Goal: Information Seeking & Learning: Compare options

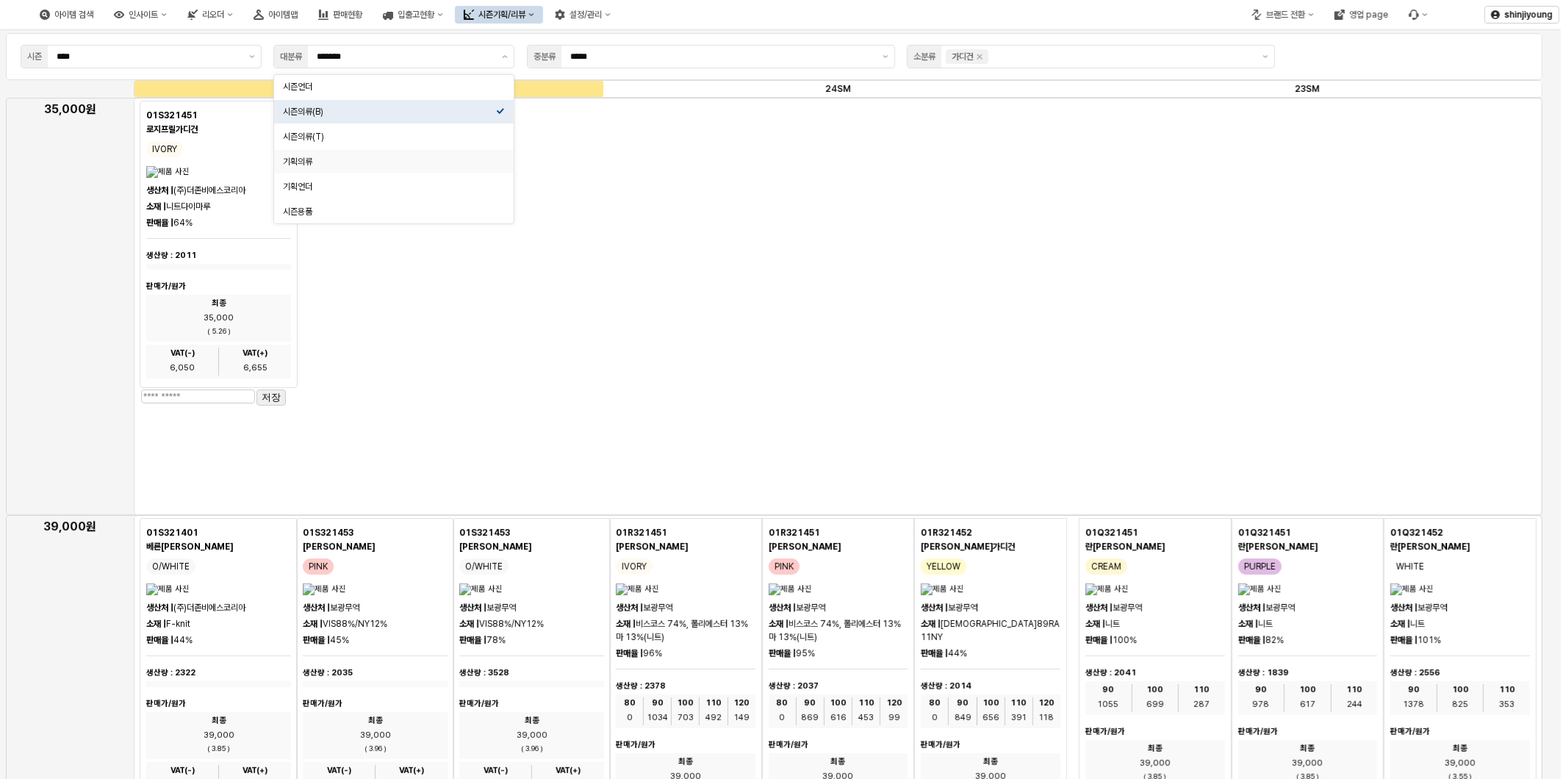
click at [665, 209] on div "App Frame" at bounding box center [838, 306] width 1409 height 417
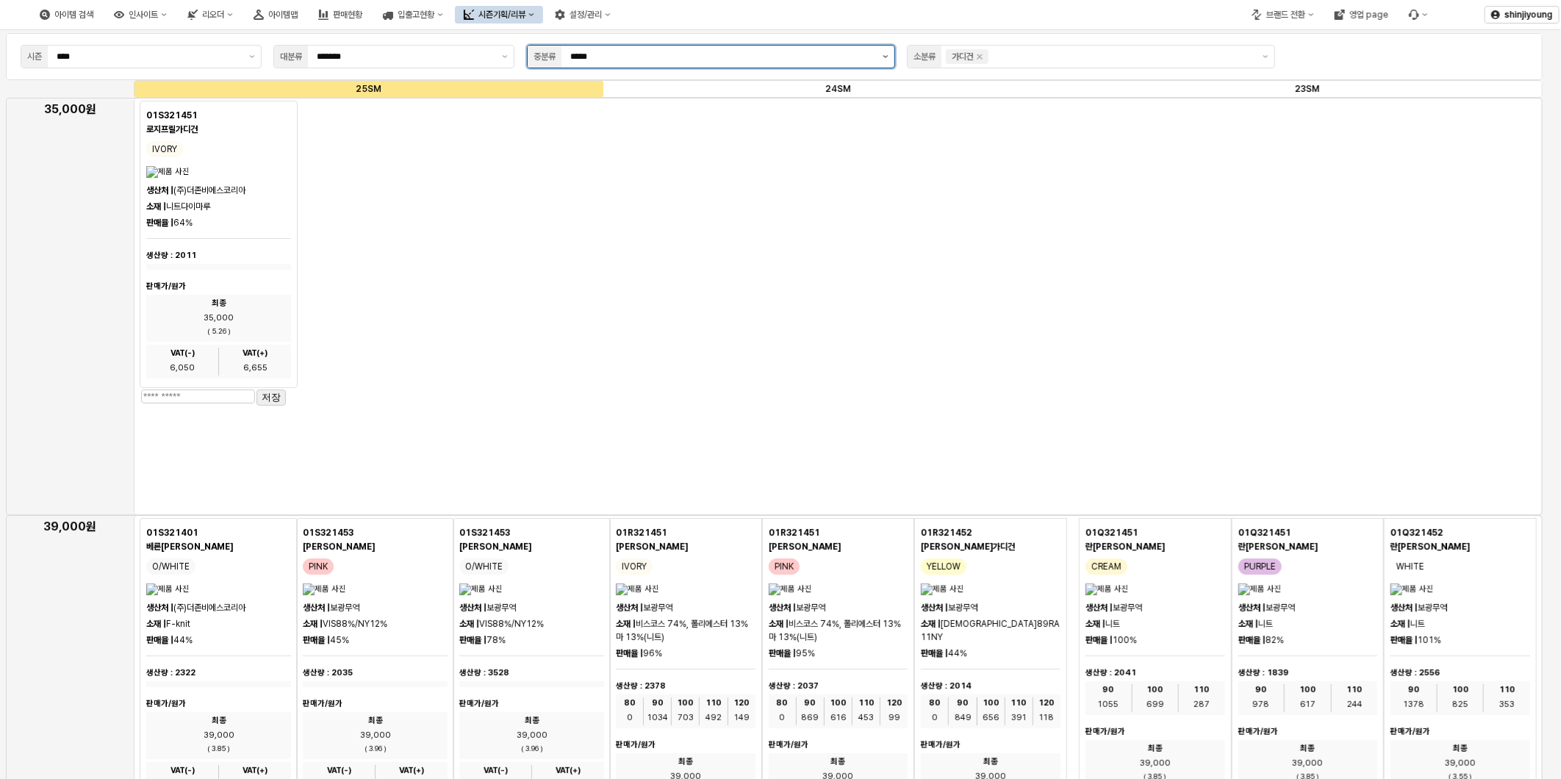
click at [892, 59] on button "제안 사항 표시" at bounding box center [886, 57] width 18 height 22
click at [626, 107] on div "SET" at bounding box center [706, 112] width 340 height 12
type input "***"
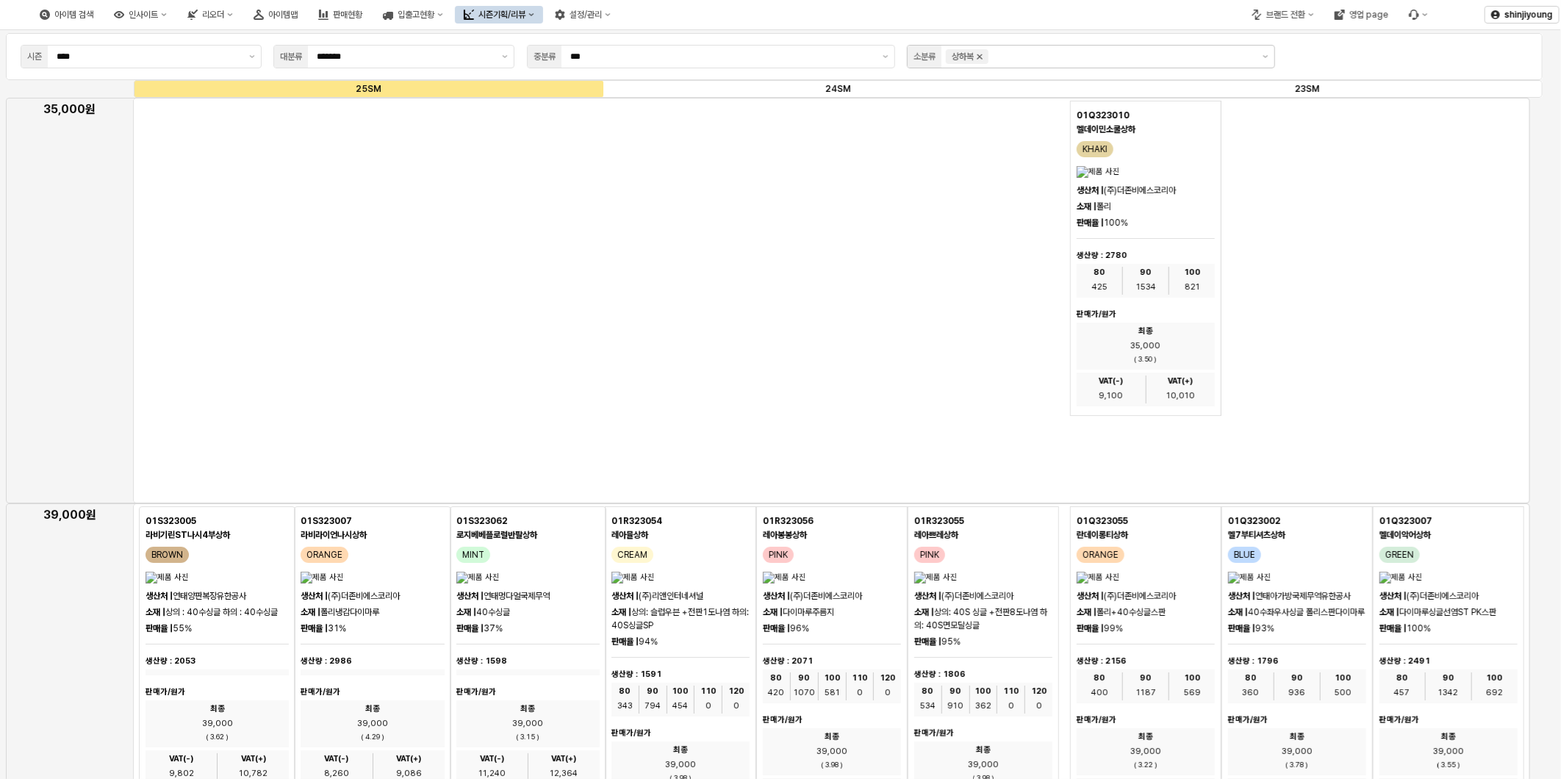
click at [985, 57] on icon "Remove 상하복" at bounding box center [980, 57] width 12 height 12
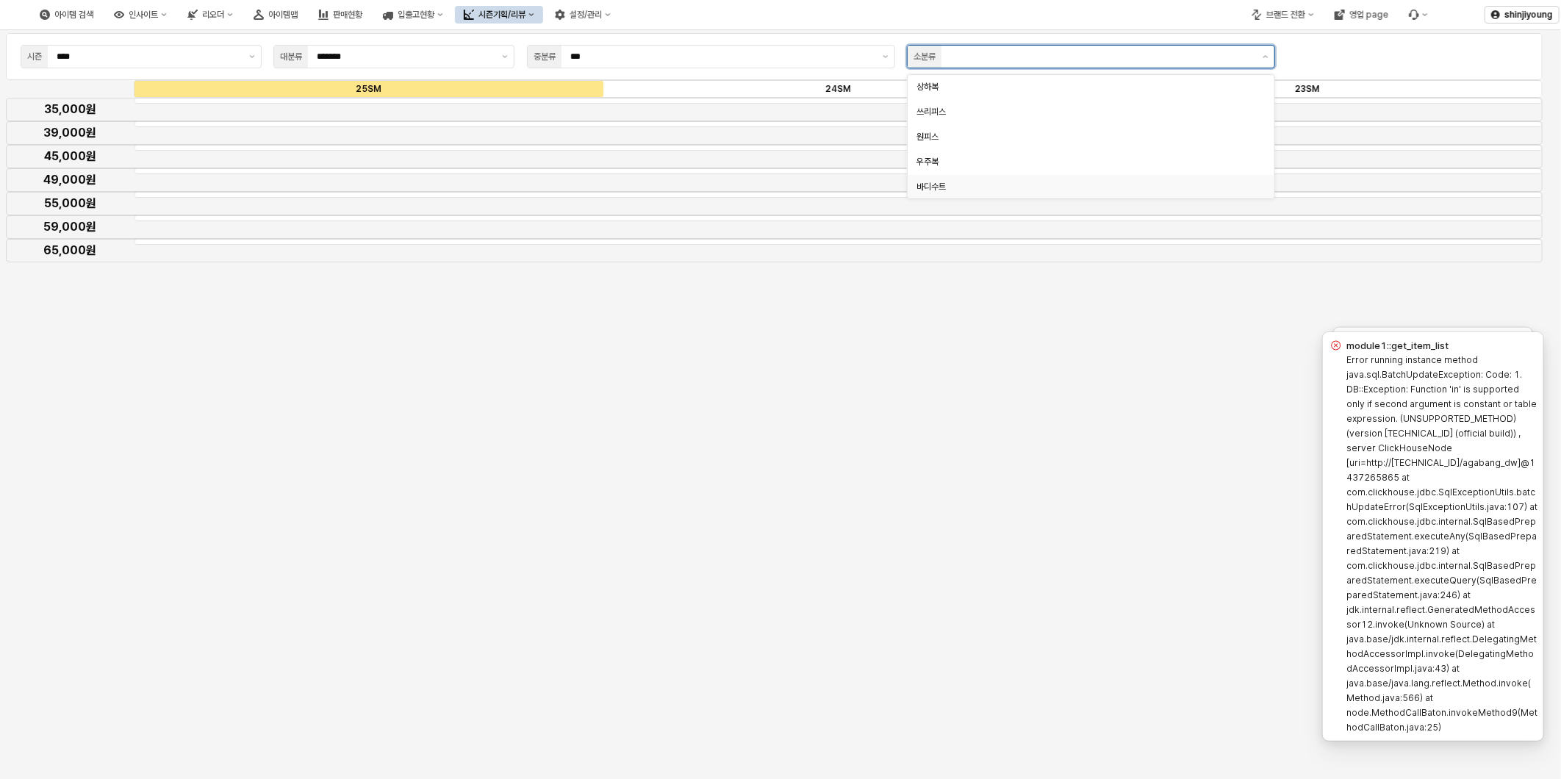
click at [936, 181] on div "바디수트" at bounding box center [1086, 187] width 340 height 12
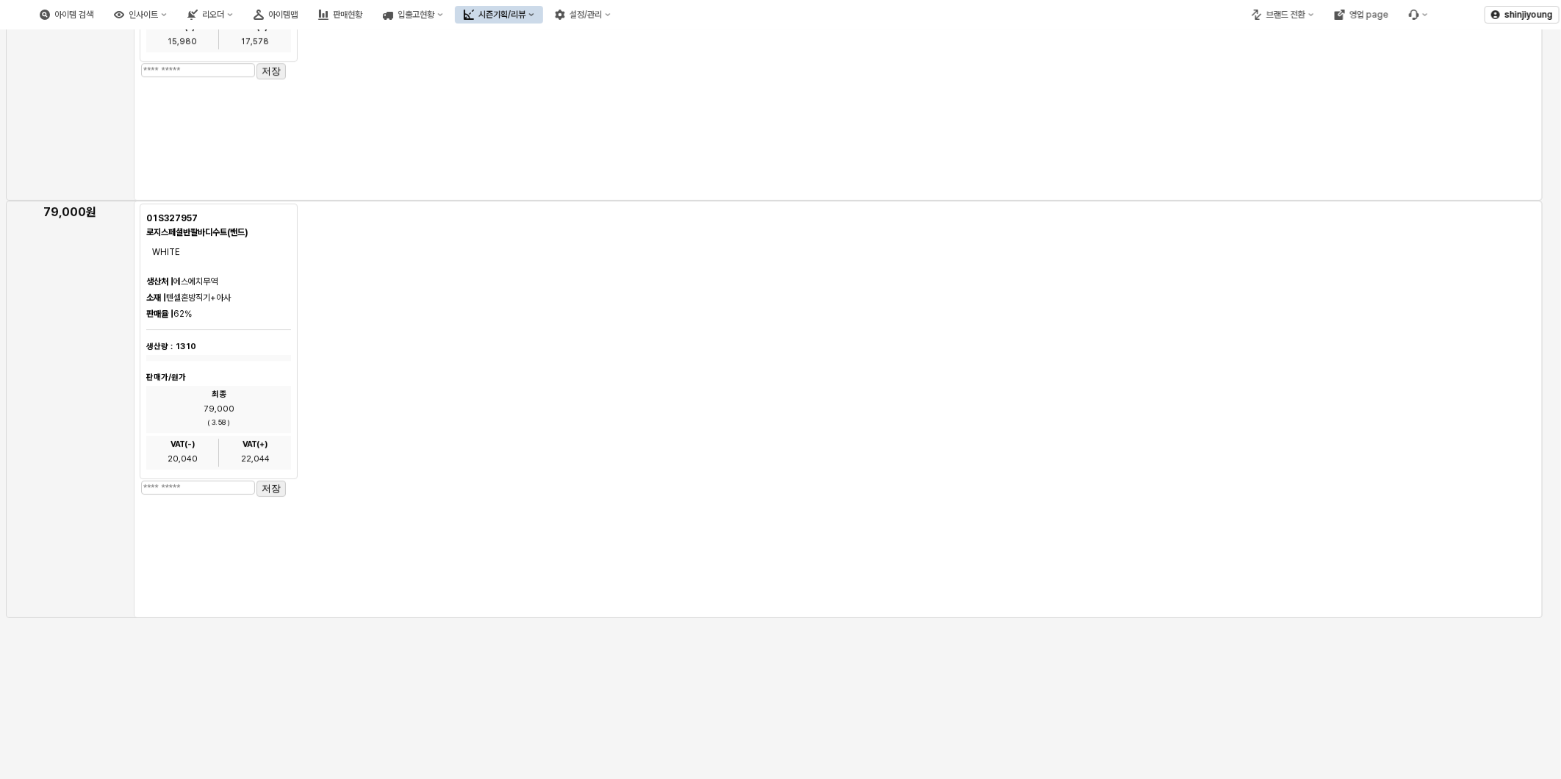
scroll to position [15, 0]
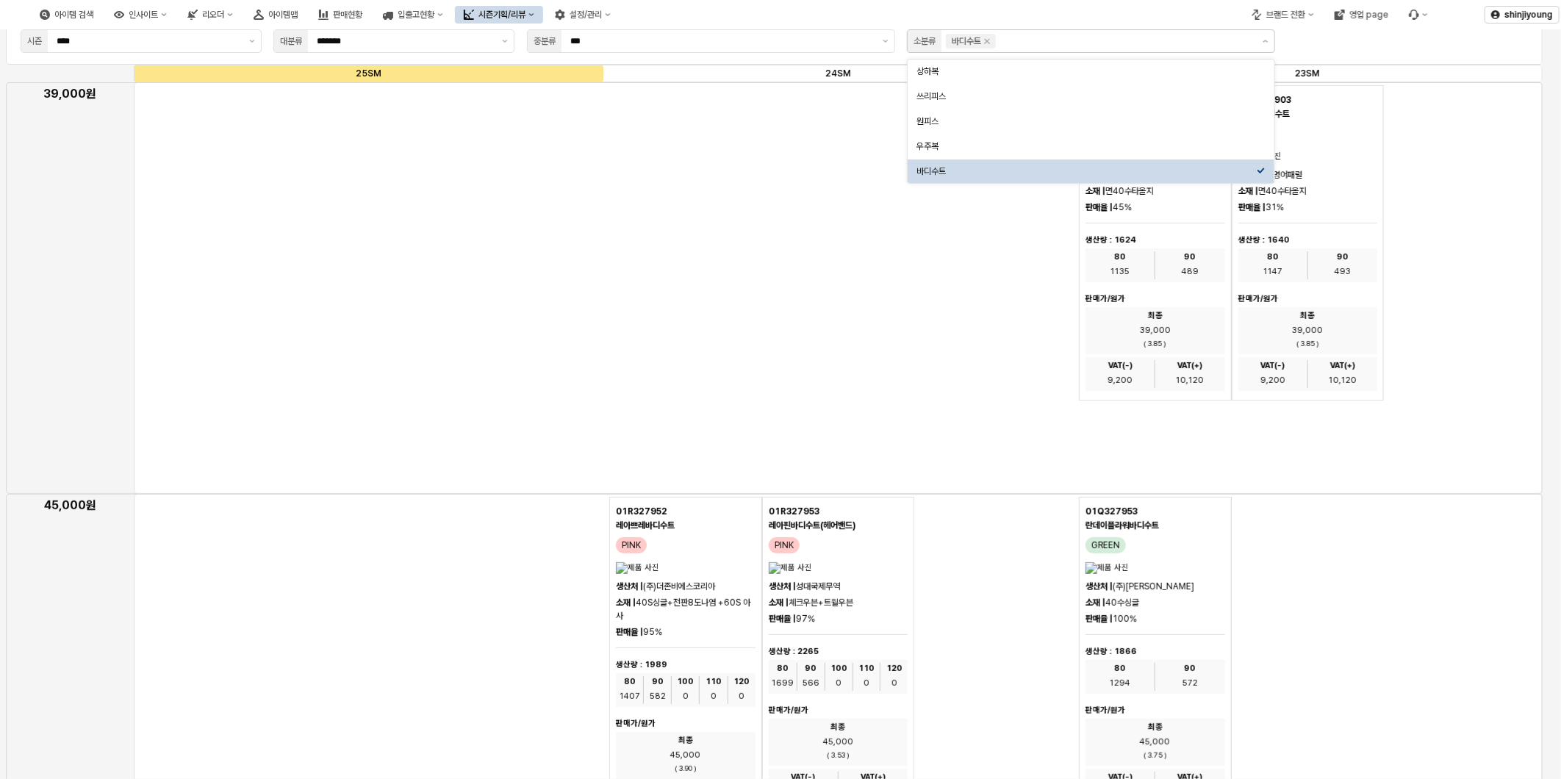
click at [912, 400] on div "App Frame" at bounding box center [838, 287] width 1409 height 411
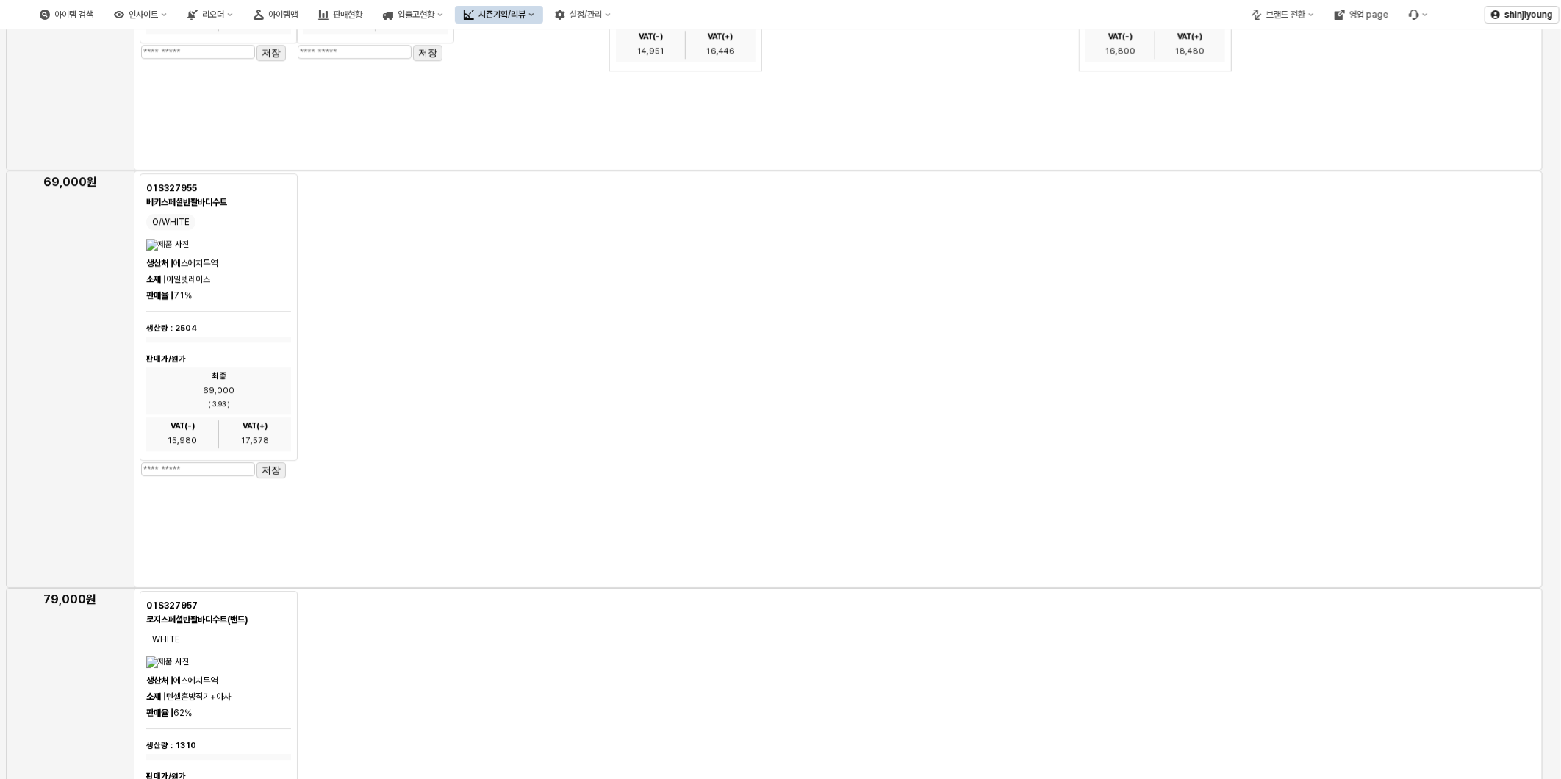
scroll to position [2873, 0]
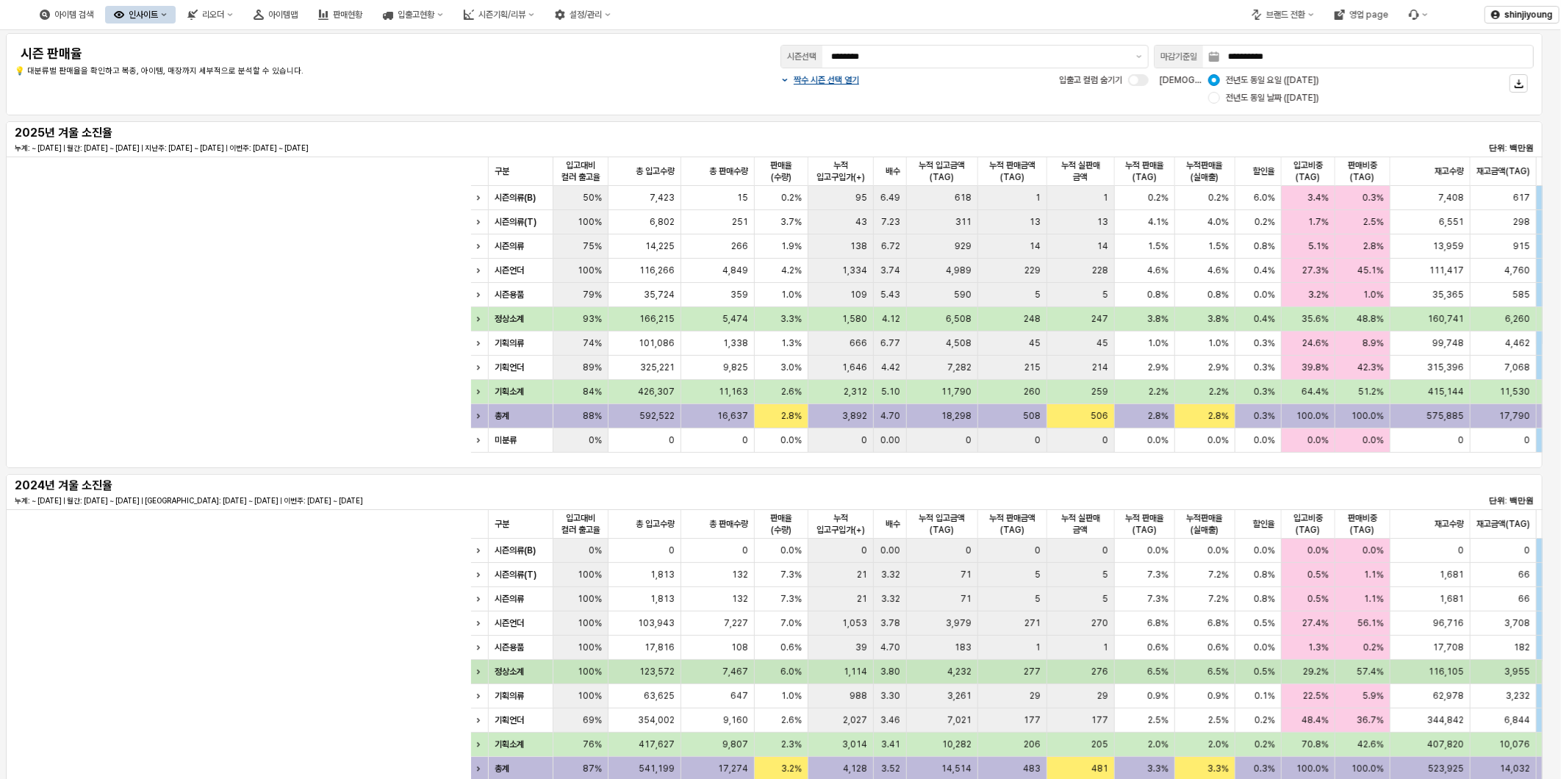
scroll to position [0, 735]
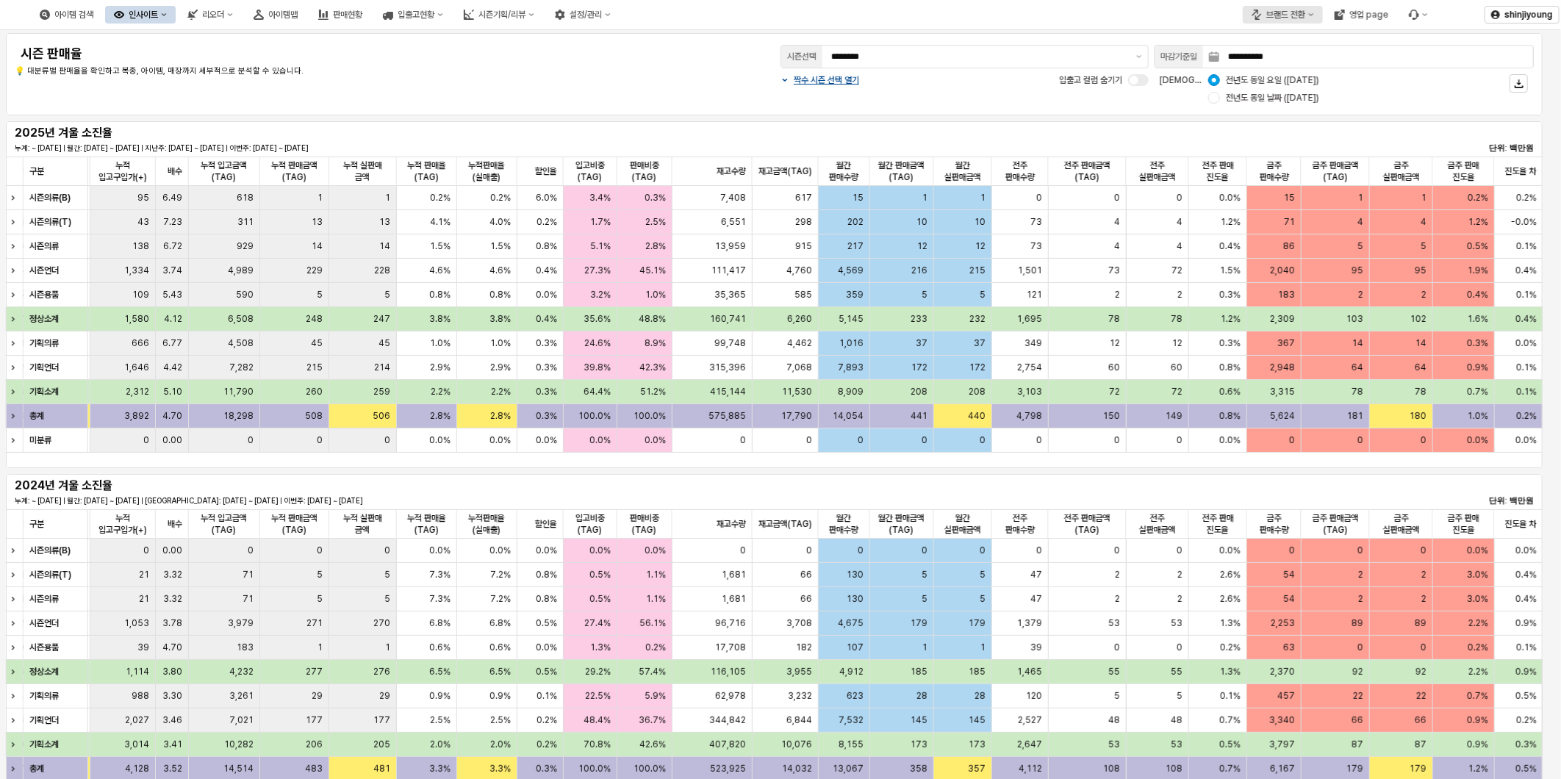
click at [1317, 15] on button "브랜드 전환" at bounding box center [1283, 15] width 80 height 18
click at [1282, 66] on div "에뜨와" at bounding box center [1297, 66] width 90 height 12
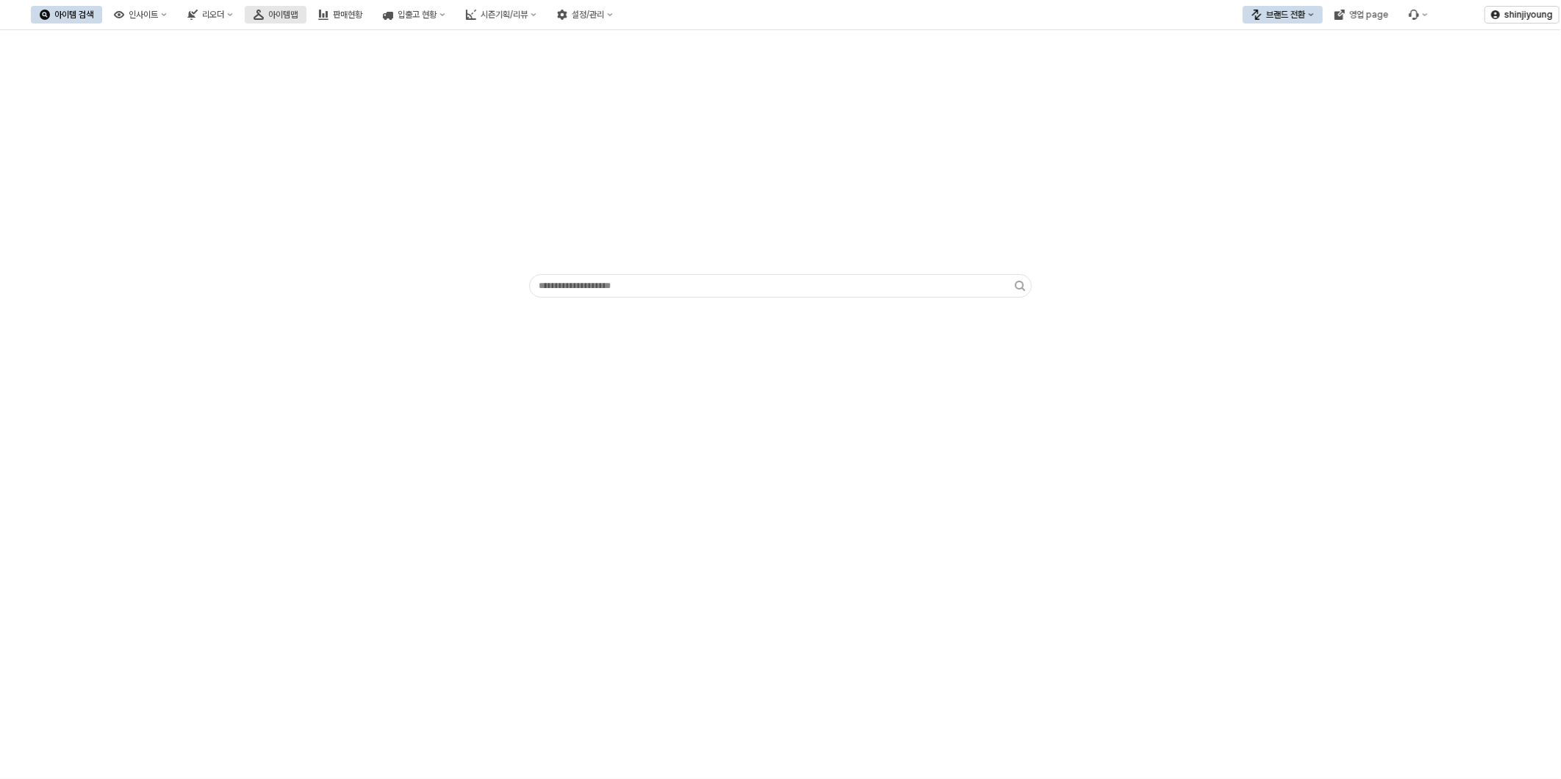
click at [298, 12] on div "아이템맵" at bounding box center [282, 15] width 29 height 10
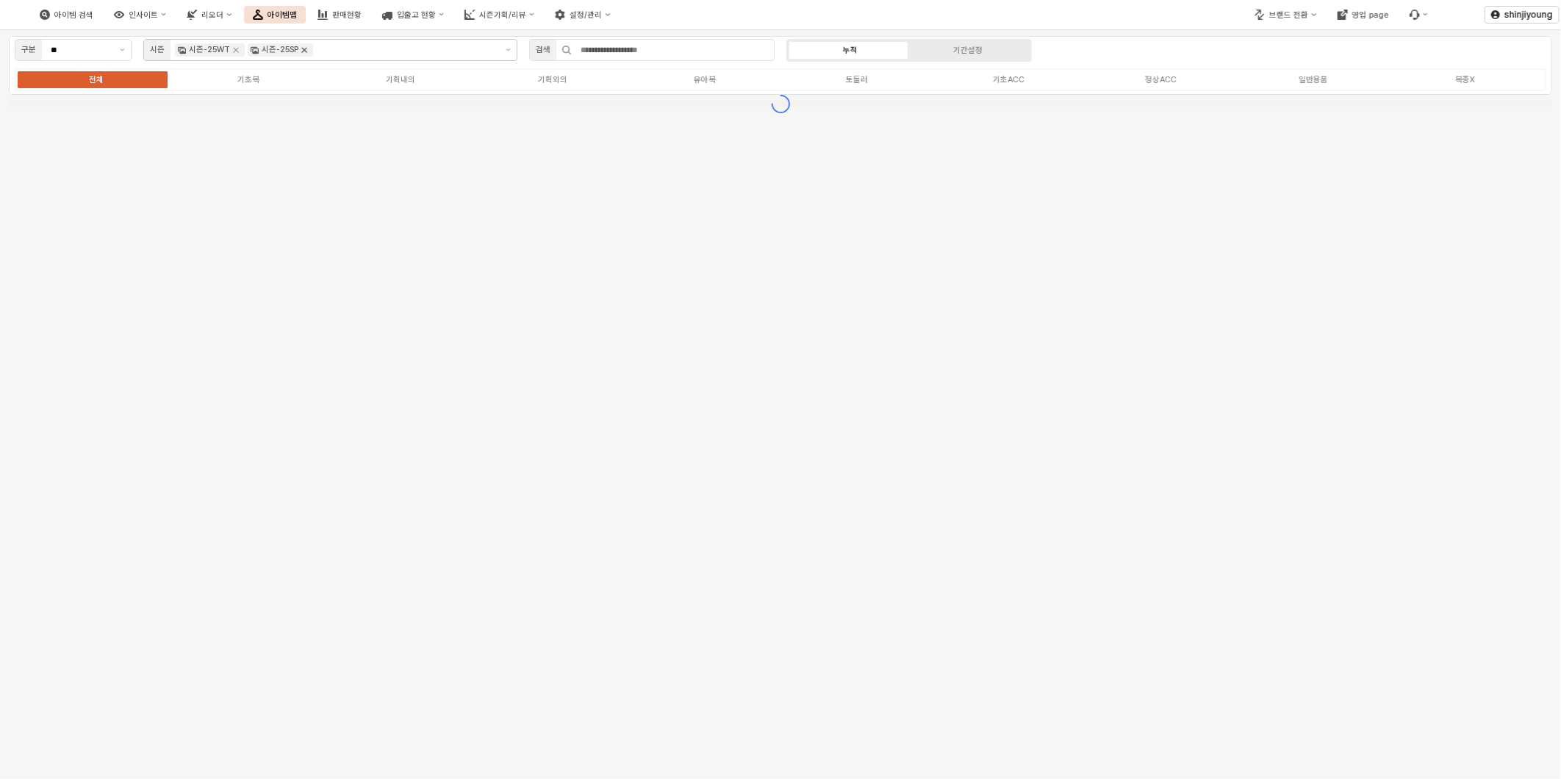
click at [304, 45] on icon "Remove 시즌-25SP" at bounding box center [304, 50] width 12 height 12
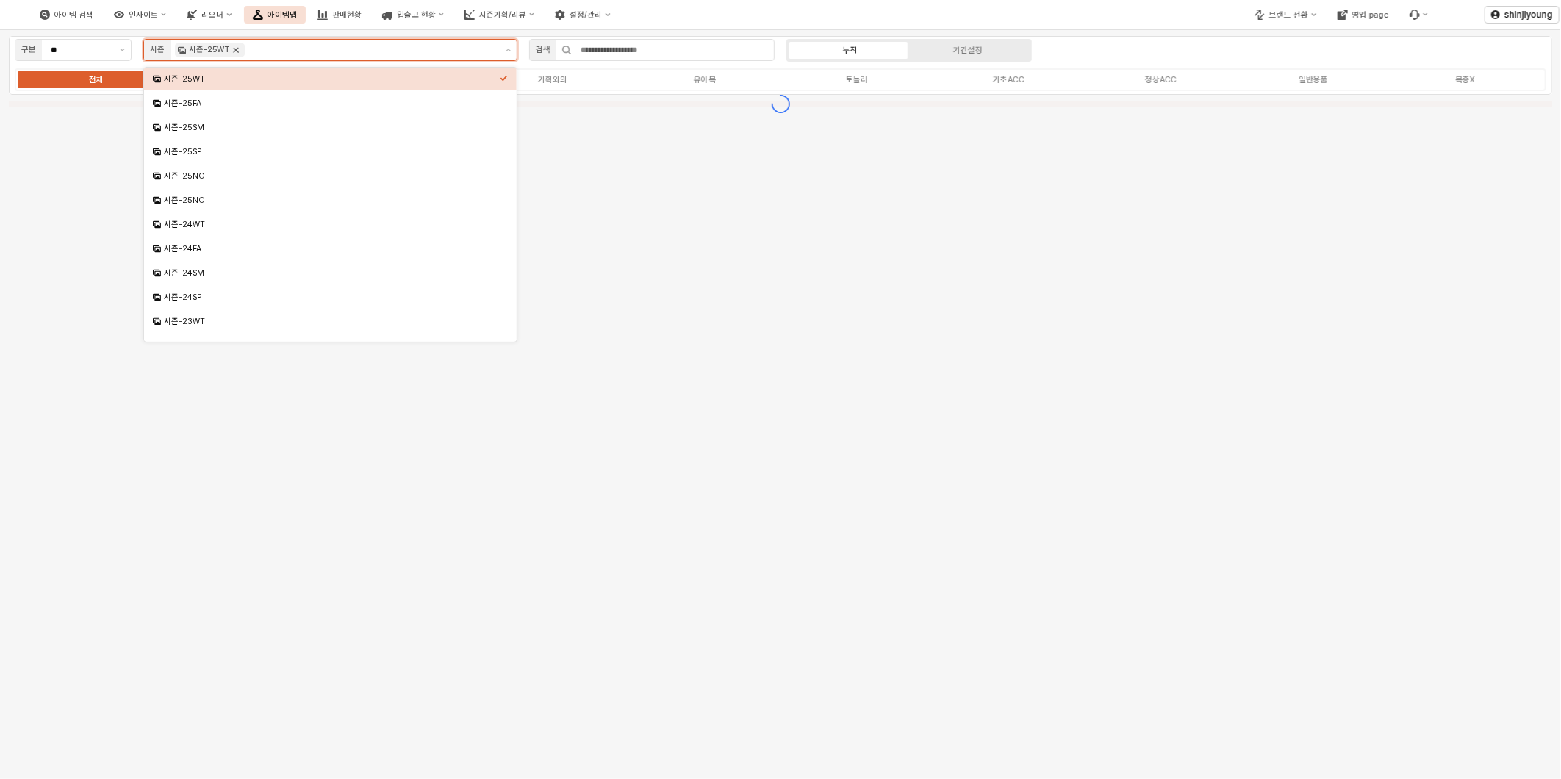
click at [232, 50] on icon "Remove 시즌-25WT" at bounding box center [236, 50] width 12 height 12
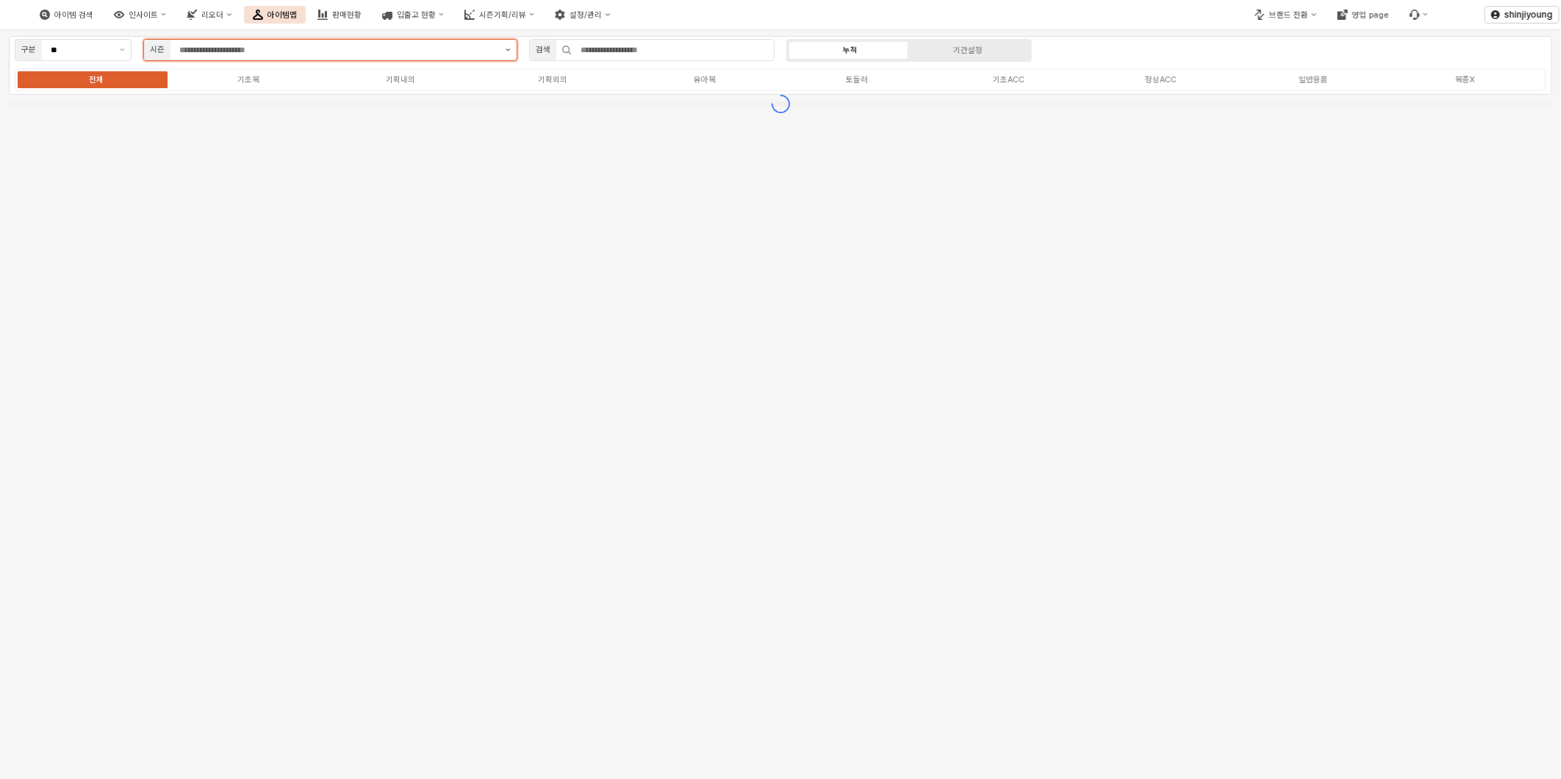
click at [505, 49] on button "제안 사항 표시" at bounding box center [508, 50] width 17 height 21
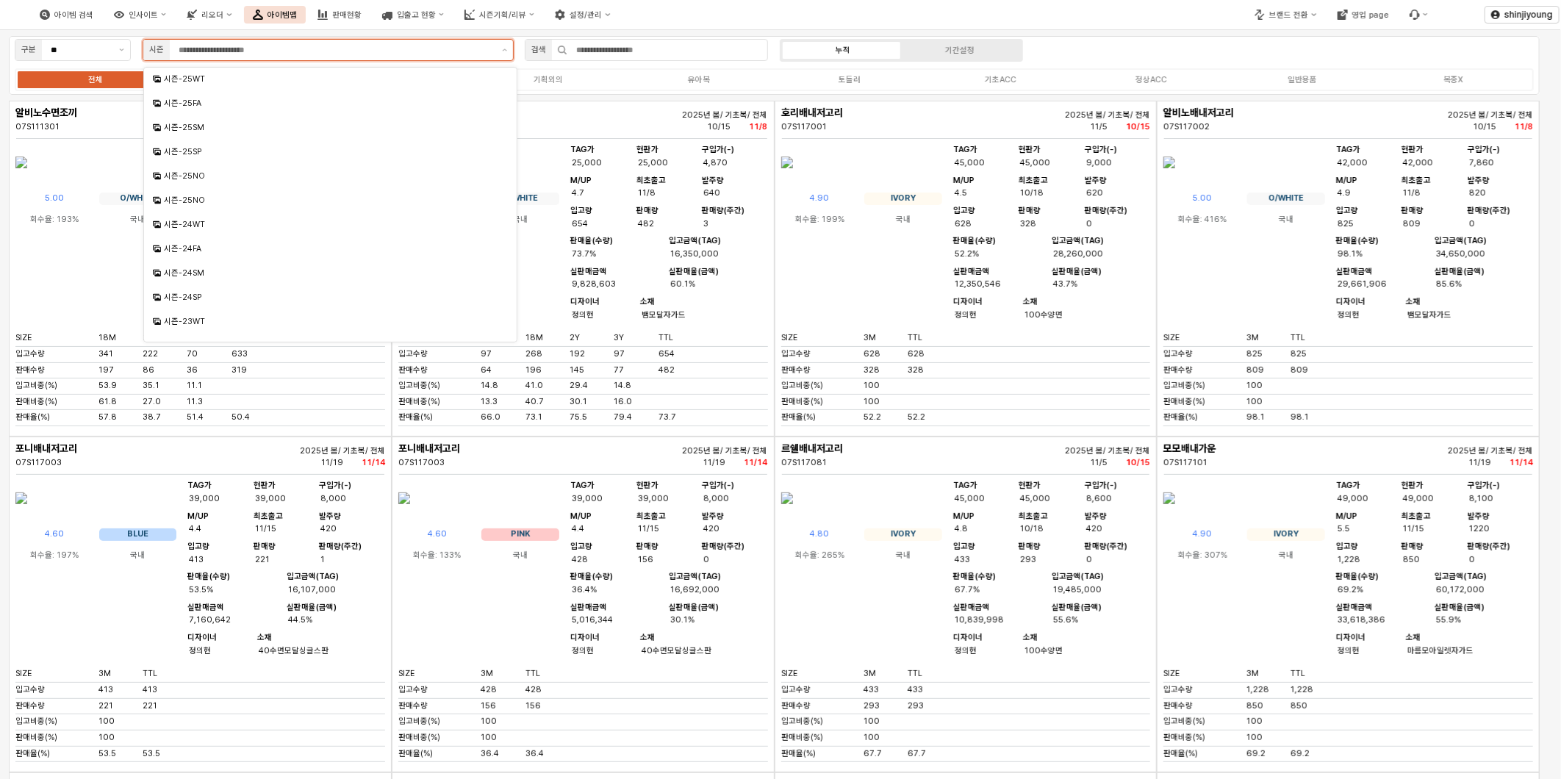
click at [296, 48] on input "App Frame" at bounding box center [336, 49] width 314 height 13
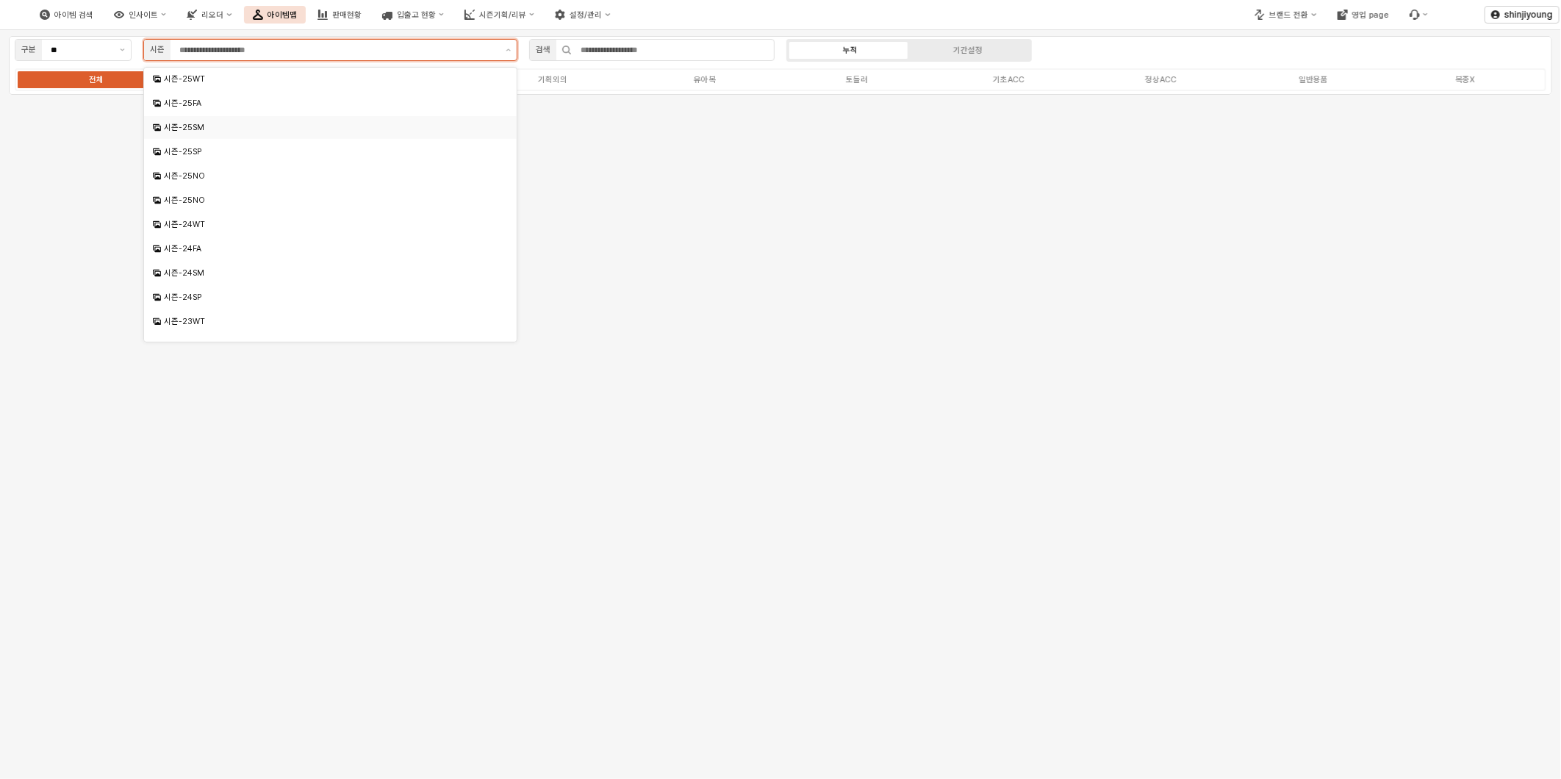
click at [213, 126] on div "시즌-25SM" at bounding box center [332, 127] width 336 height 11
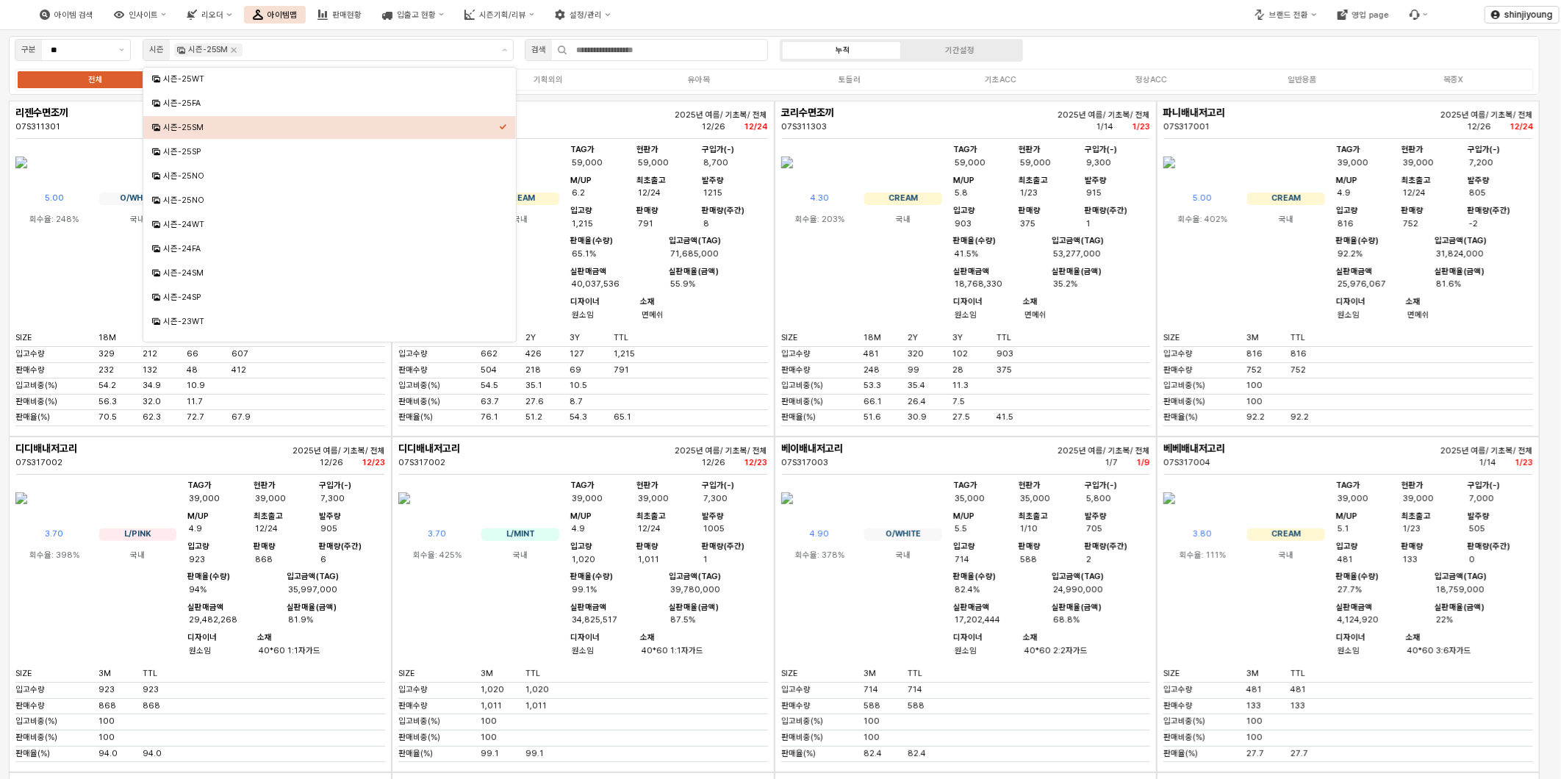
click at [907, 18] on div "아이템 검색 인사이트 리오더 아이템맵 판매현황 입출고 현황 시즌기획/리뷰 설정/관리" at bounding box center [585, 14] width 1171 height 31
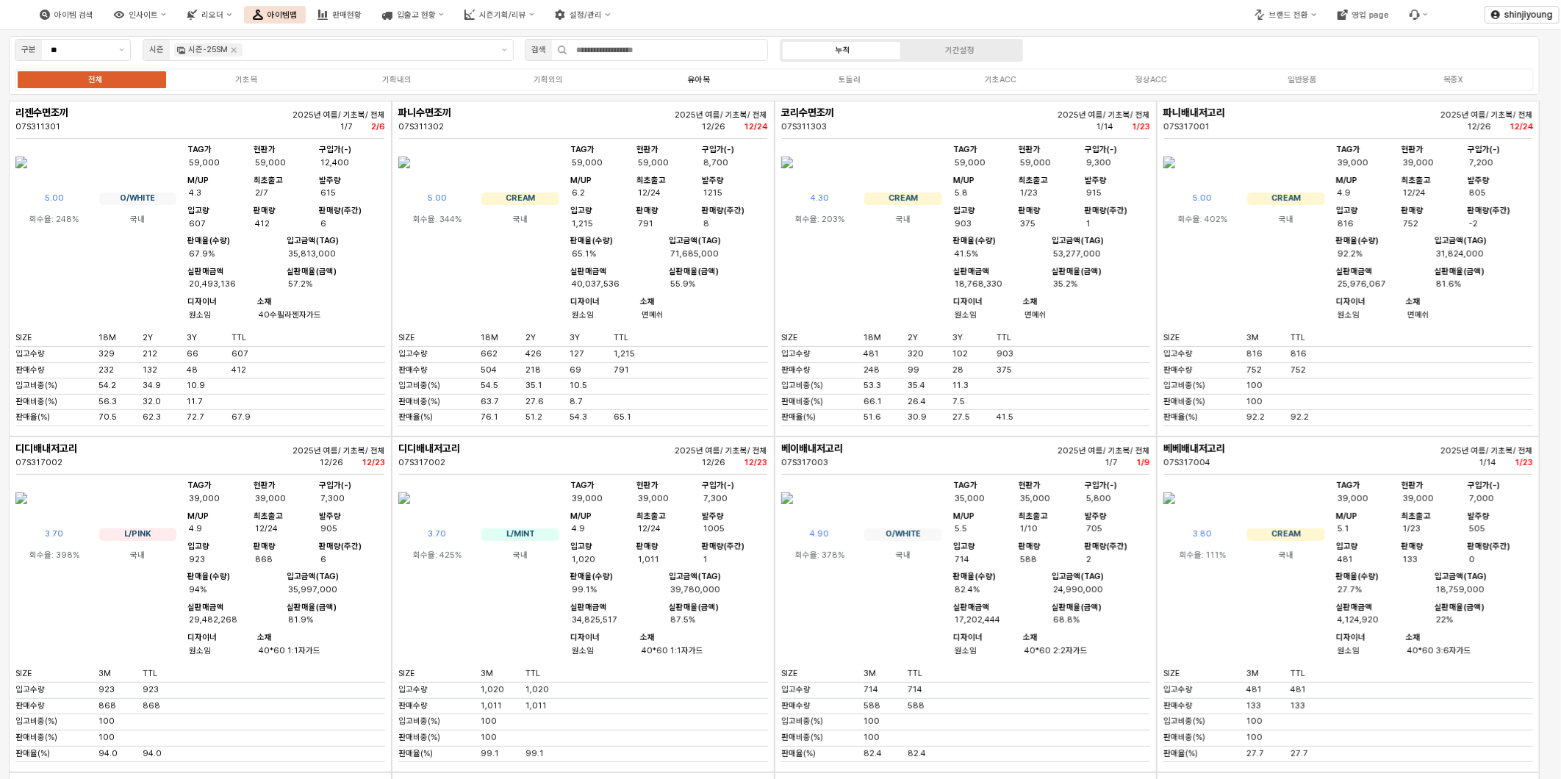
click at [688, 79] on div "유아복" at bounding box center [699, 80] width 22 height 10
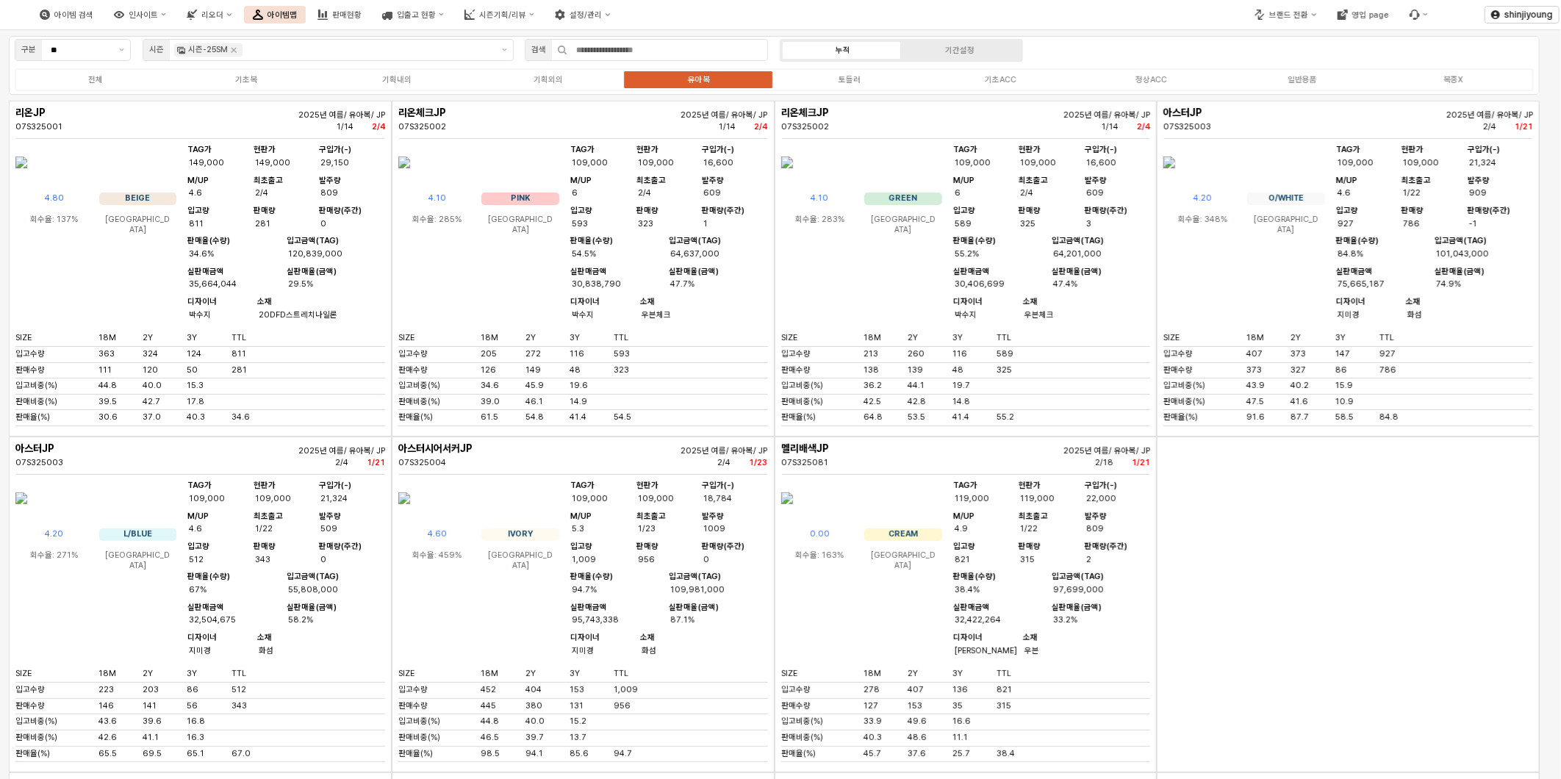
click at [1304, 634] on div "App Frame" at bounding box center [1348, 604] width 383 height 336
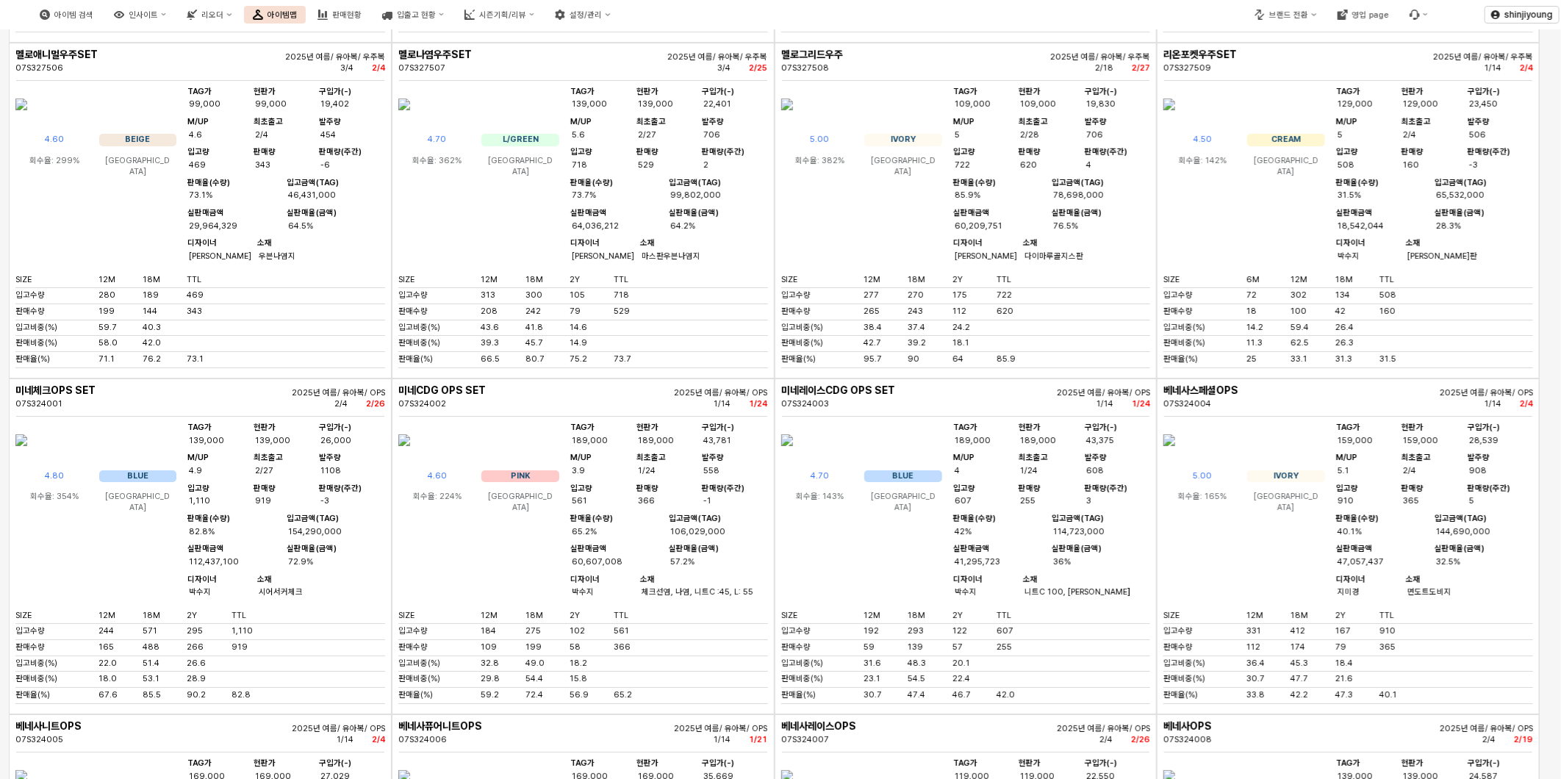
scroll to position [6368, 0]
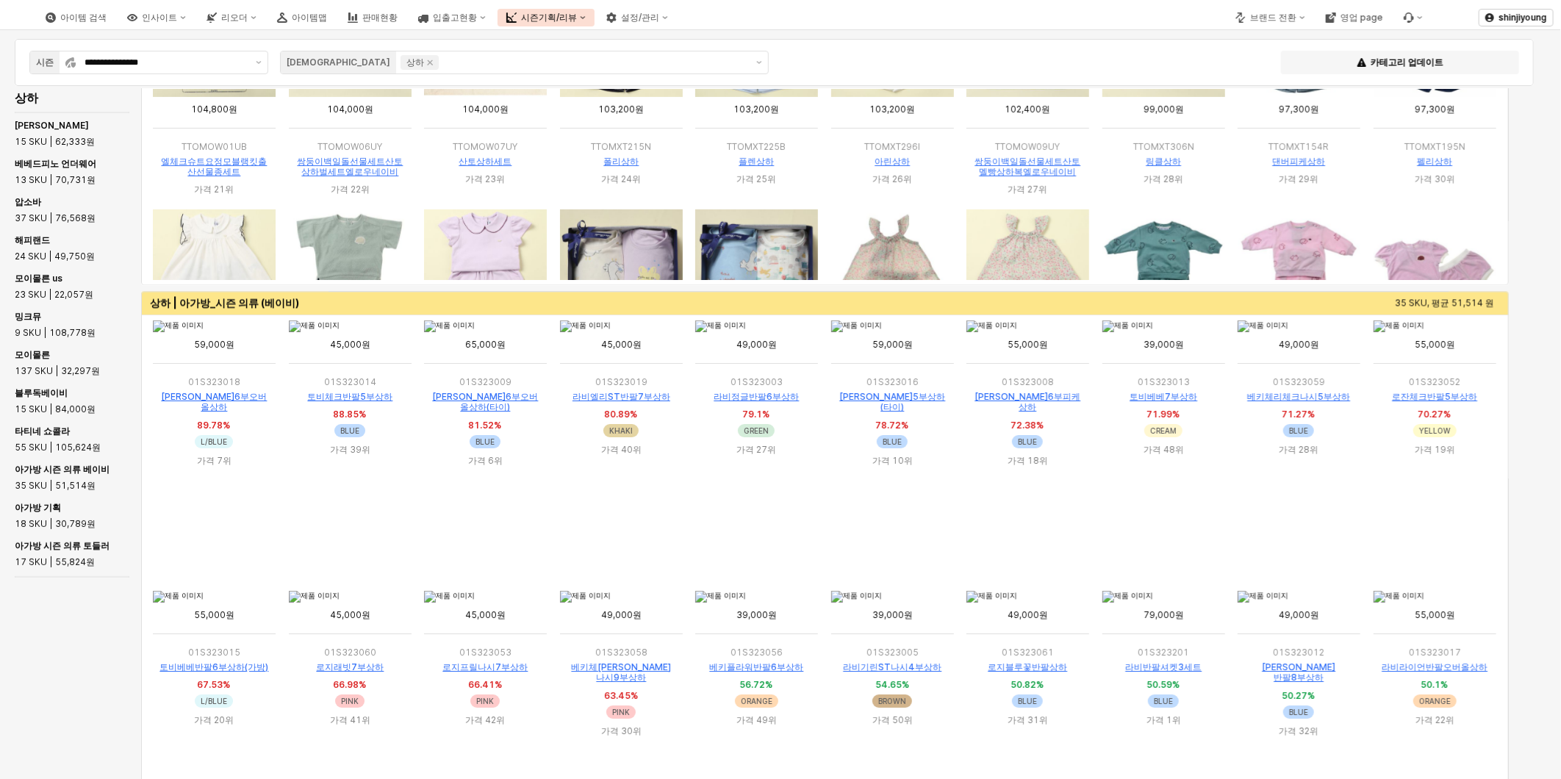
scroll to position [5096, 0]
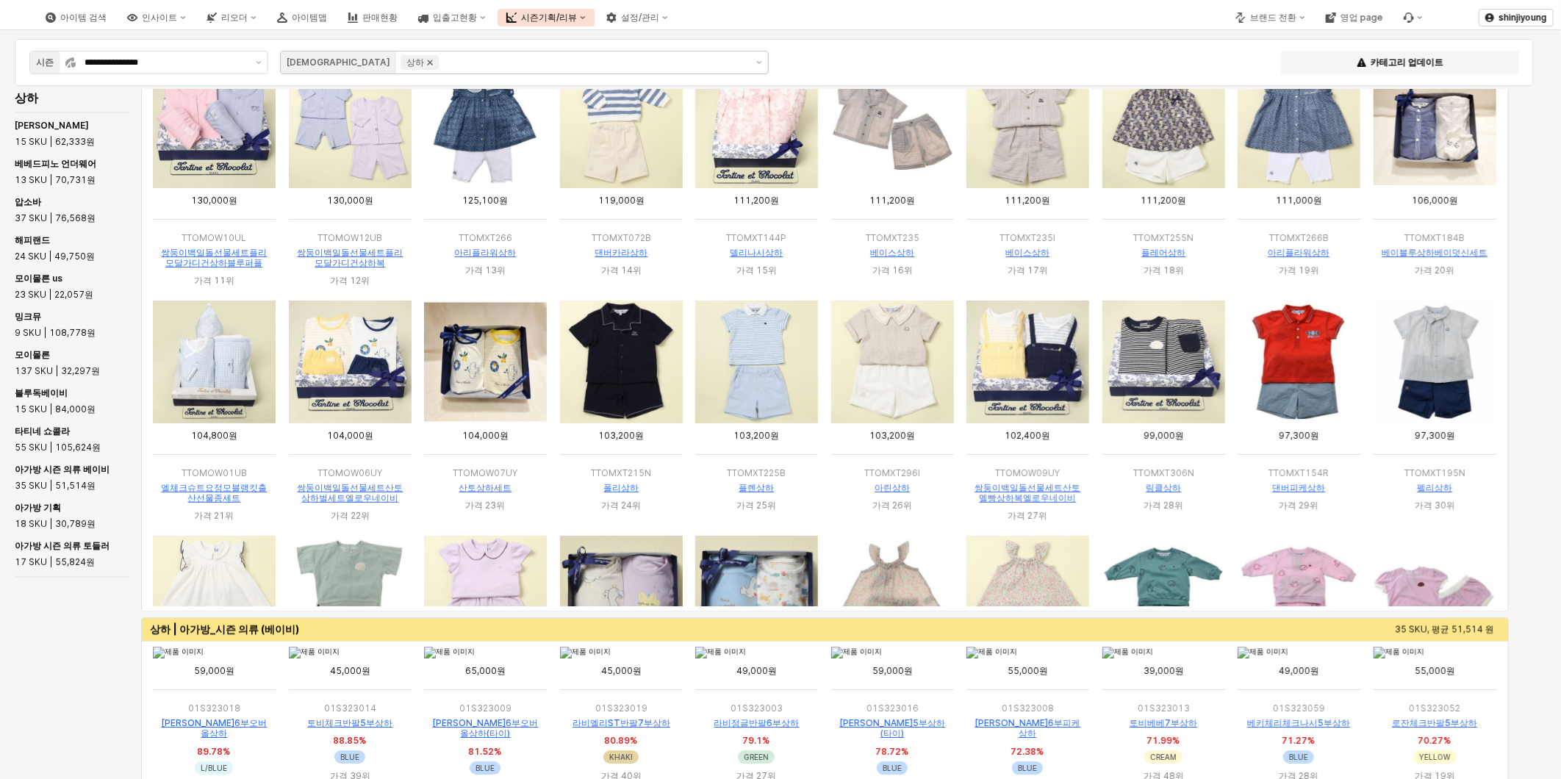
click at [424, 59] on icon "Remove 상하" at bounding box center [430, 63] width 12 height 12
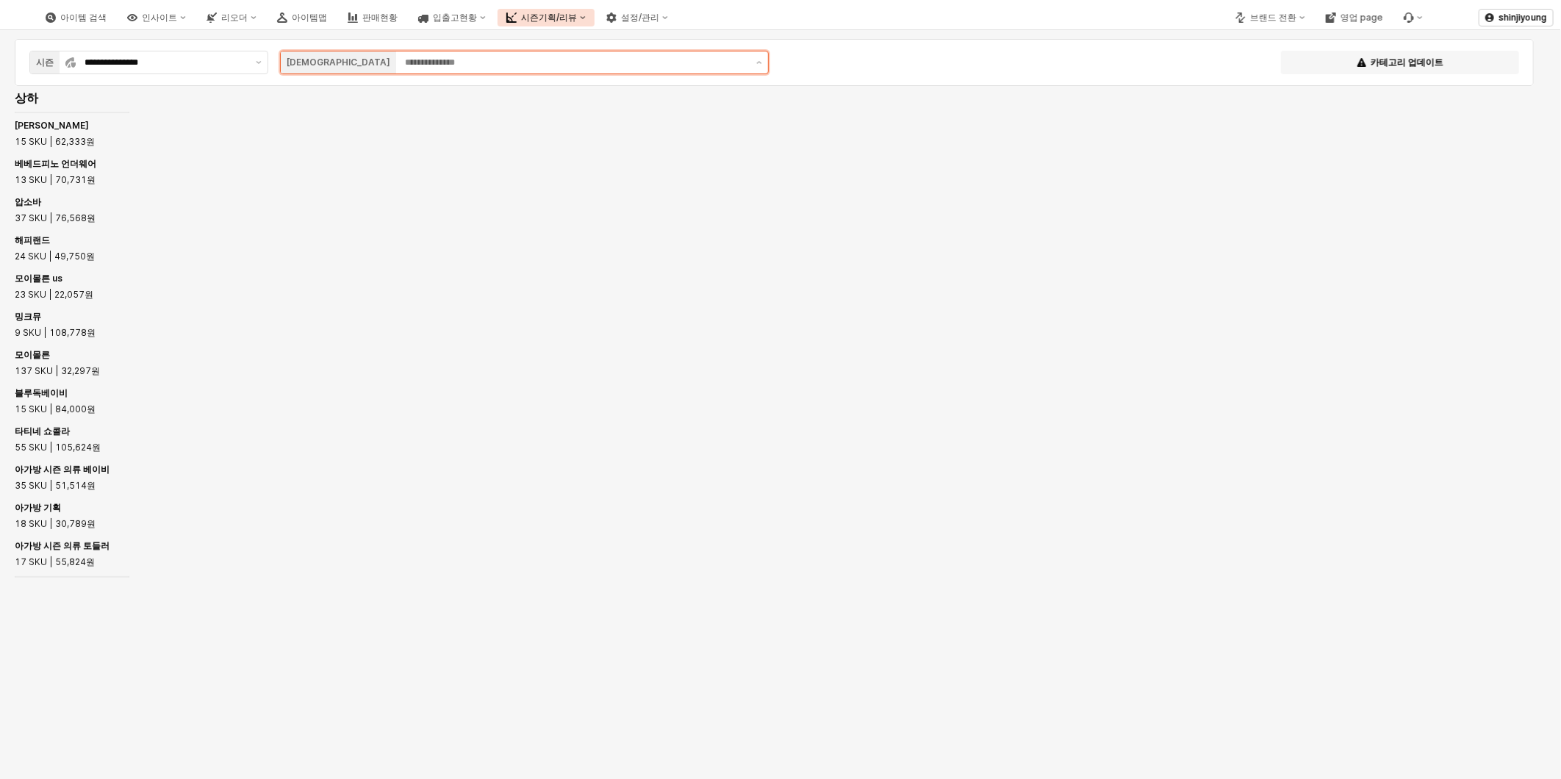
scroll to position [4036, 0]
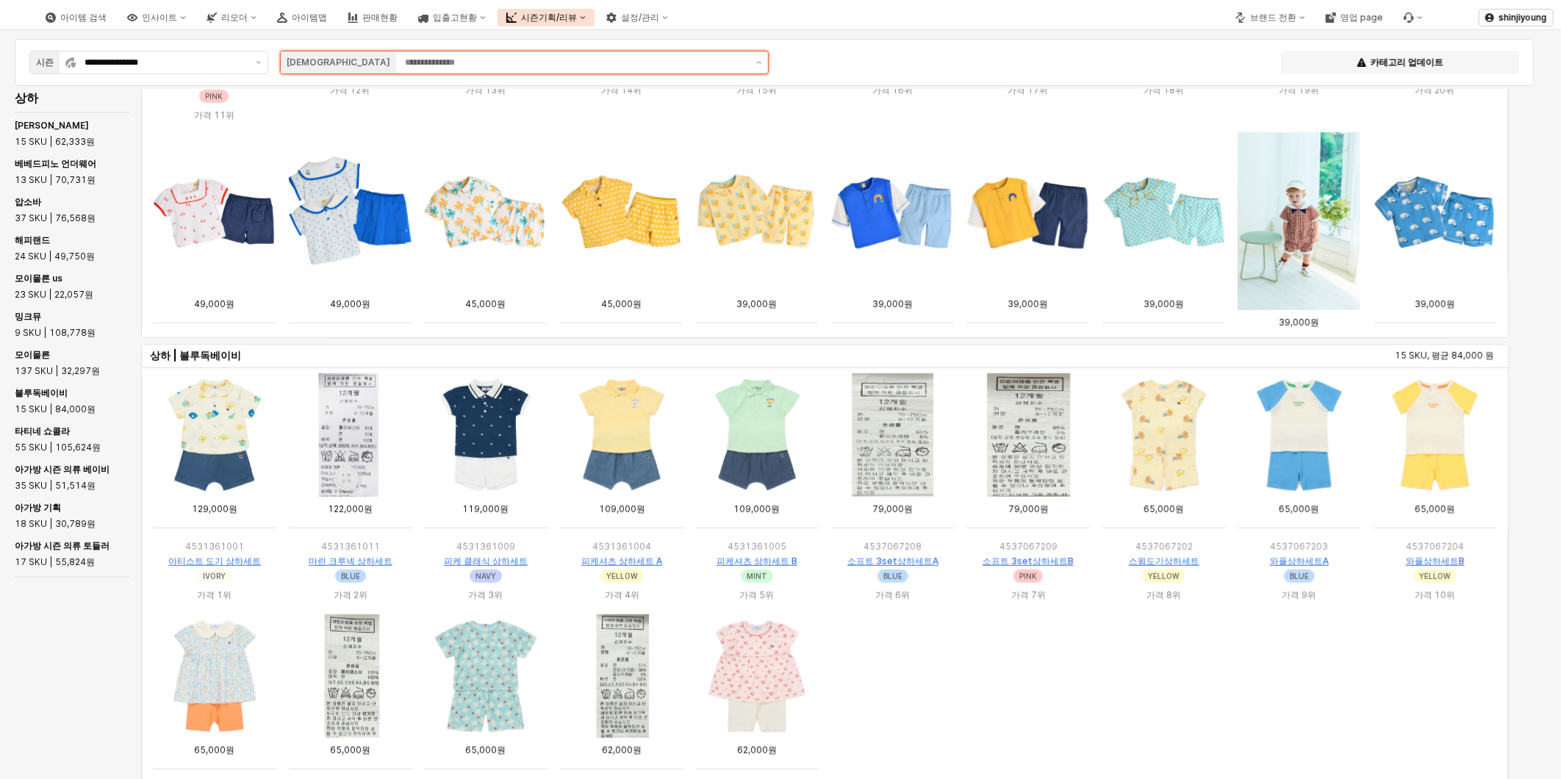
click at [405, 57] on input "App Frame" at bounding box center [576, 62] width 342 height 15
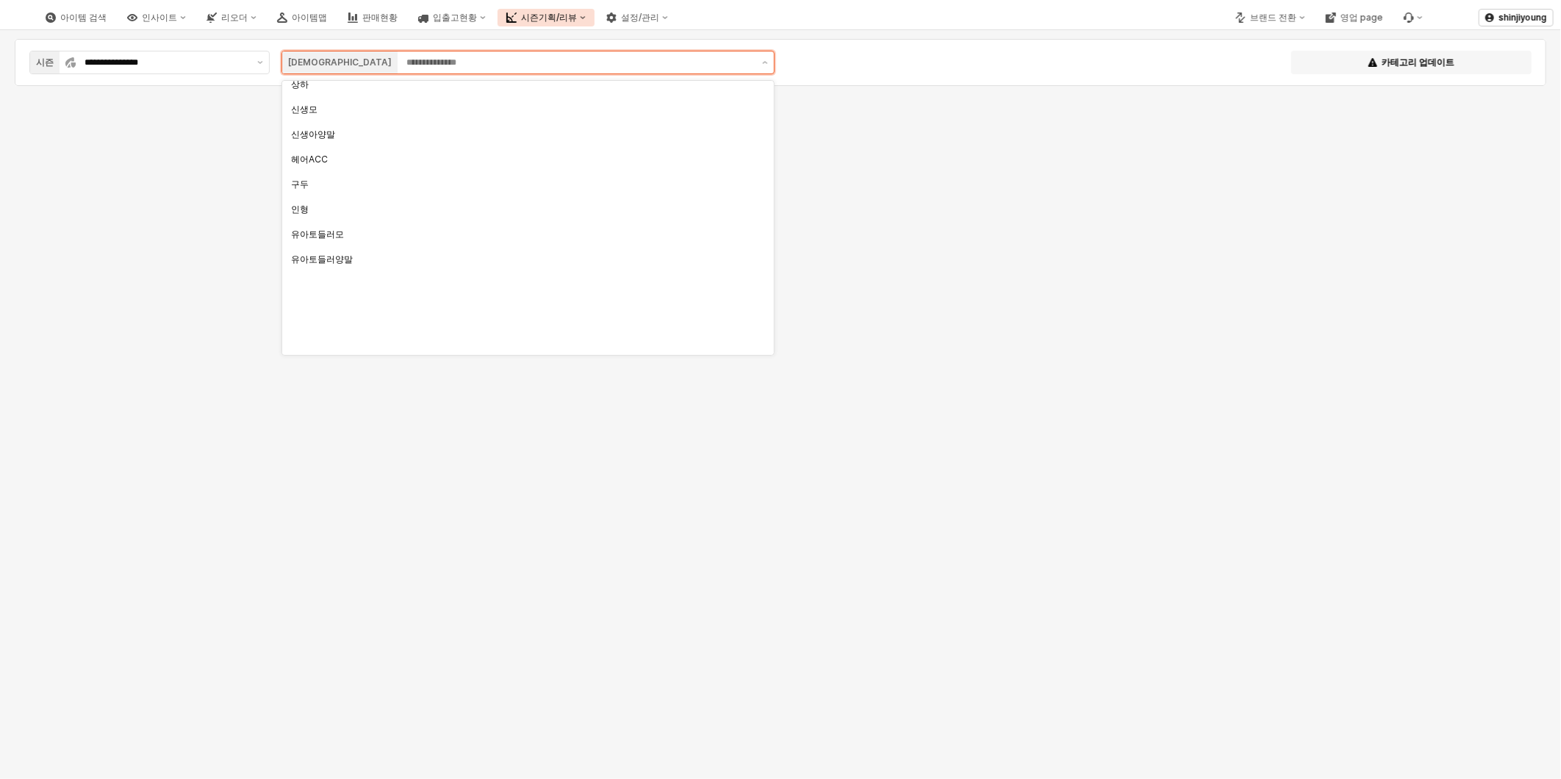
scroll to position [289, 0]
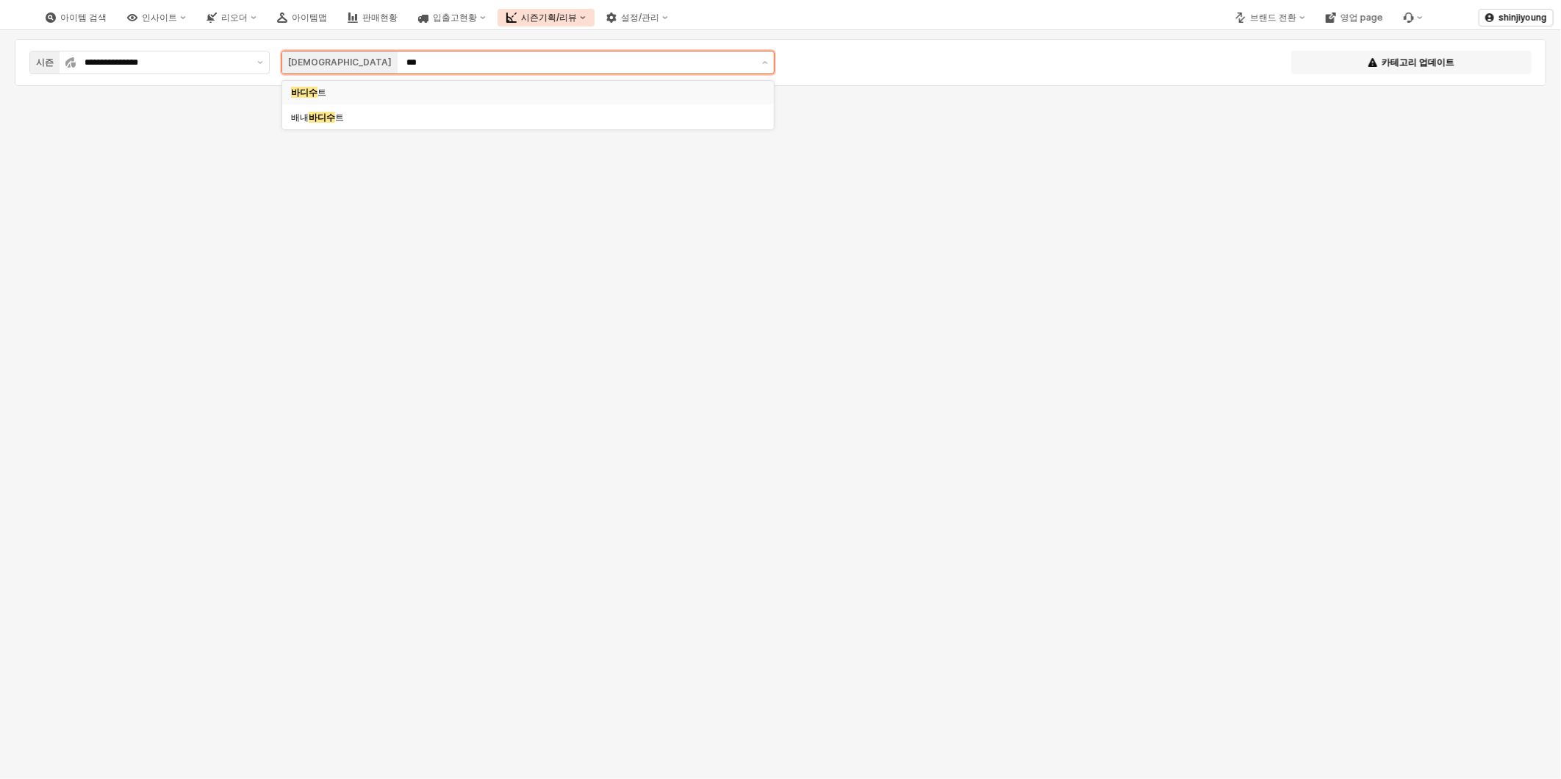
type input "****"
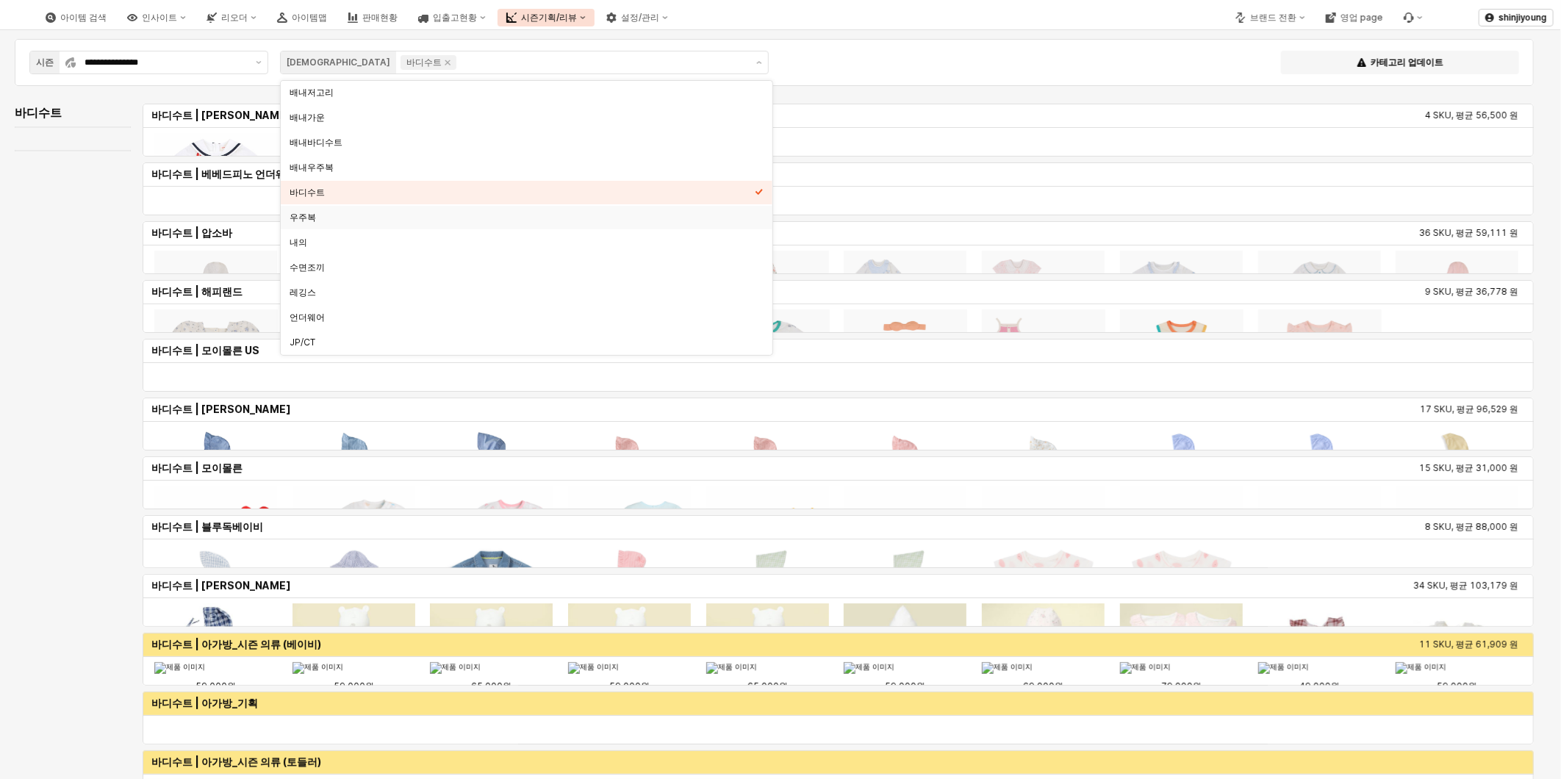
click at [51, 441] on div "바디수트 바디수트 | 베베드피노 4 SKU, 평균 56,500 원 바디수트 | 베베드피노 언더웨어 바디수트 | 압소바 36 SKU, 평균 59…" at bounding box center [774, 453] width 1531 height 705
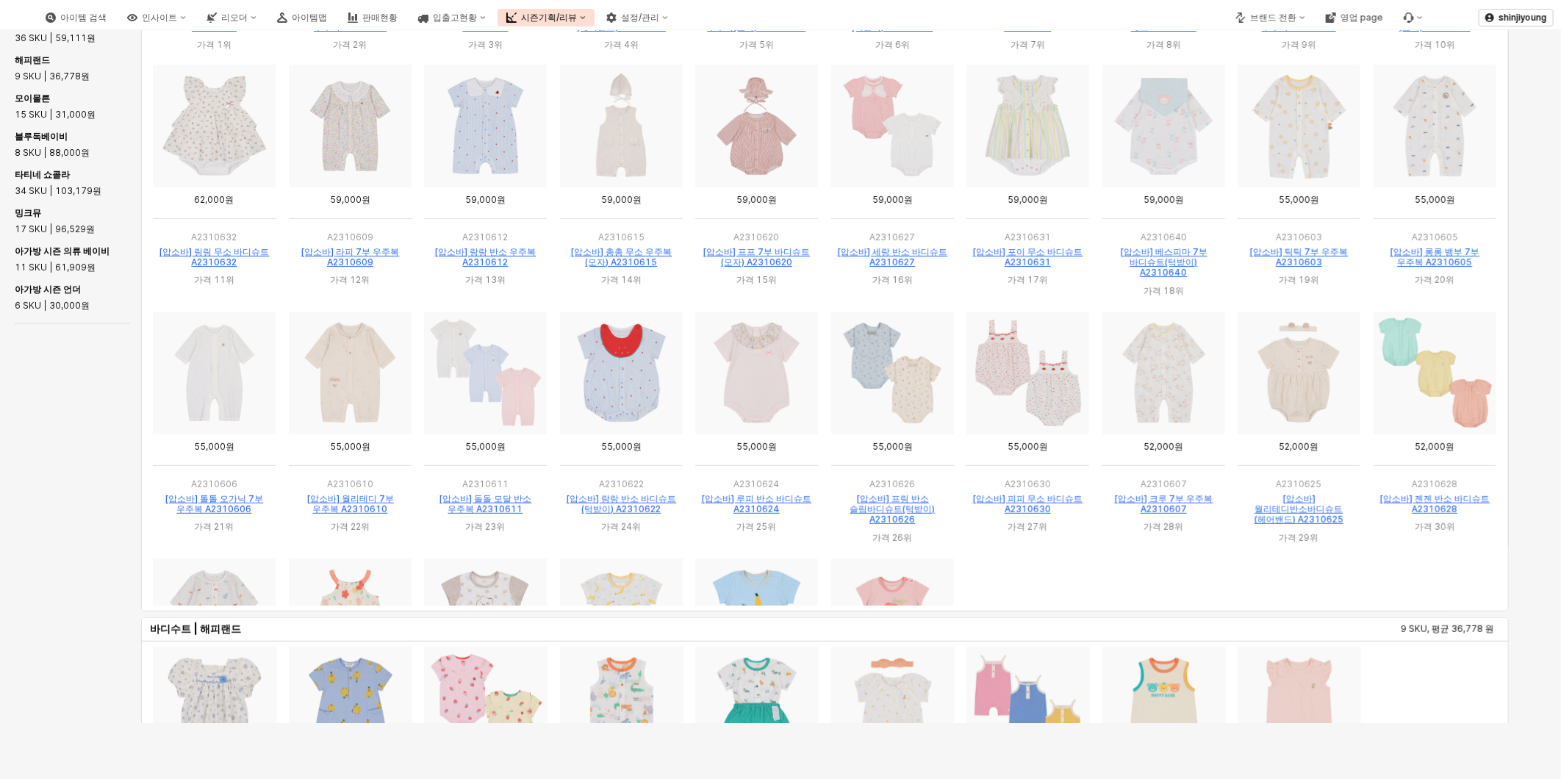
scroll to position [1642, 0]
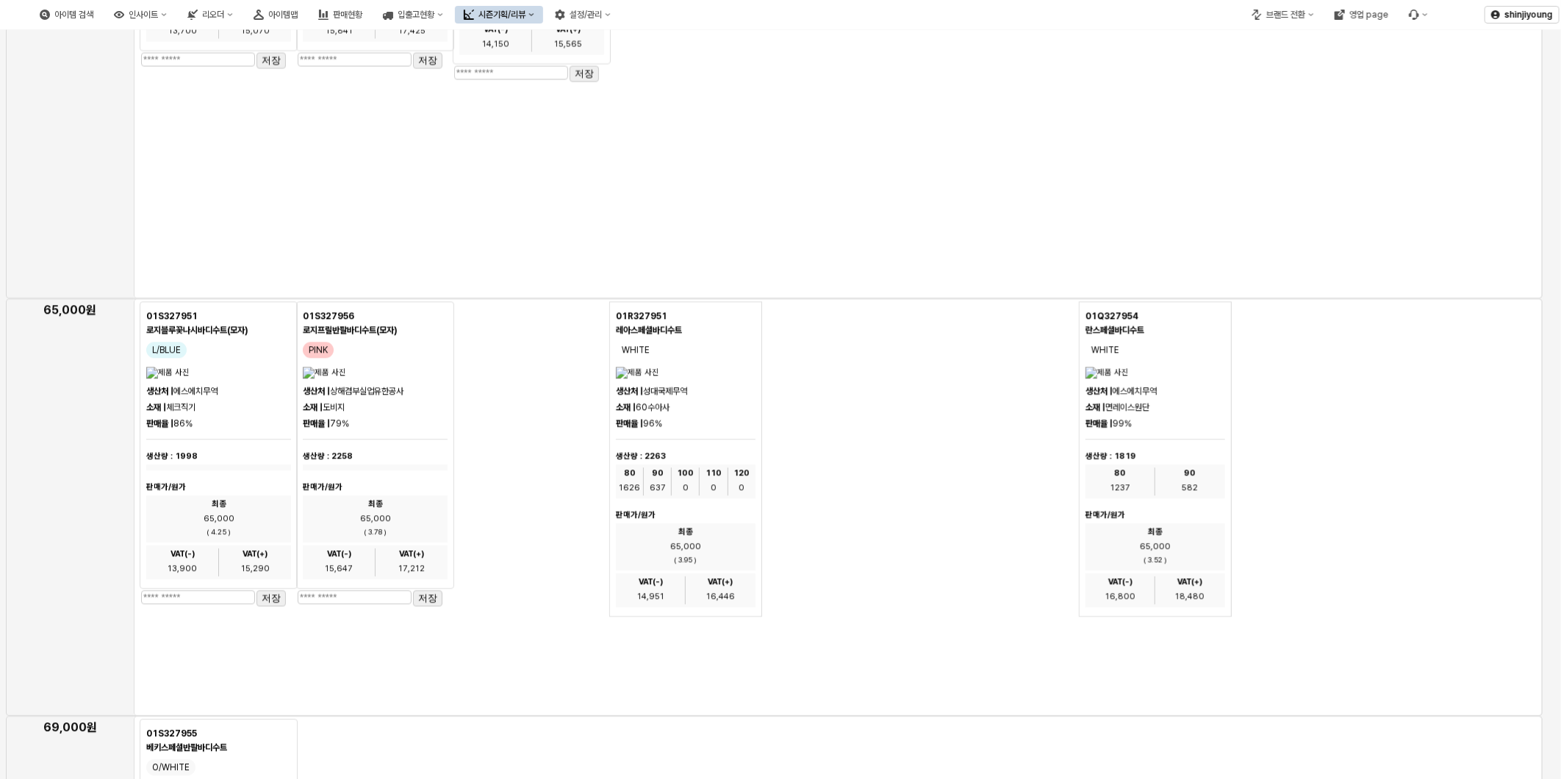
scroll to position [2286, 0]
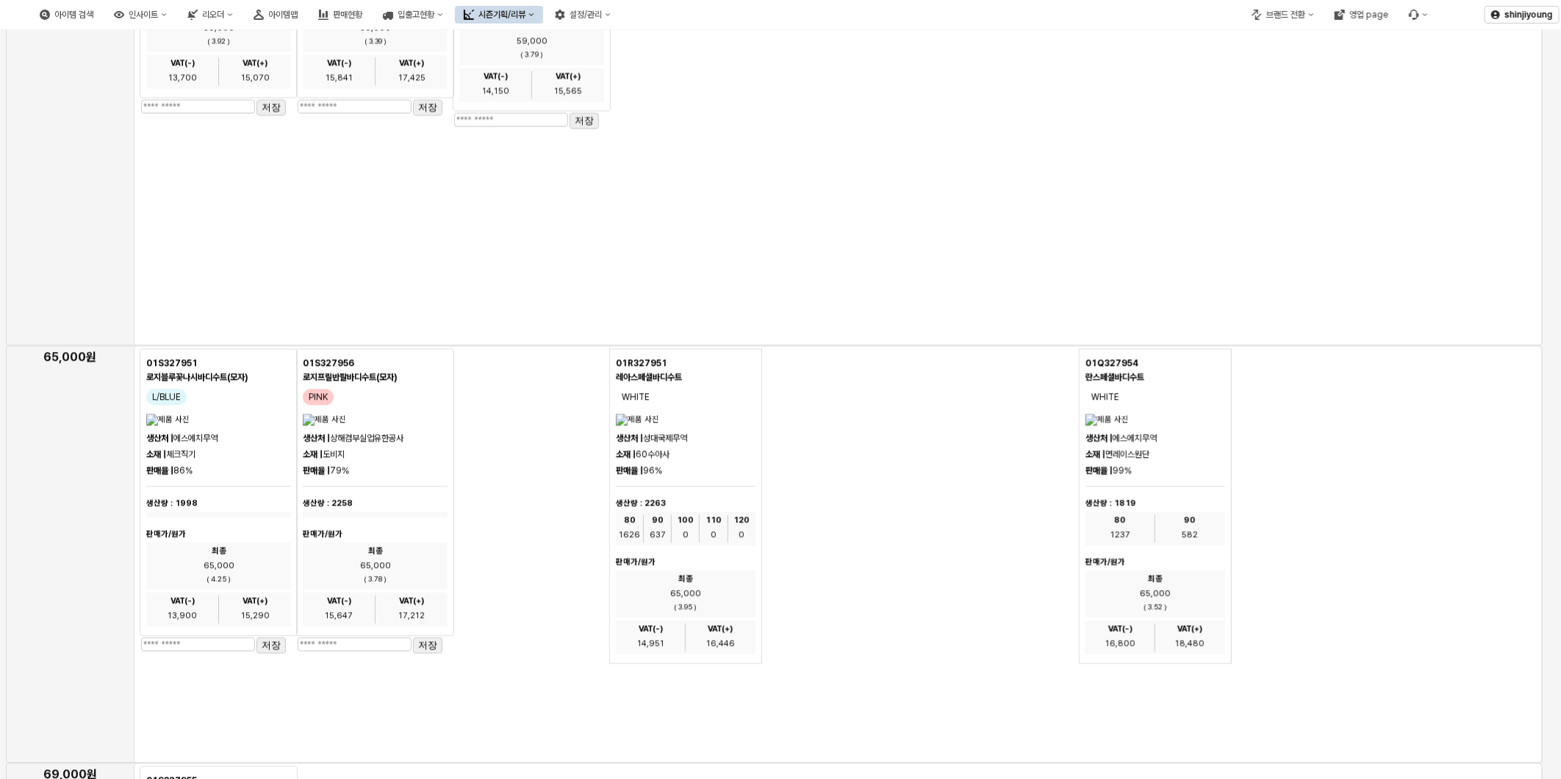
click at [373, 425] on img "App Frame" at bounding box center [361, 420] width 116 height 12
click at [190, 425] on img "App Frame" at bounding box center [204, 420] width 116 height 12
click at [519, 517] on div "01S327951 로지블루꽃나시바디수트(모자) L/BLUE 생산처 | 에스에치무역 소재 | 체크직기 판매율 | 86% 생산량 : 1998 판매…" at bounding box center [369, 501] width 458 height 306
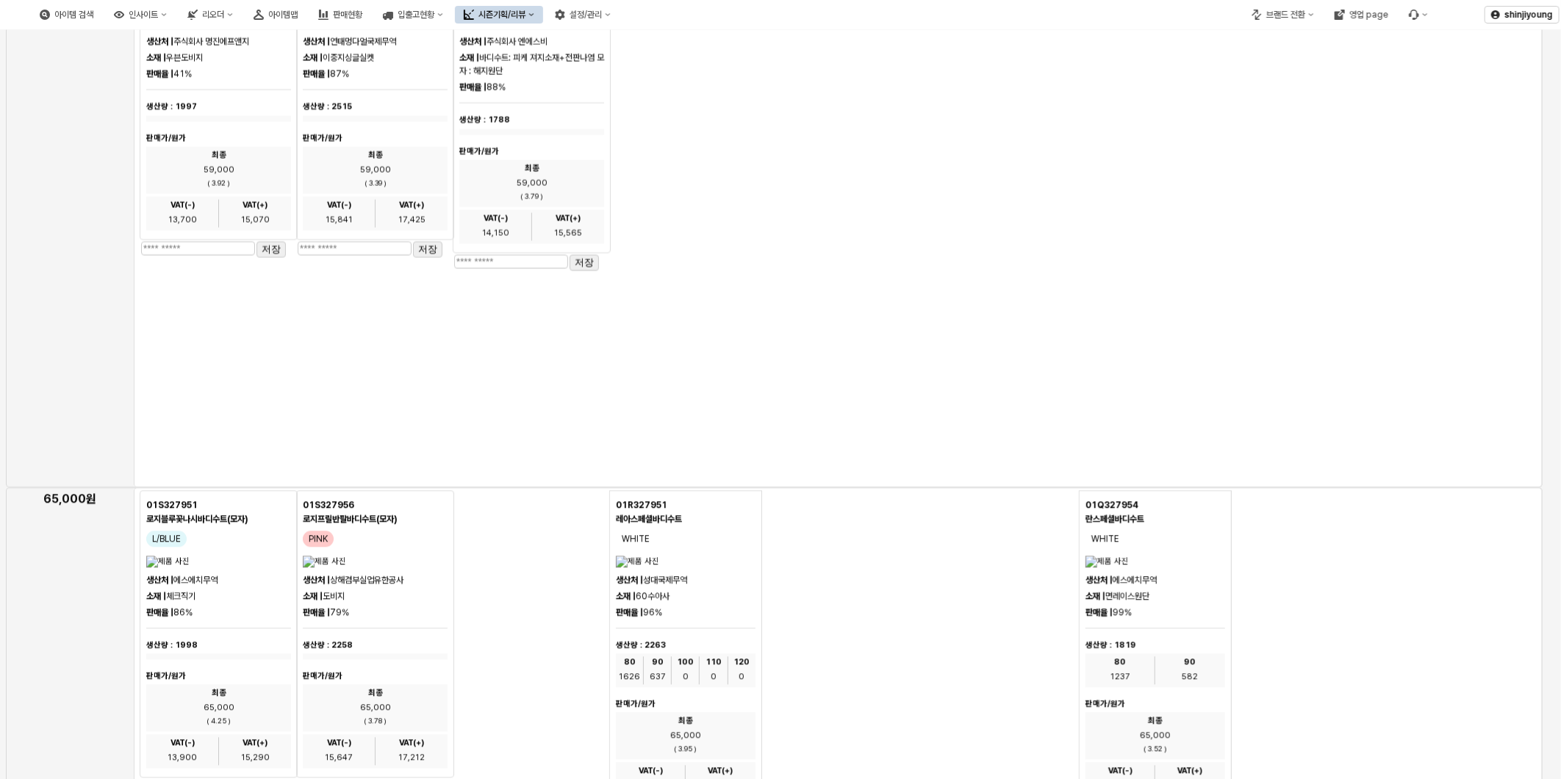
scroll to position [1877, 0]
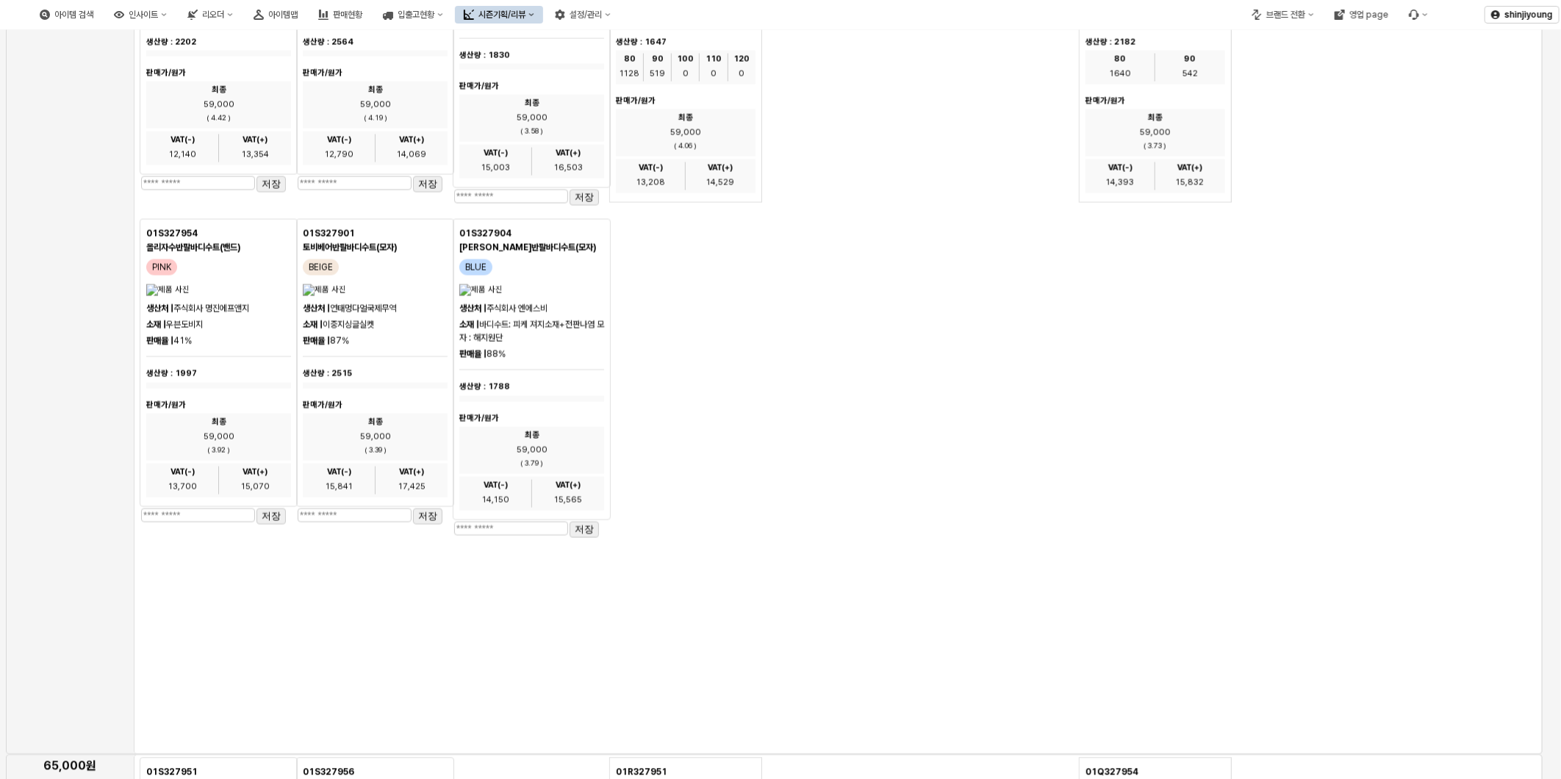
type input "**"
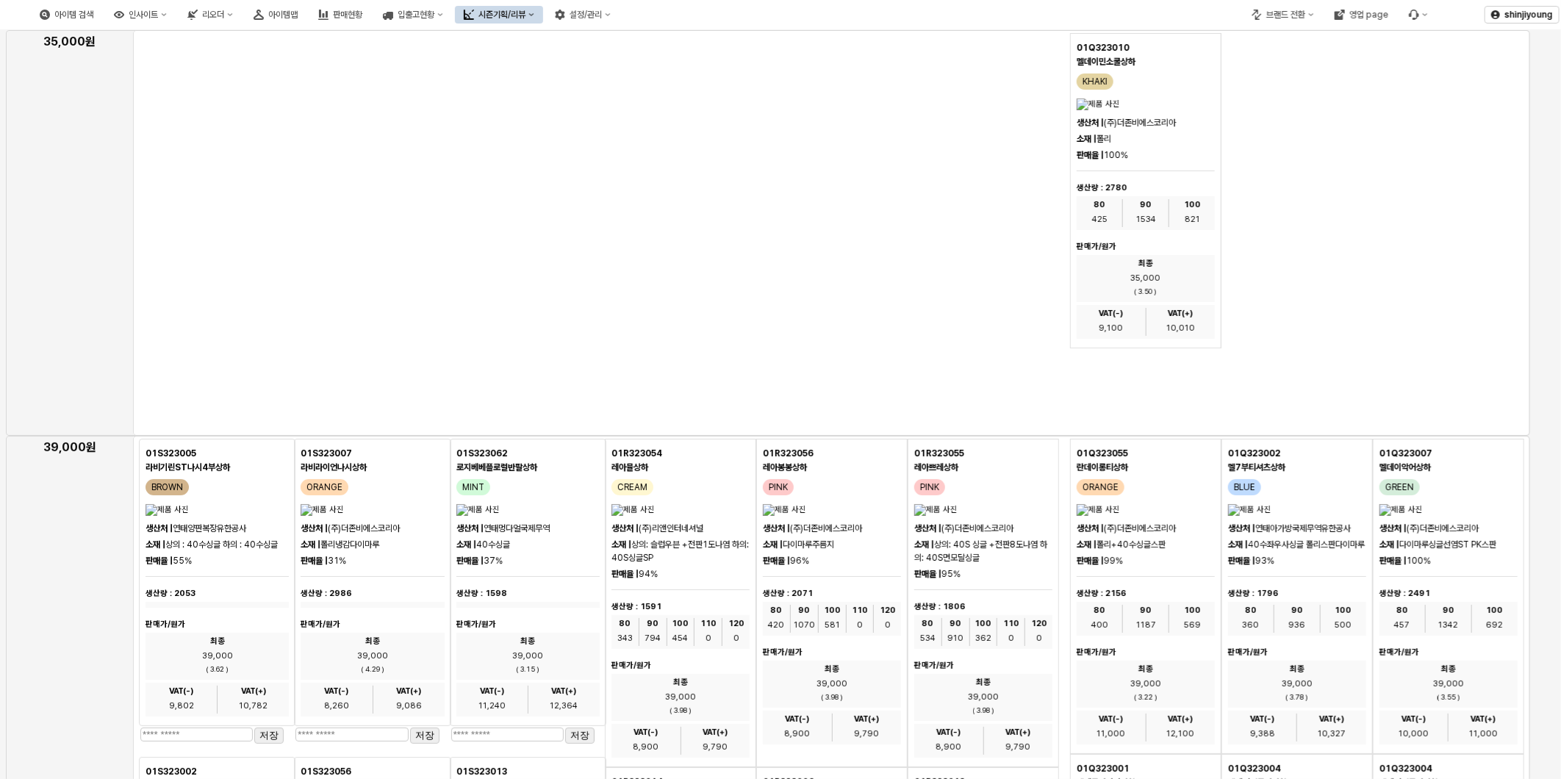
scroll to position [0, 0]
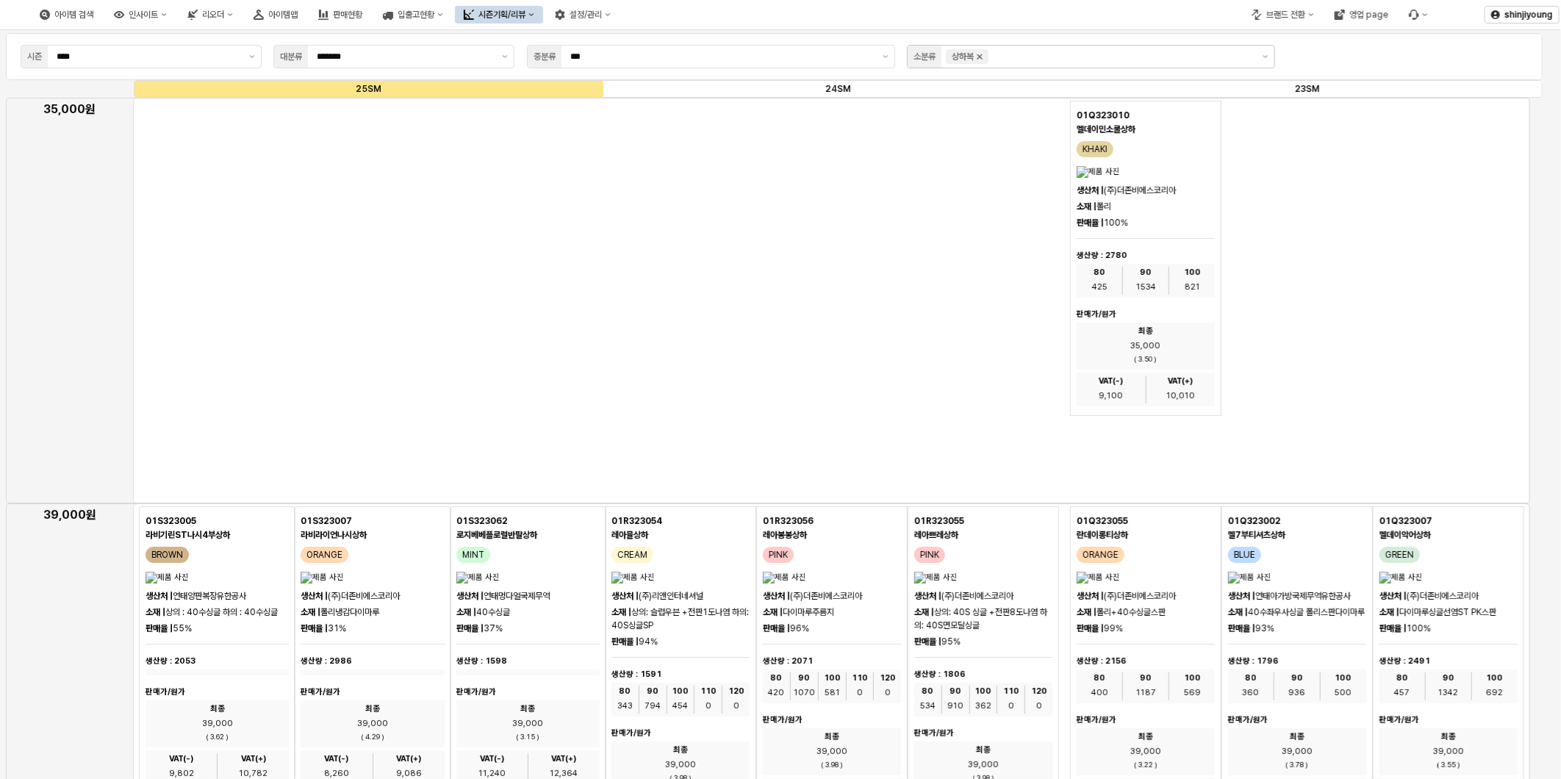
click at [985, 57] on icon "Remove 상하복" at bounding box center [980, 57] width 12 height 12
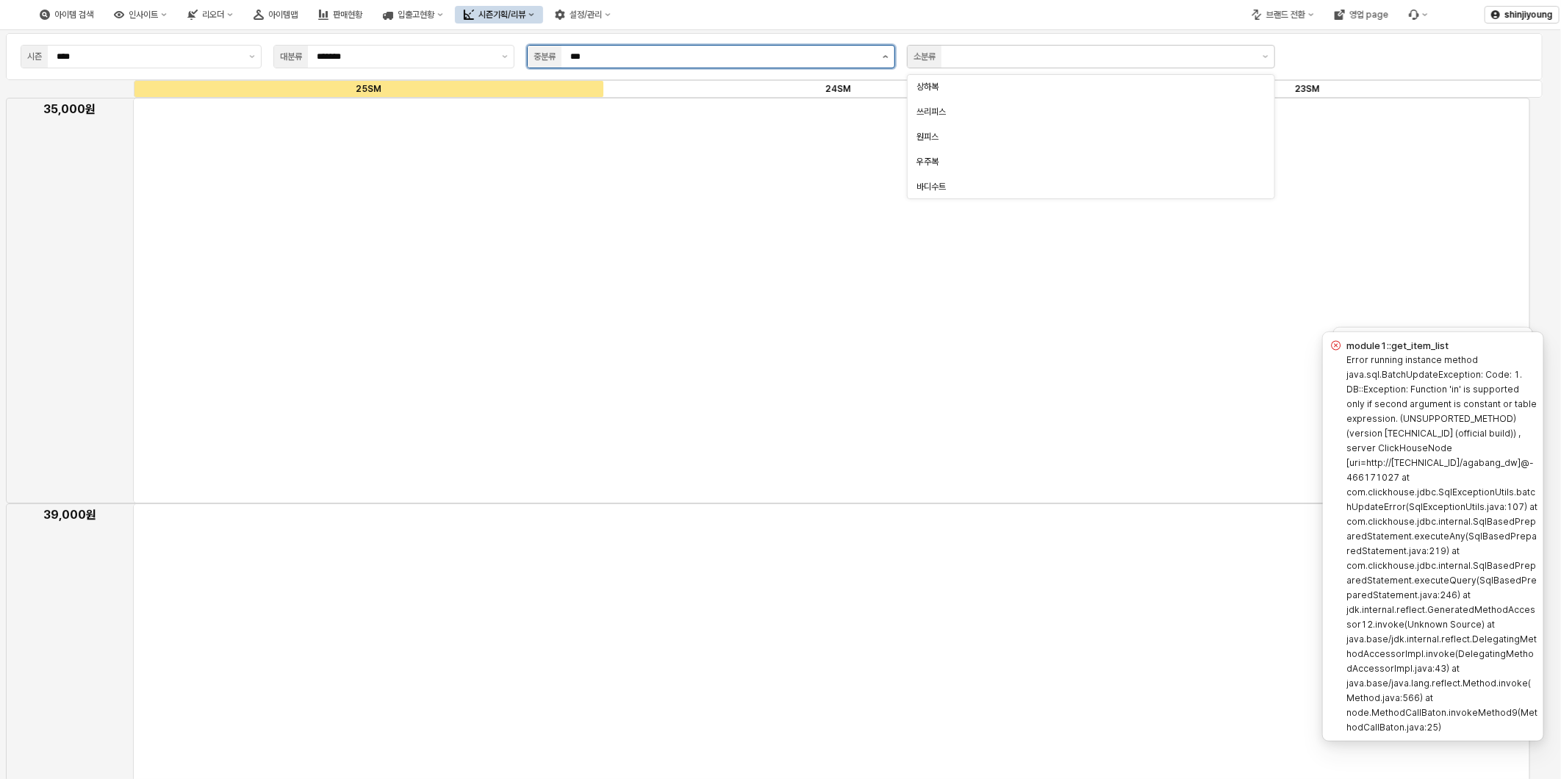
click at [882, 56] on icon "제안 사항 표시" at bounding box center [885, 56] width 6 height 3
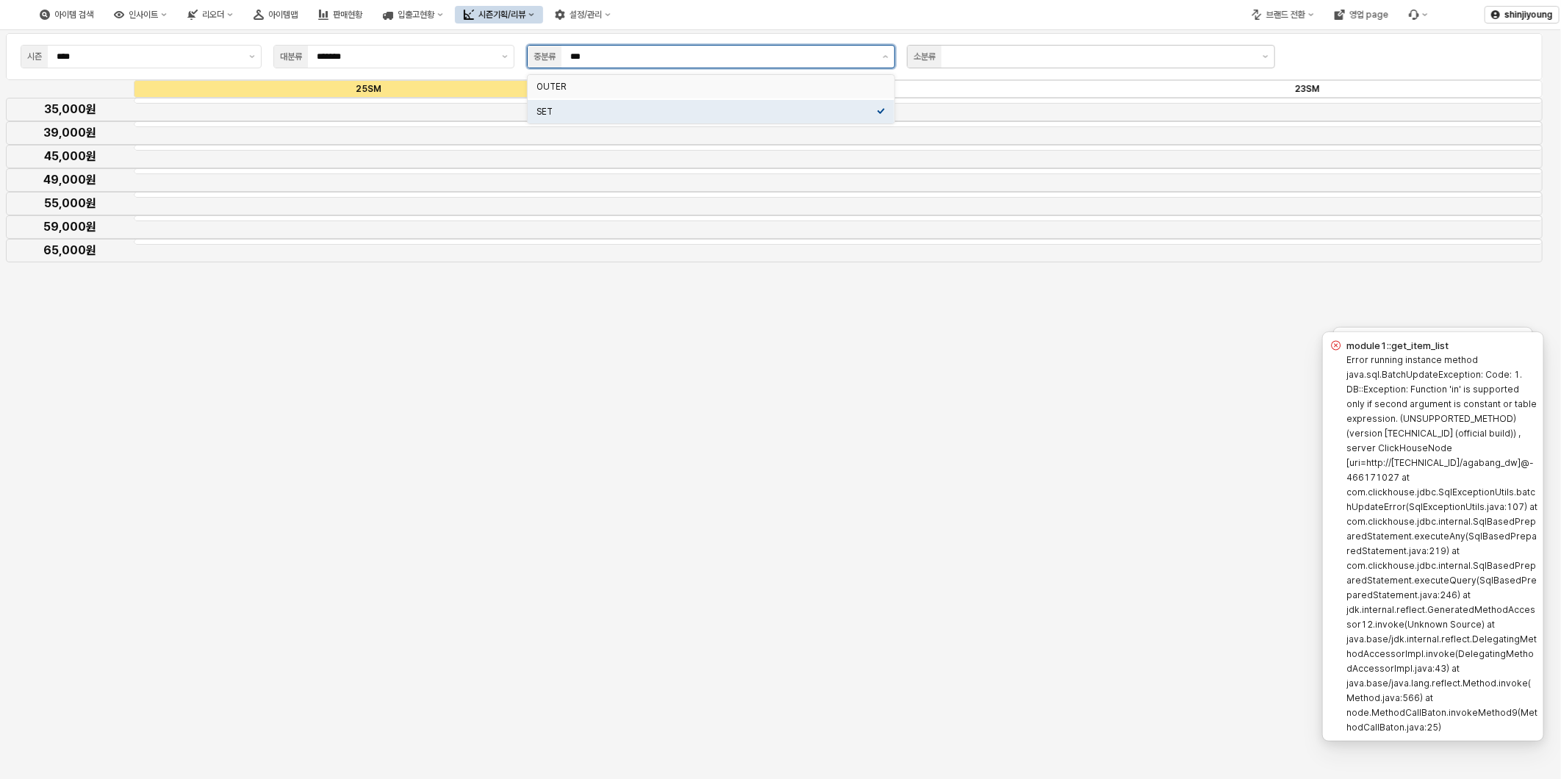
click at [677, 85] on div "OUTER" at bounding box center [706, 87] width 340 height 12
type input "*****"
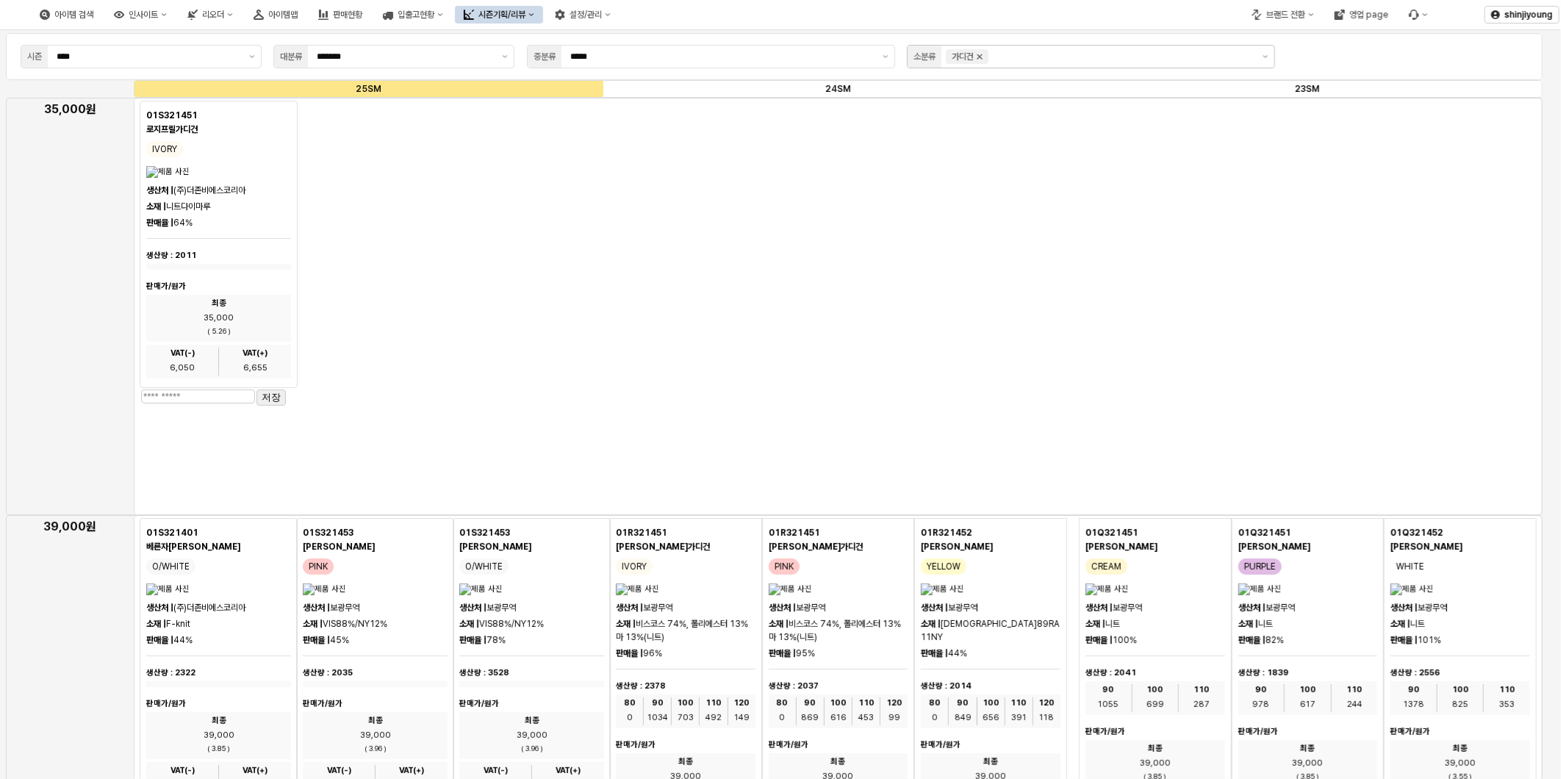
click at [980, 60] on icon "Remove 가디건" at bounding box center [980, 57] width 12 height 12
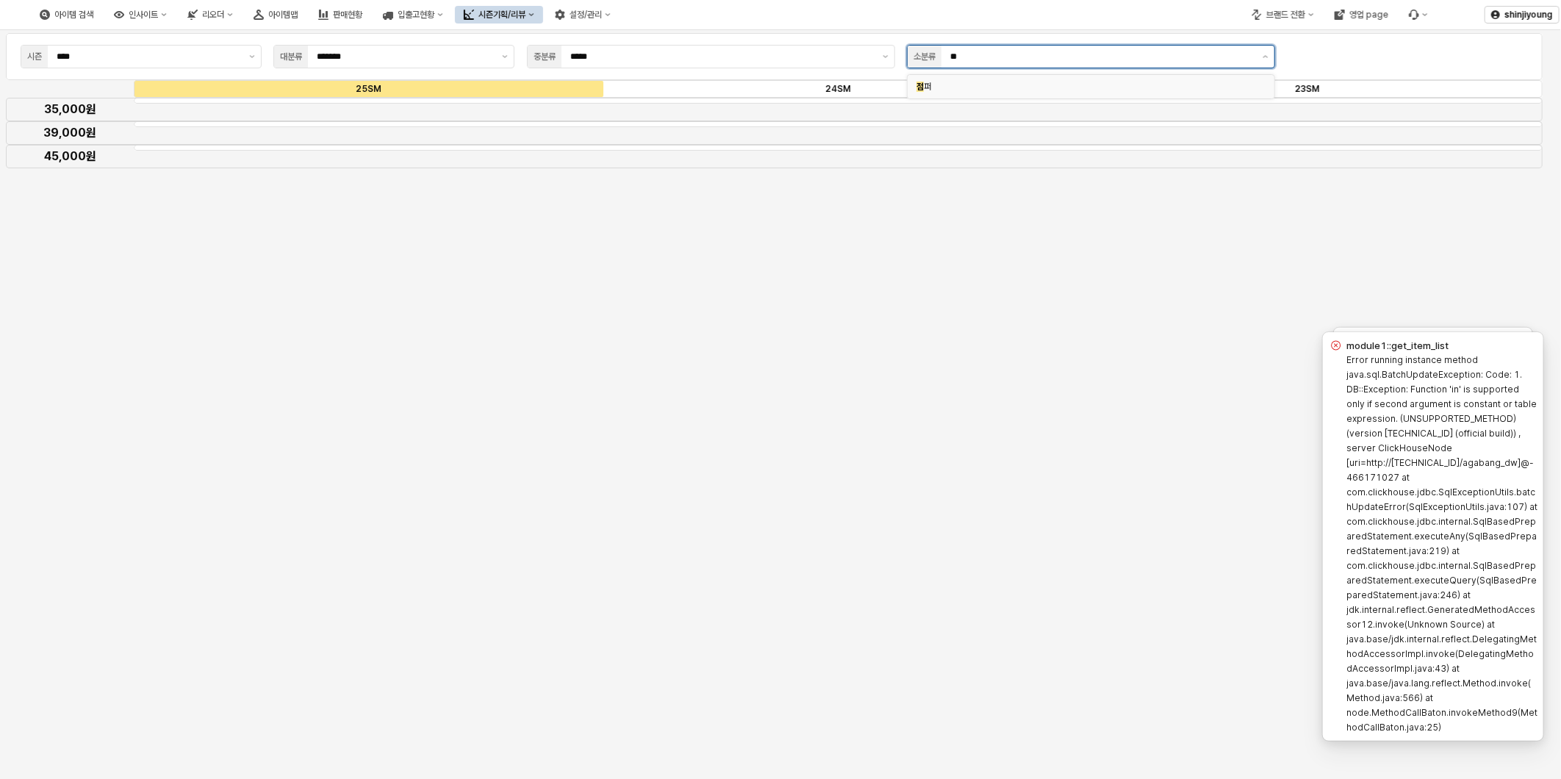
type input "**"
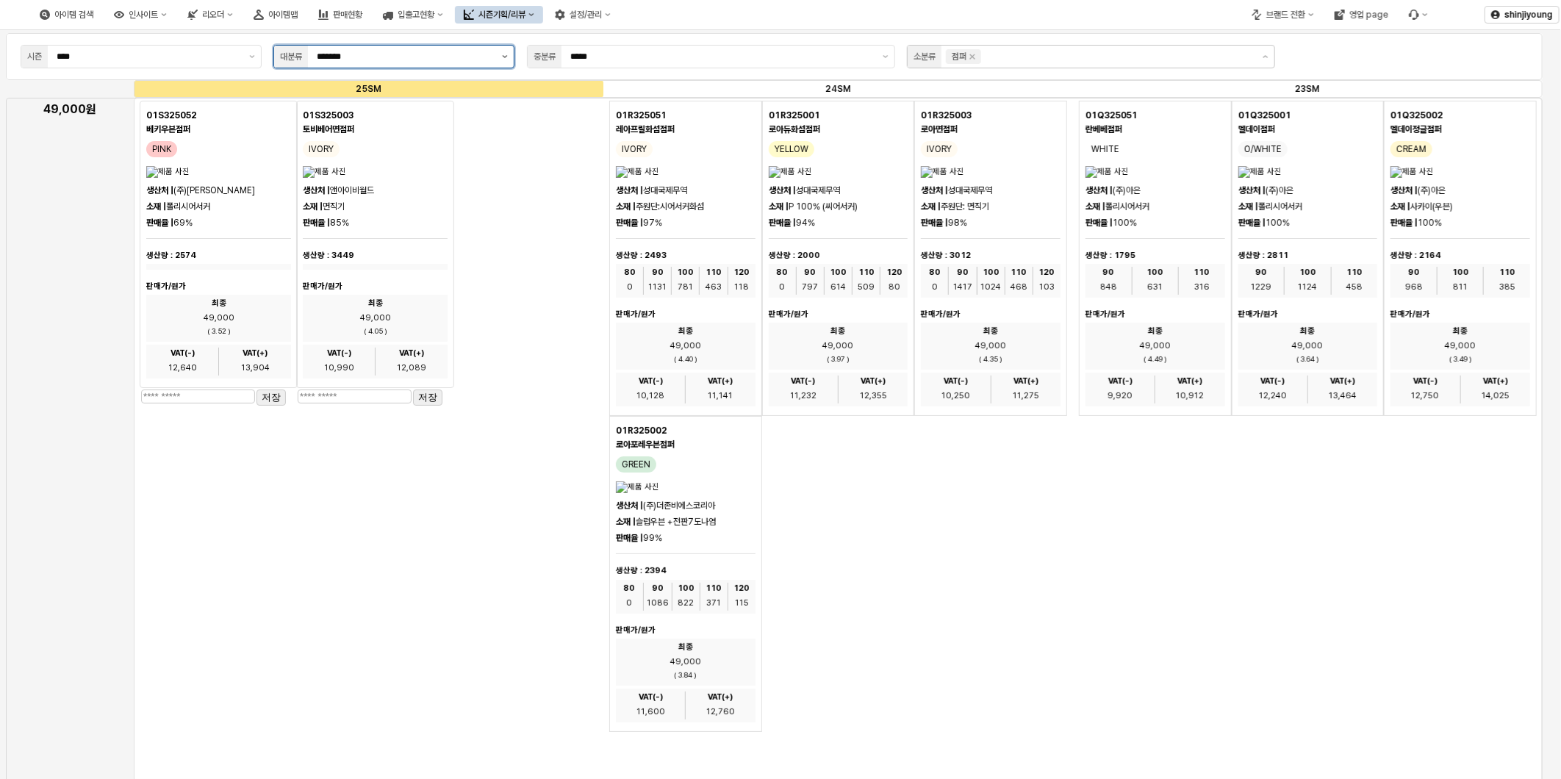
click at [495, 59] on div "대분류 *******" at bounding box center [393, 57] width 241 height 24
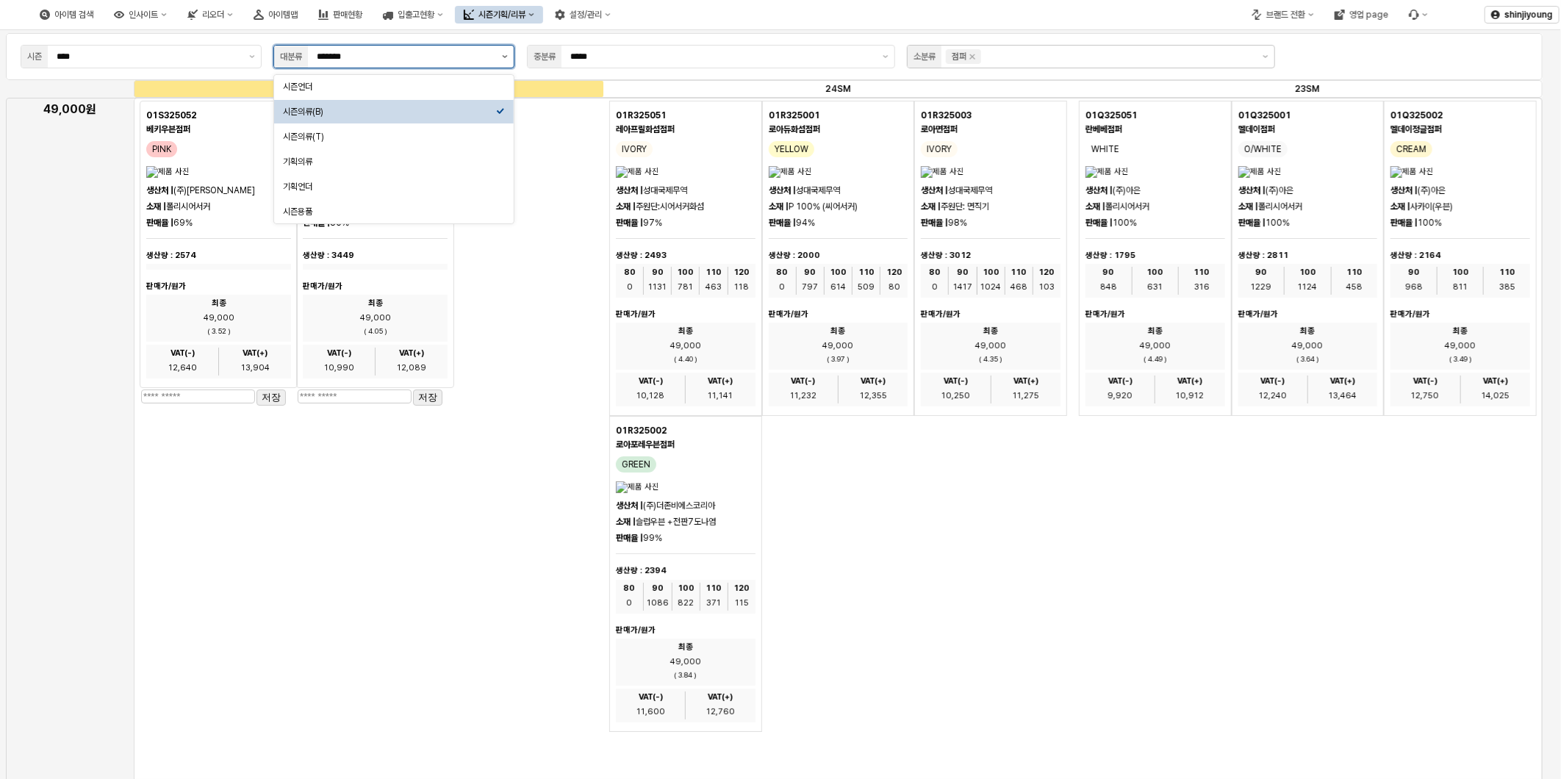
click at [503, 57] on icon "제안 사항 표시" at bounding box center [505, 56] width 6 height 3
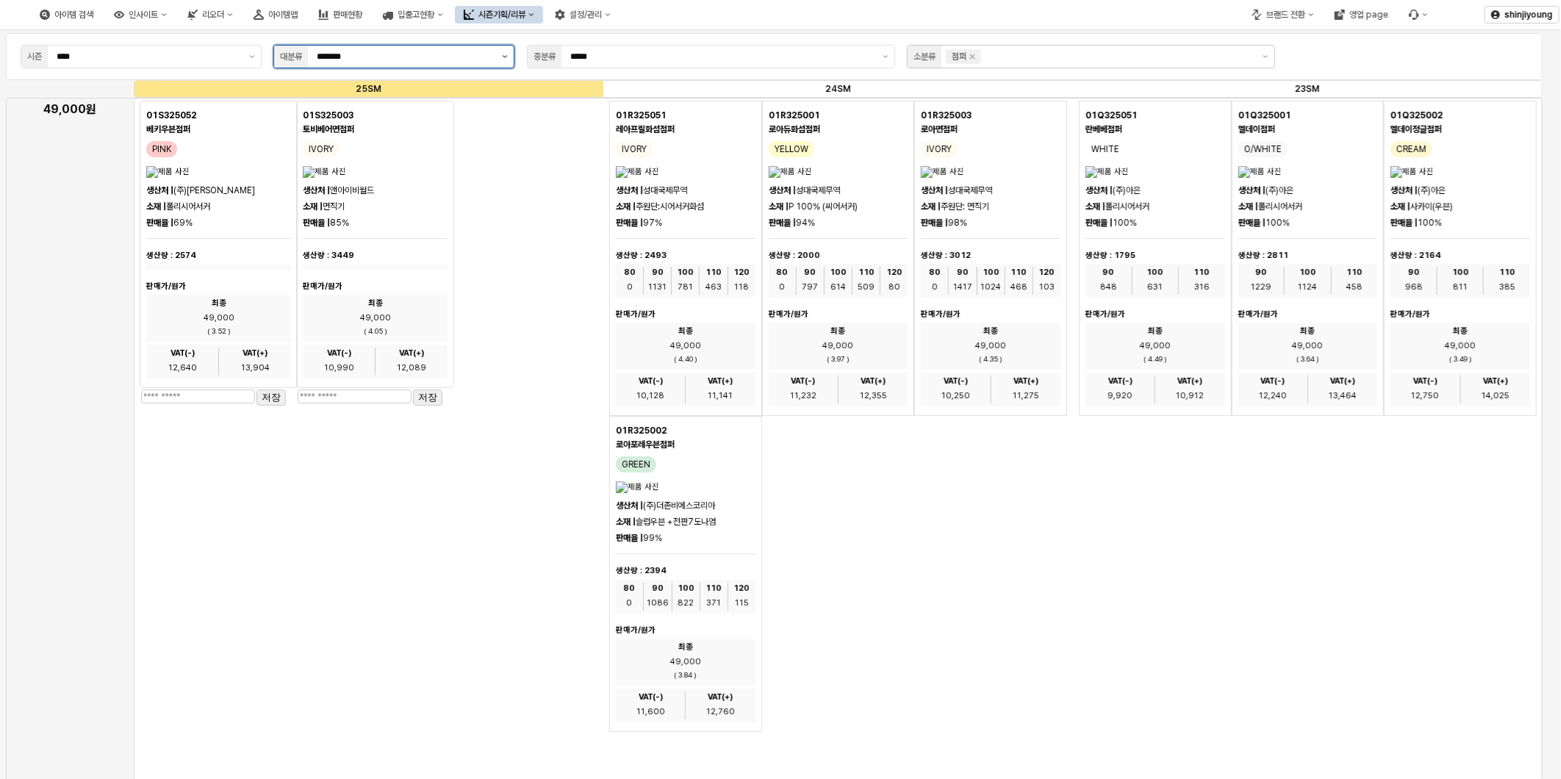
click at [503, 57] on icon "제안 사항 표시" at bounding box center [505, 56] width 6 height 3
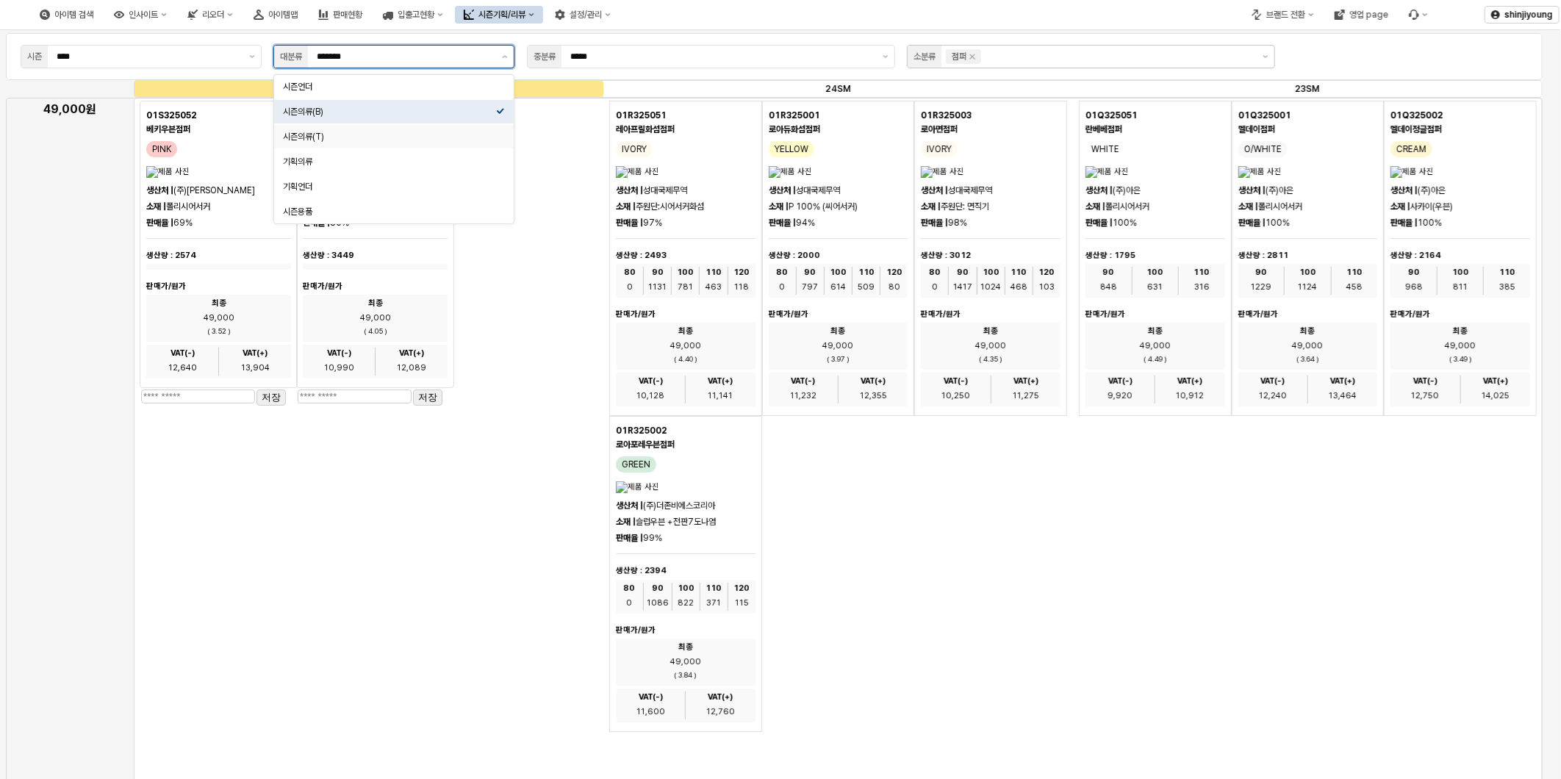
click at [378, 137] on div "시즌의류(T)" at bounding box center [389, 137] width 213 height 12
type input "*******"
type input "***"
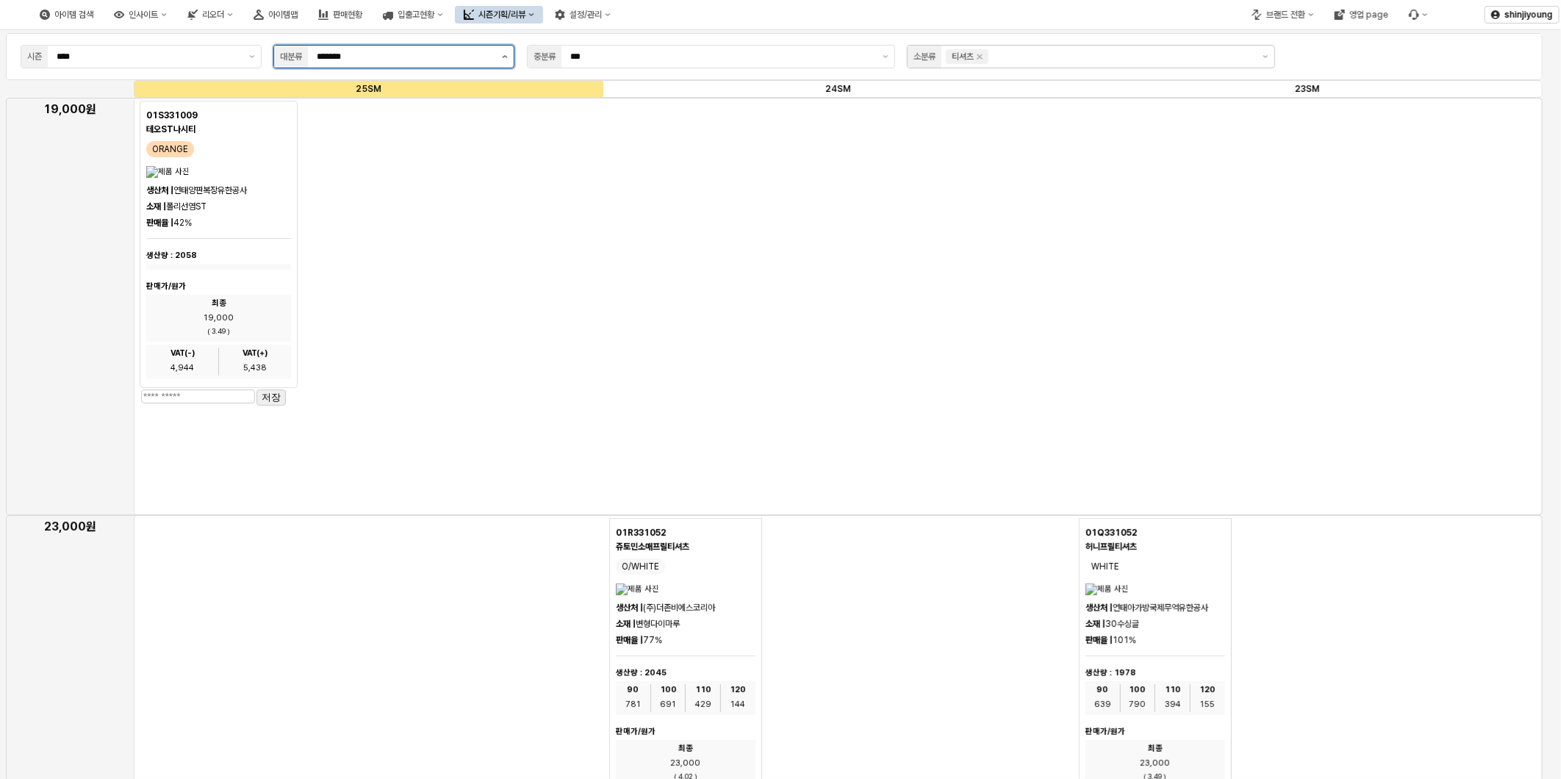
click at [503, 55] on icon "제안 사항 표시" at bounding box center [505, 56] width 6 height 3
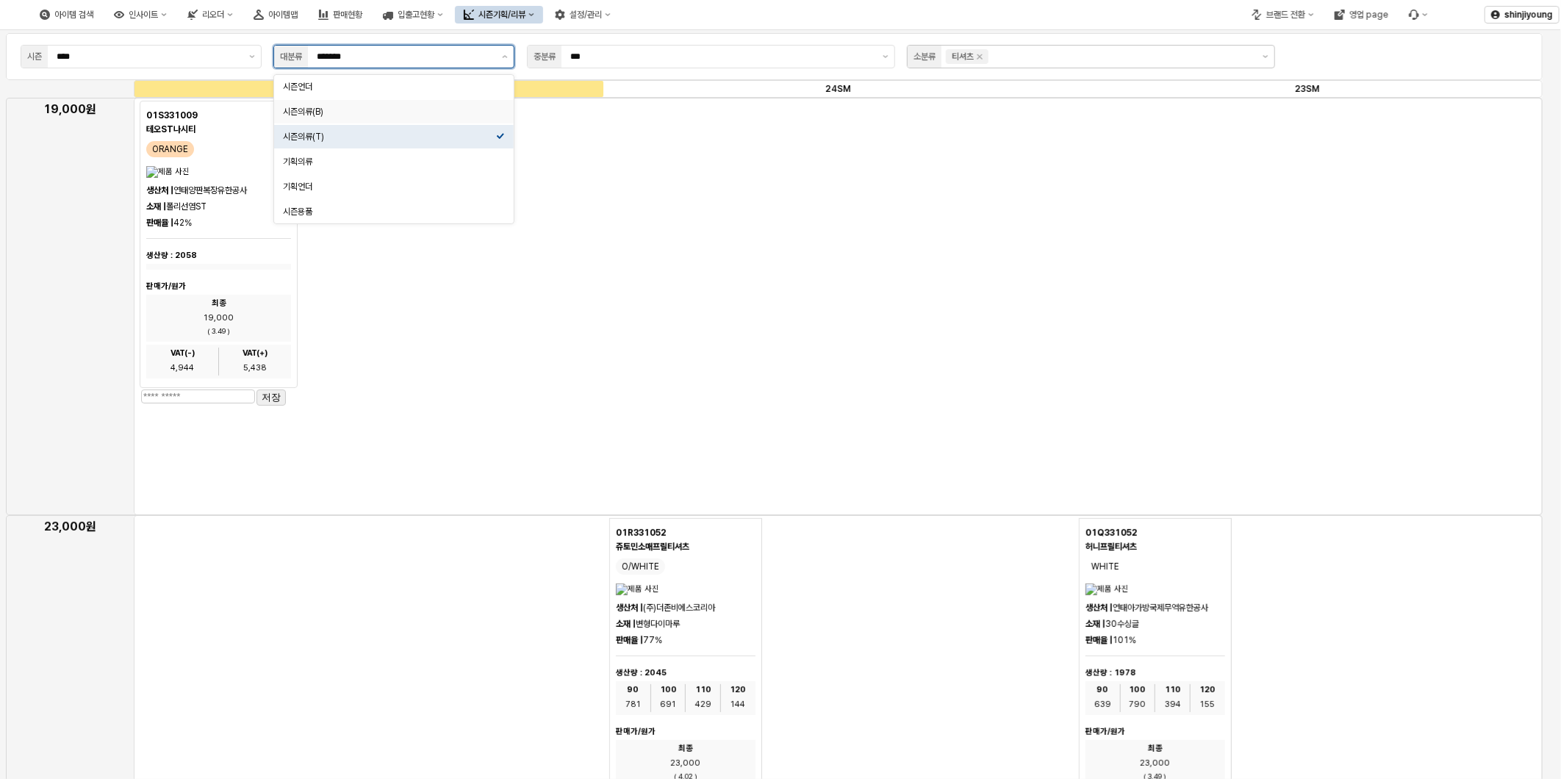
click at [453, 109] on div "시즌의류(B)" at bounding box center [389, 112] width 213 height 12
type input "*******"
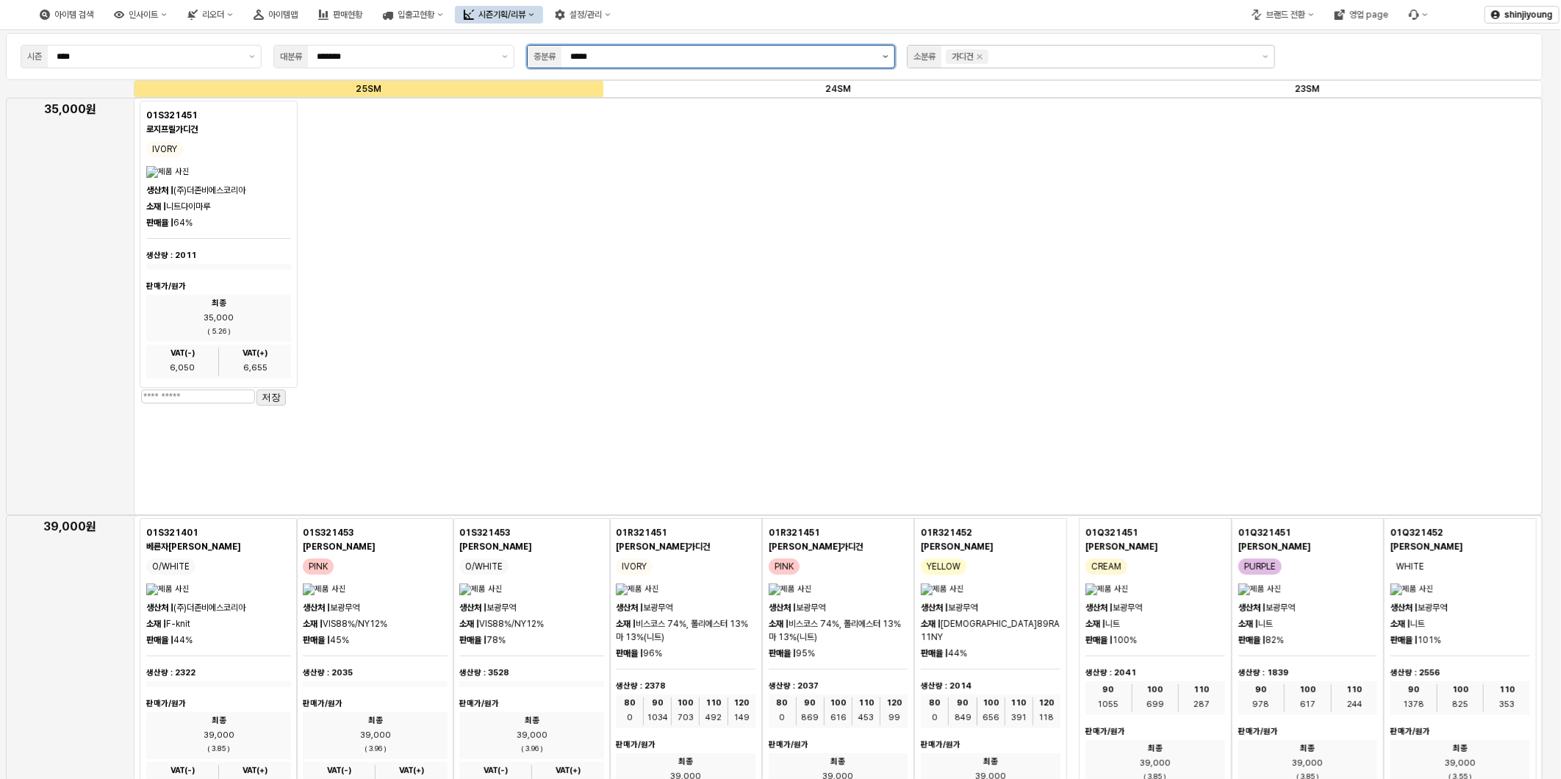
click at [888, 55] on button "제안 사항 표시" at bounding box center [886, 57] width 18 height 22
click at [607, 104] on div "SET" at bounding box center [711, 112] width 367 height 24
type input "***"
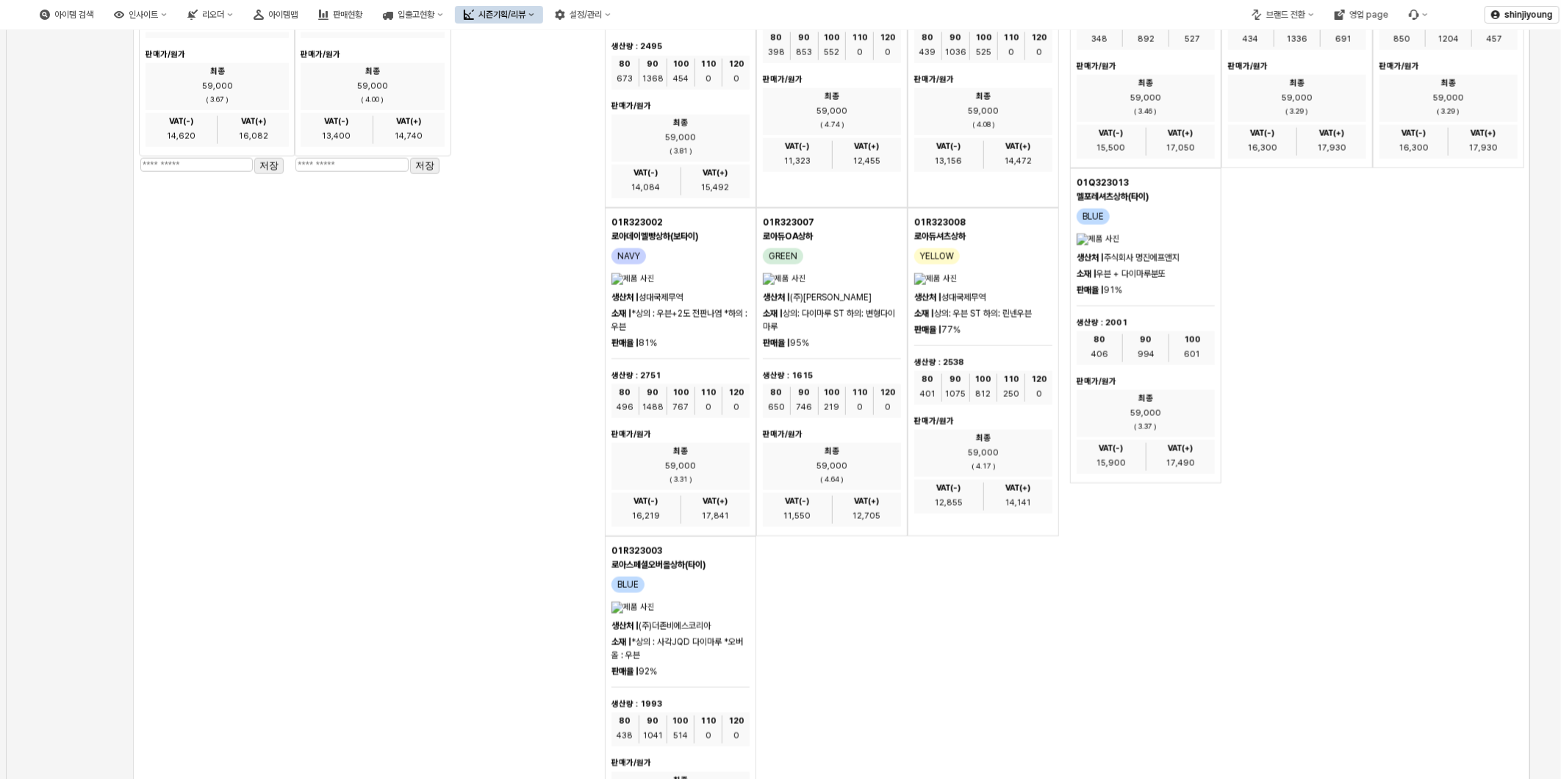
scroll to position [4817, 0]
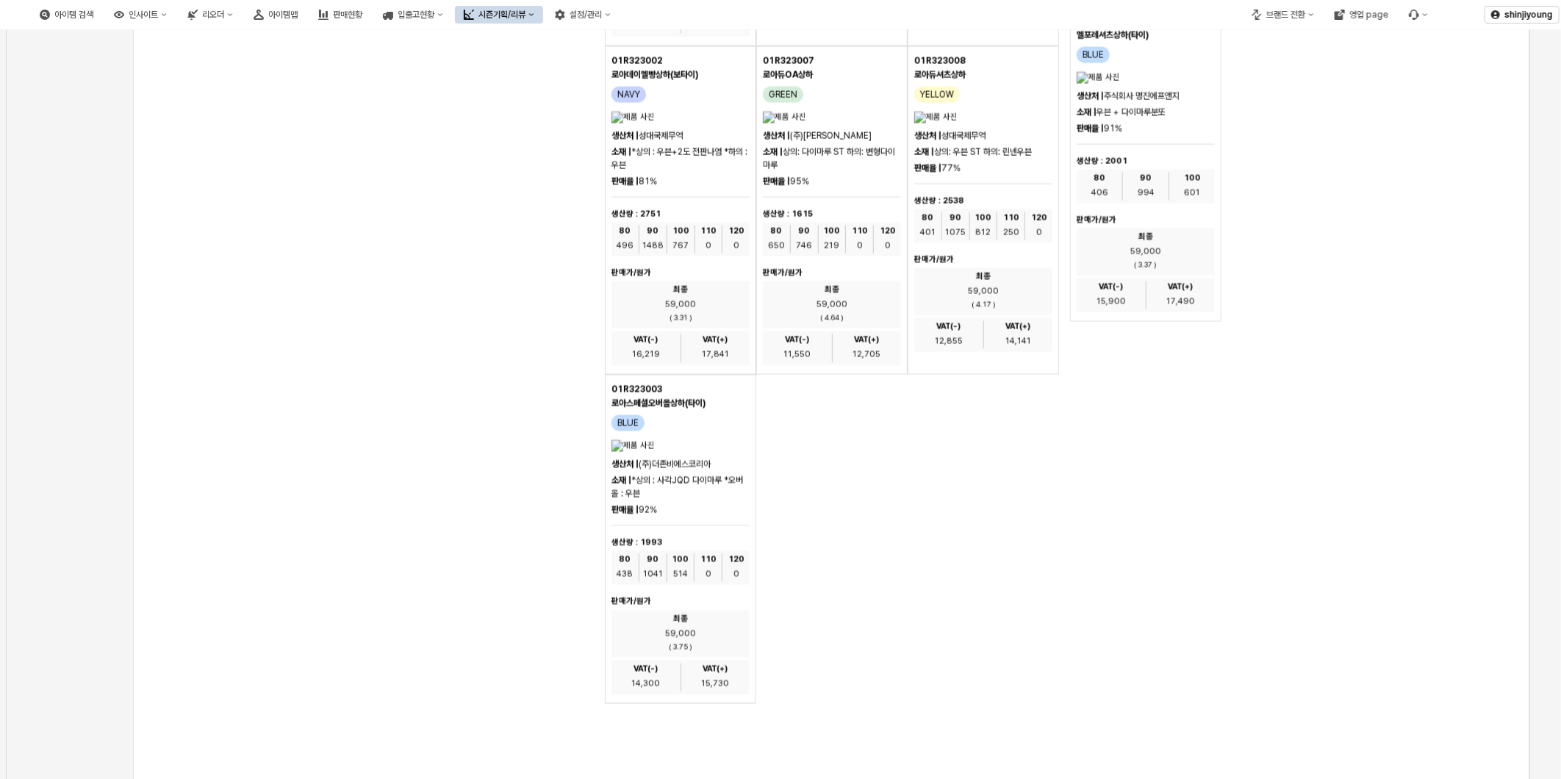
drag, startPoint x: 1399, startPoint y: 475, endPoint x: 1392, endPoint y: 401, distance: 73.8
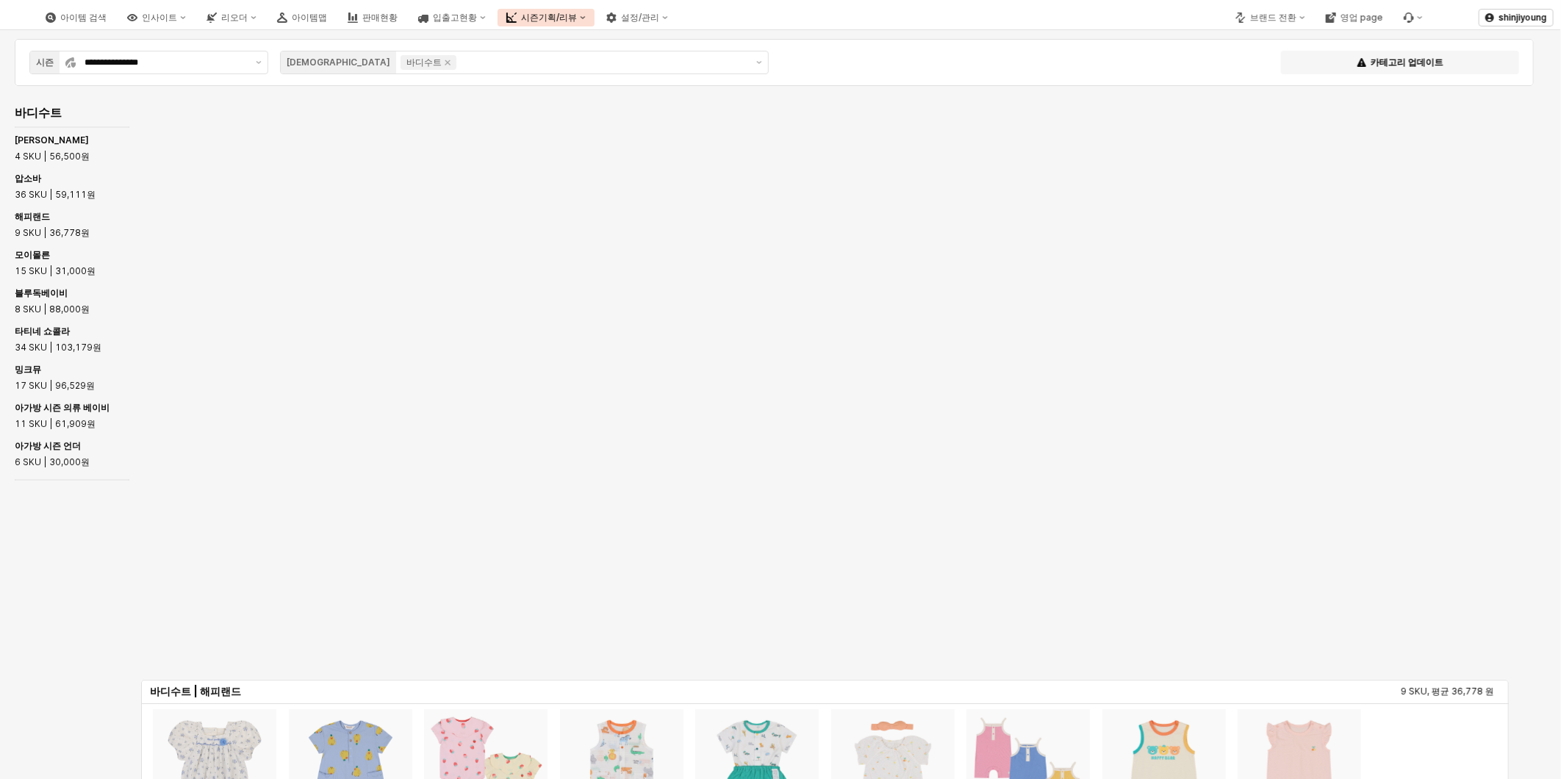
scroll to position [1140, 0]
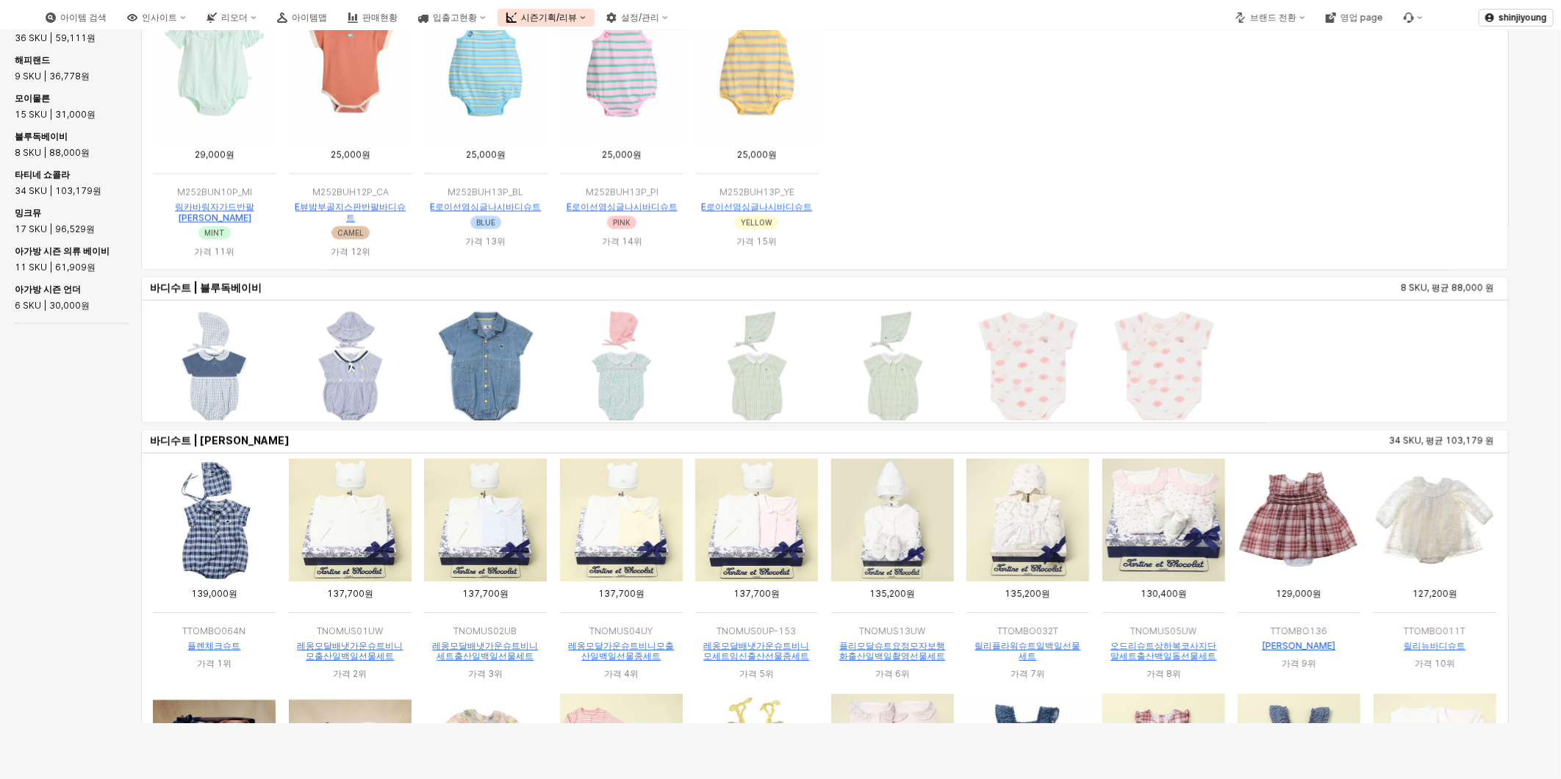
click at [329, 429] on img "App Frame" at bounding box center [350, 367] width 123 height 123
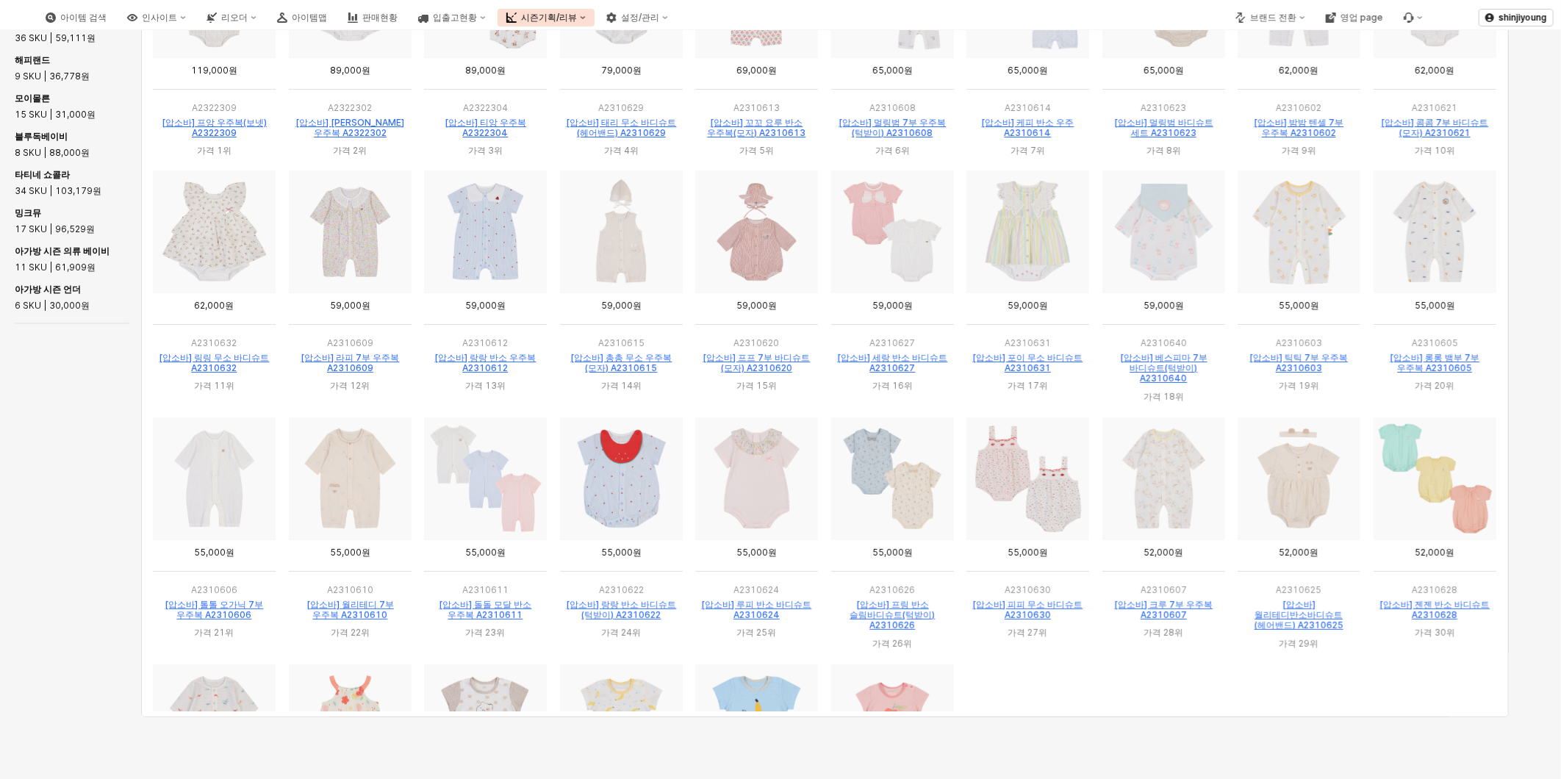
scroll to position [1369, 0]
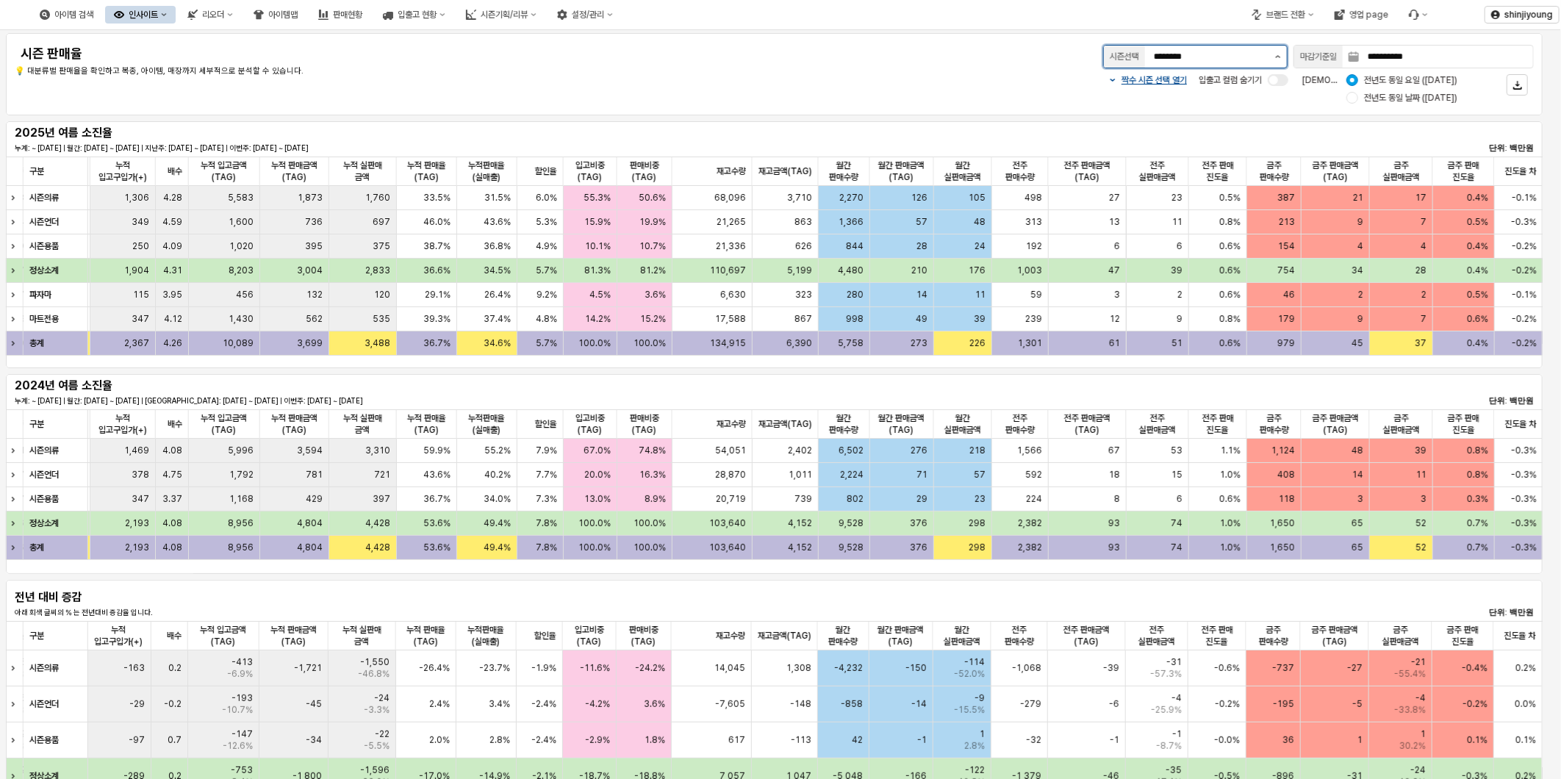
click at [1283, 57] on button "제안 사항 표시" at bounding box center [1278, 57] width 18 height 22
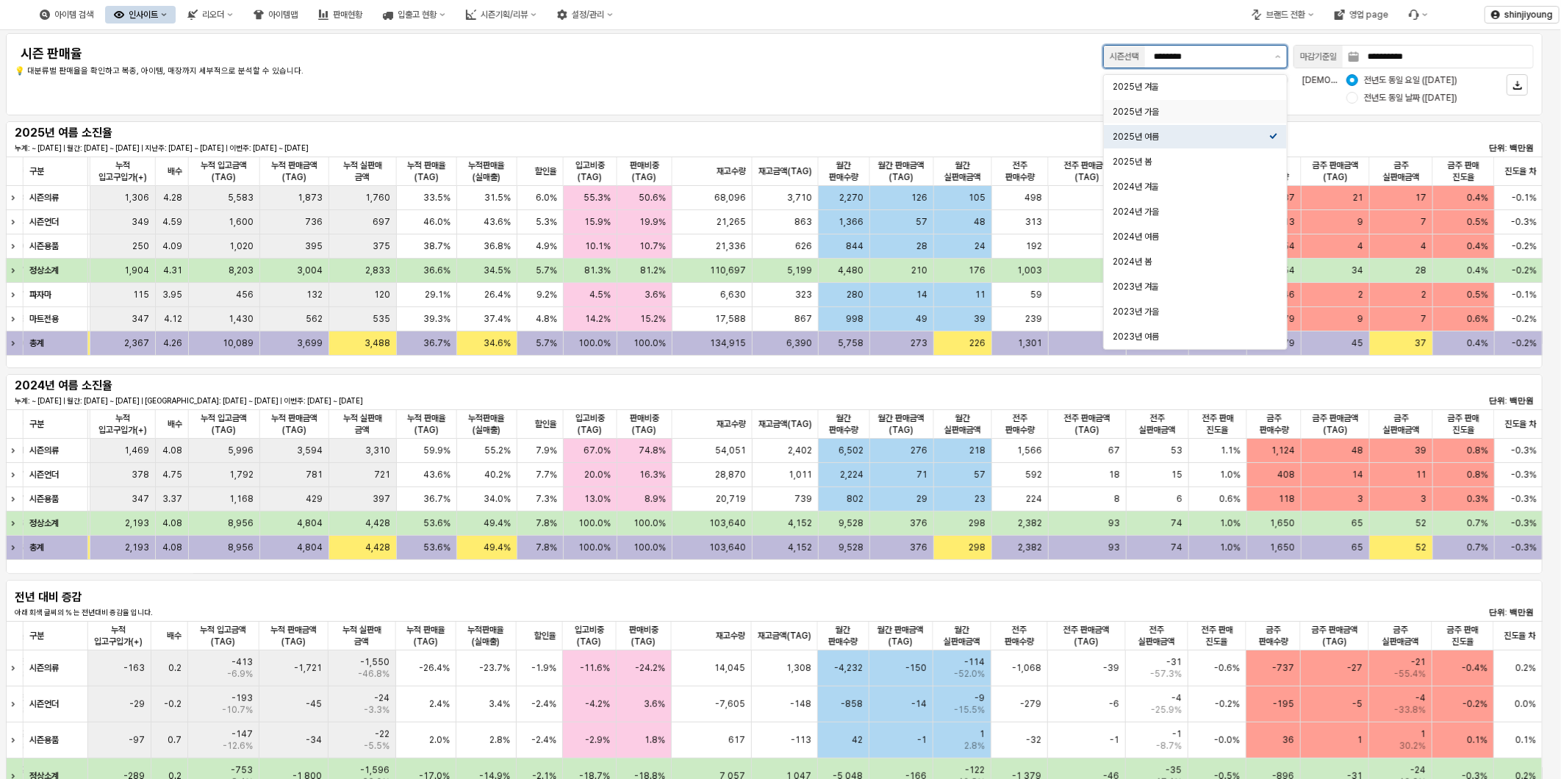
click at [1187, 106] on div "2025년 가을" at bounding box center [1190, 112] width 157 height 12
type input "********"
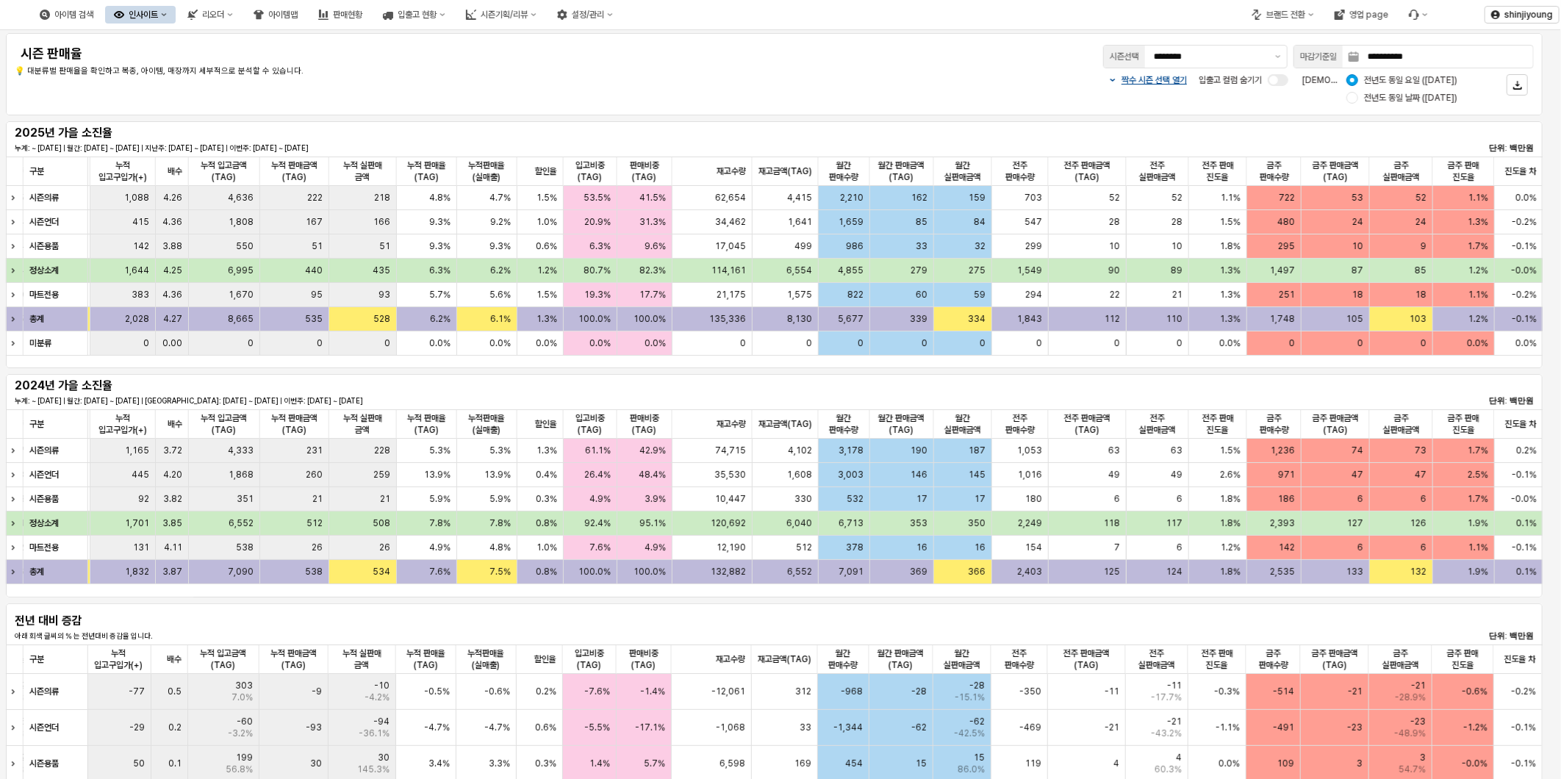
click at [852, 71] on div "**********" at bounding box center [1090, 56] width 886 height 29
click at [1275, 54] on button "제안 사항 표시" at bounding box center [1278, 57] width 18 height 22
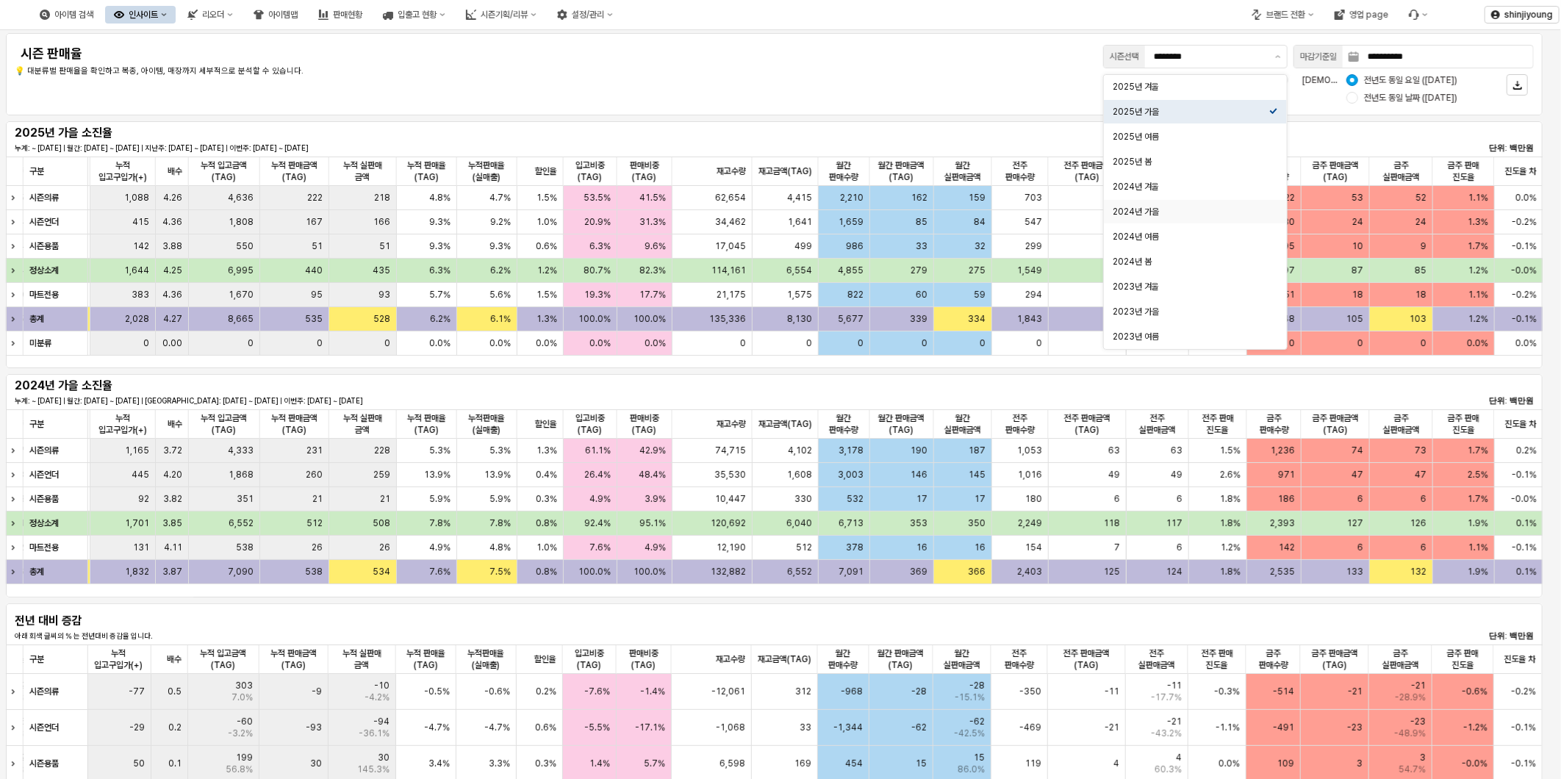
click at [894, 87] on div "짝수 시즌 선택 열기 입출고 컬럼 숨기기 비교 기준: 전년도 동일 요일 (2024-08-25) 전년도 동일 날짜 (2024-08-24)" at bounding box center [1090, 88] width 886 height 35
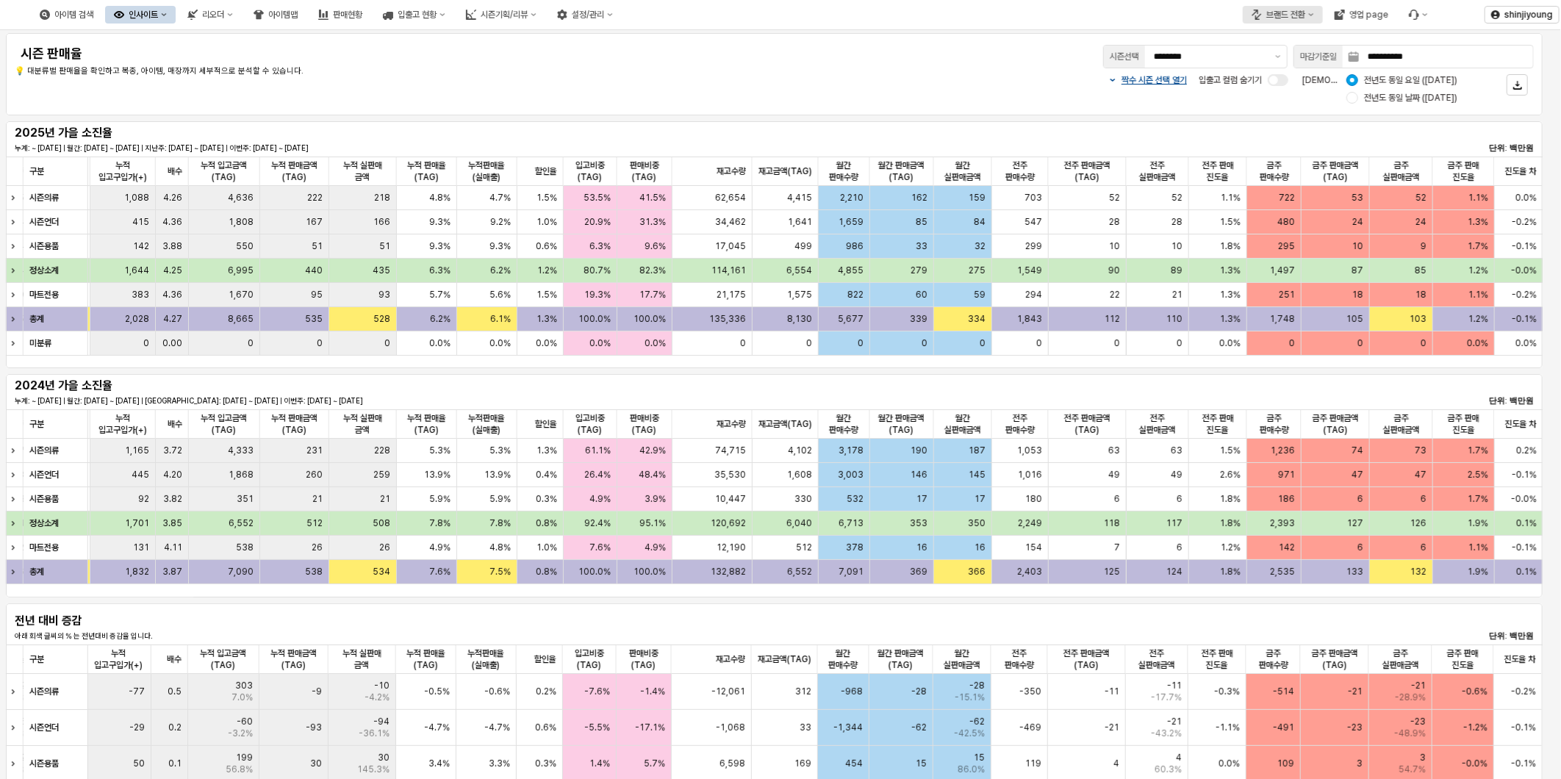
click at [1294, 15] on div "브랜드 전환" at bounding box center [1285, 15] width 39 height 10
click at [1272, 44] on div "아가방" at bounding box center [1297, 41] width 90 height 12
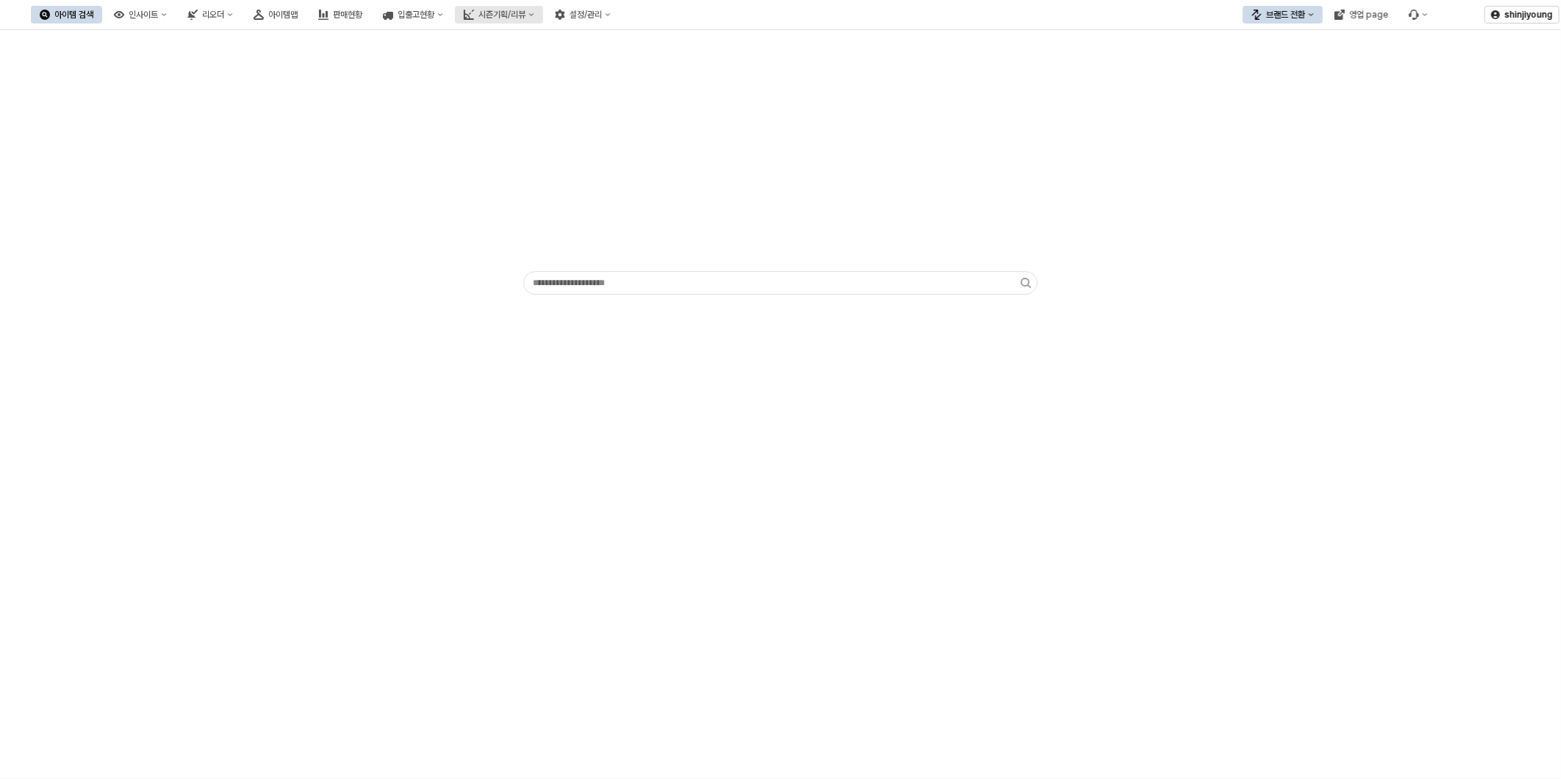
click at [525, 15] on div "시즌기획/리뷰" at bounding box center [501, 15] width 47 height 10
click at [567, 92] on div "3. 수량/판매가 검토" at bounding box center [574, 91] width 78 height 12
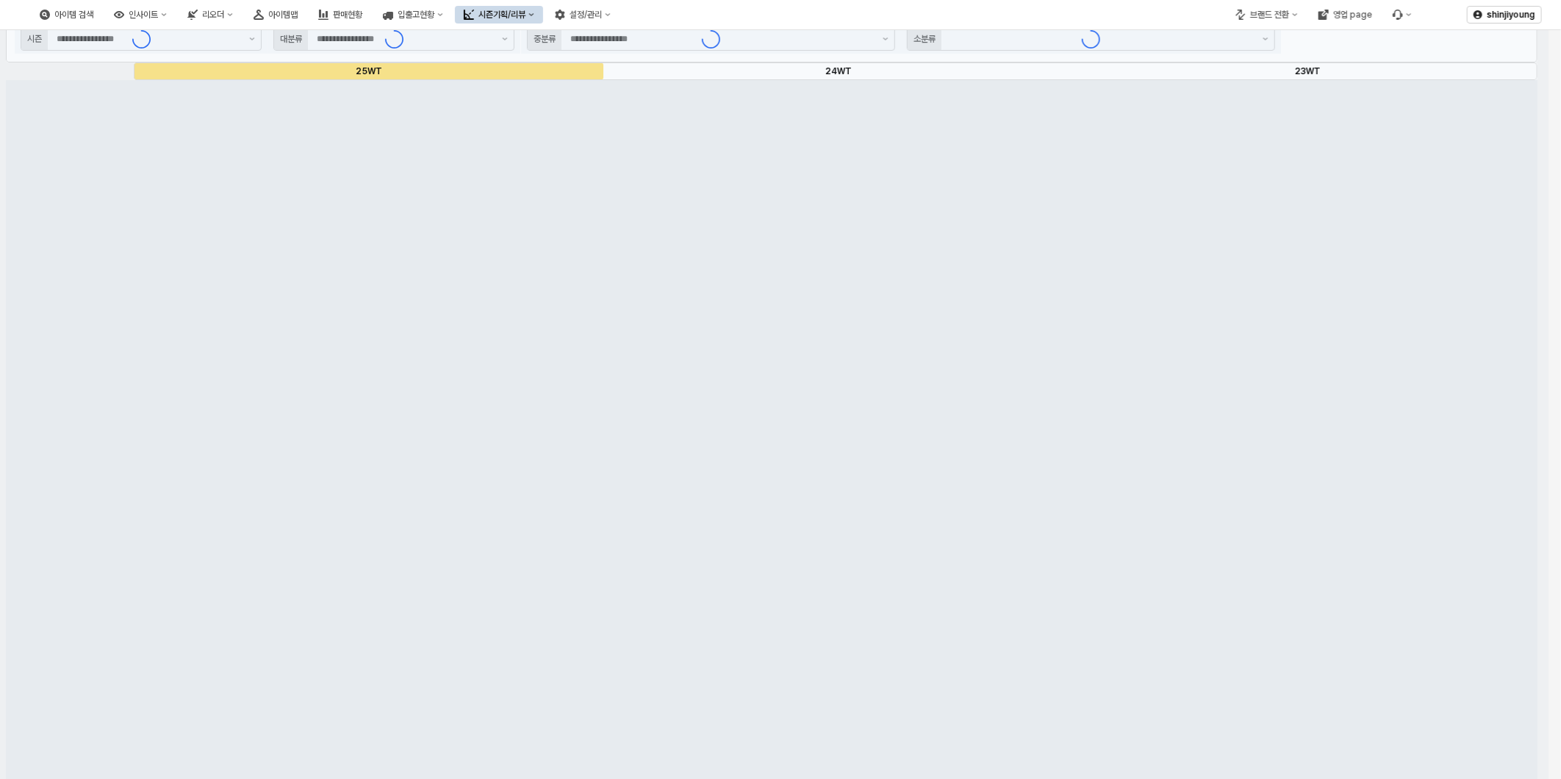
type input "****"
type input "**"
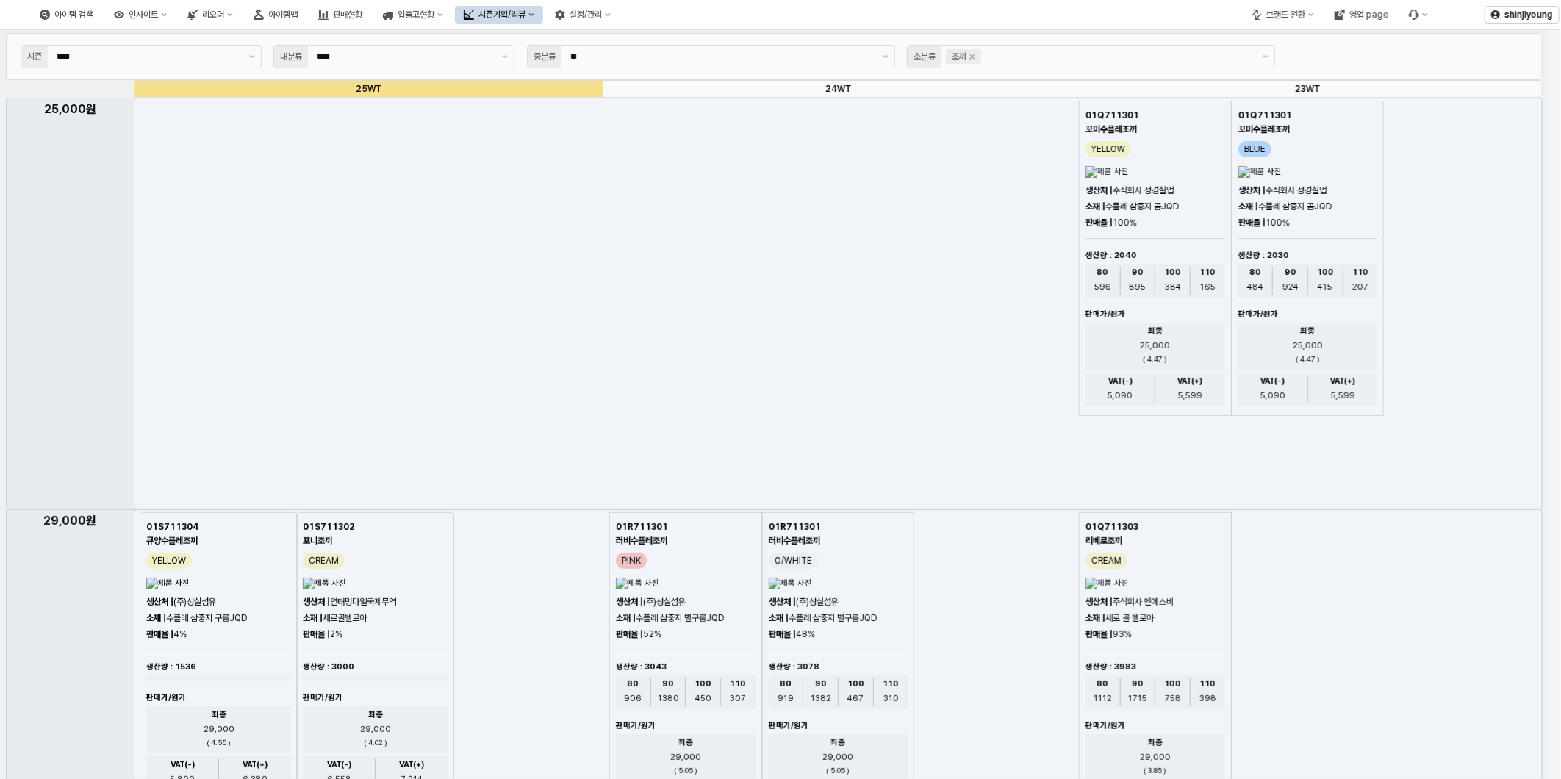
click at [543, 18] on button "시즌기획/리뷰" at bounding box center [499, 15] width 88 height 18
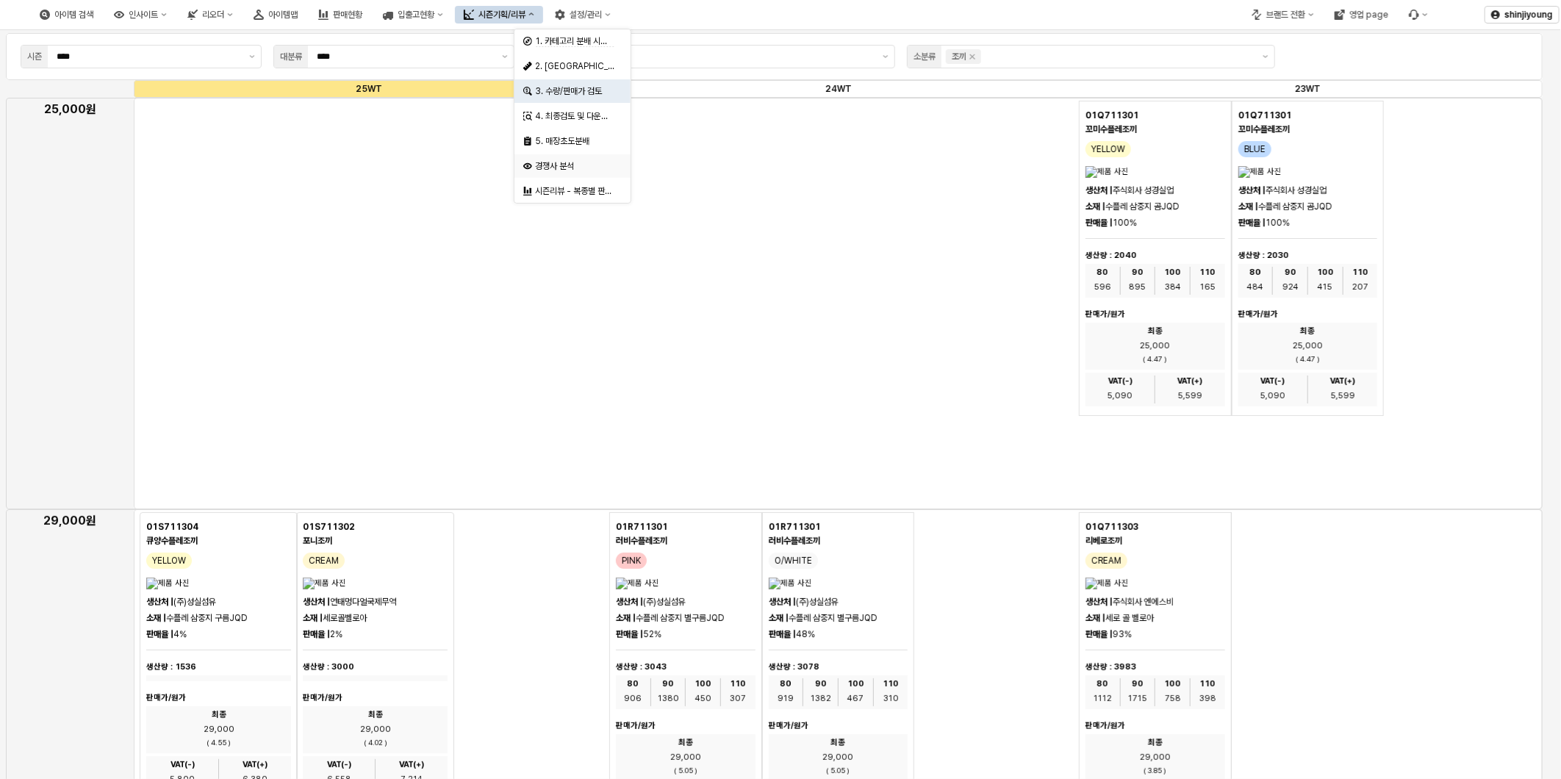
click at [569, 168] on div "경쟁사 분석" at bounding box center [574, 166] width 78 height 12
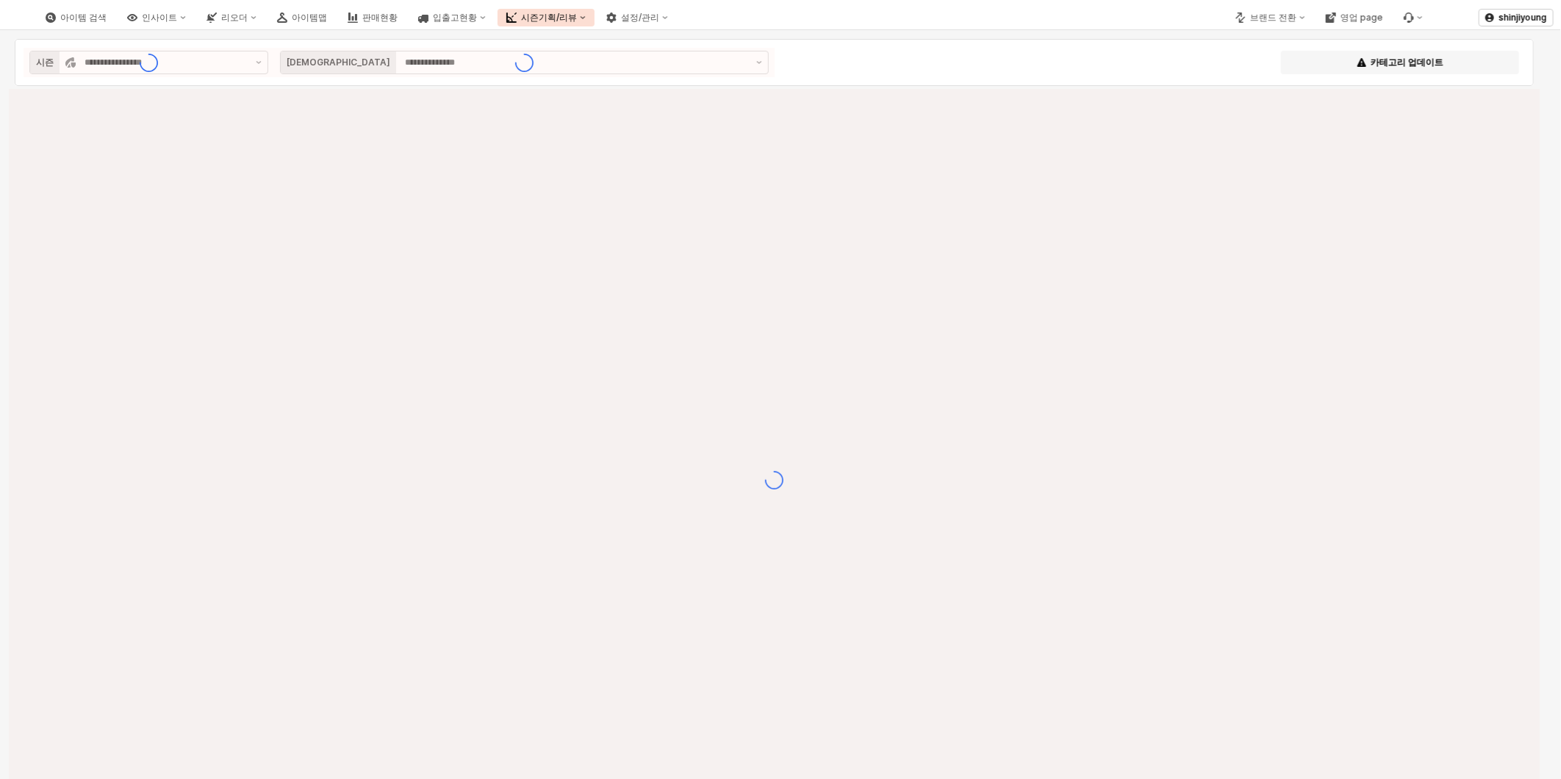
type input "**********"
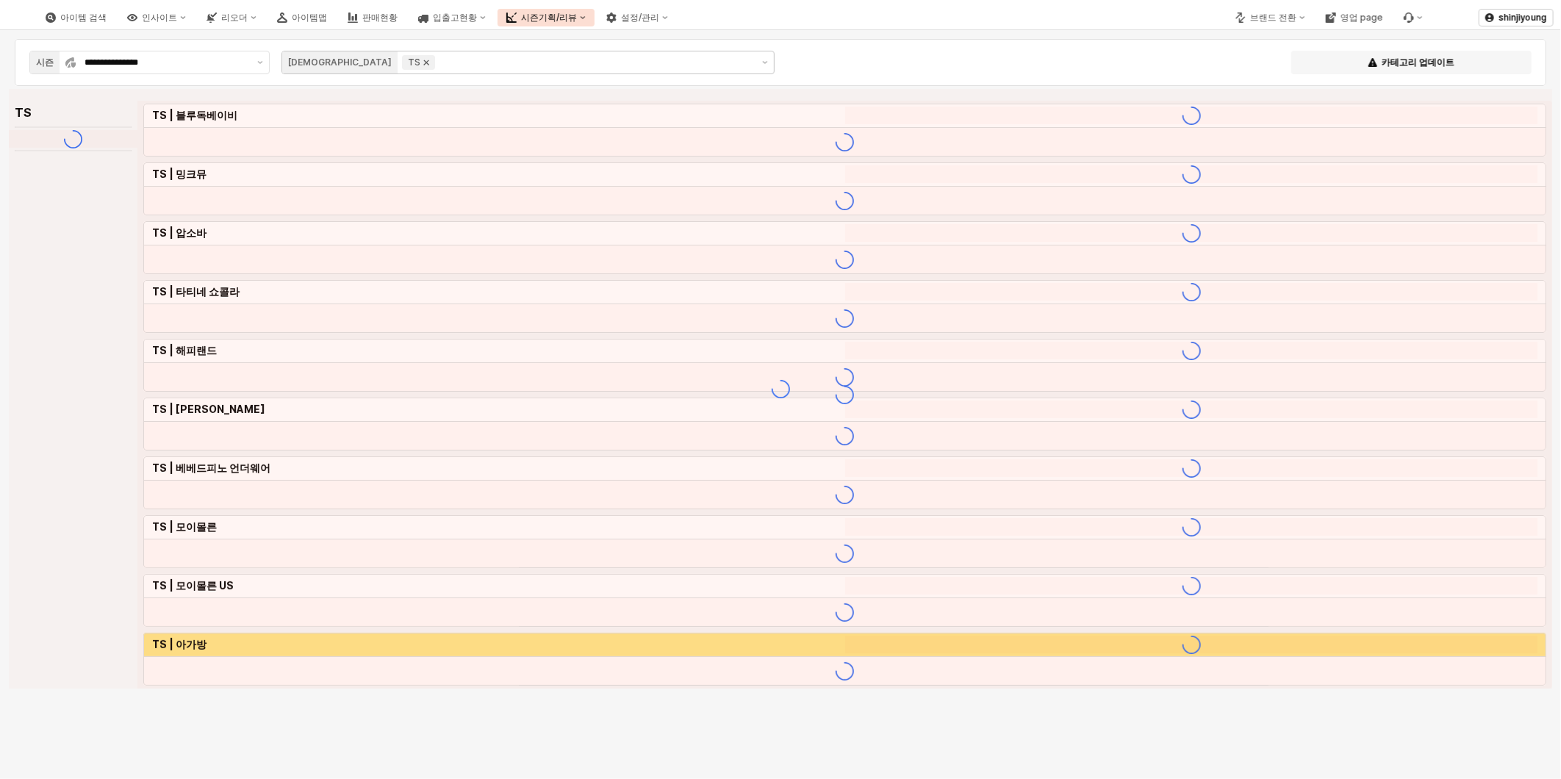
click at [420, 65] on icon "Remove TS" at bounding box center [426, 63] width 12 height 12
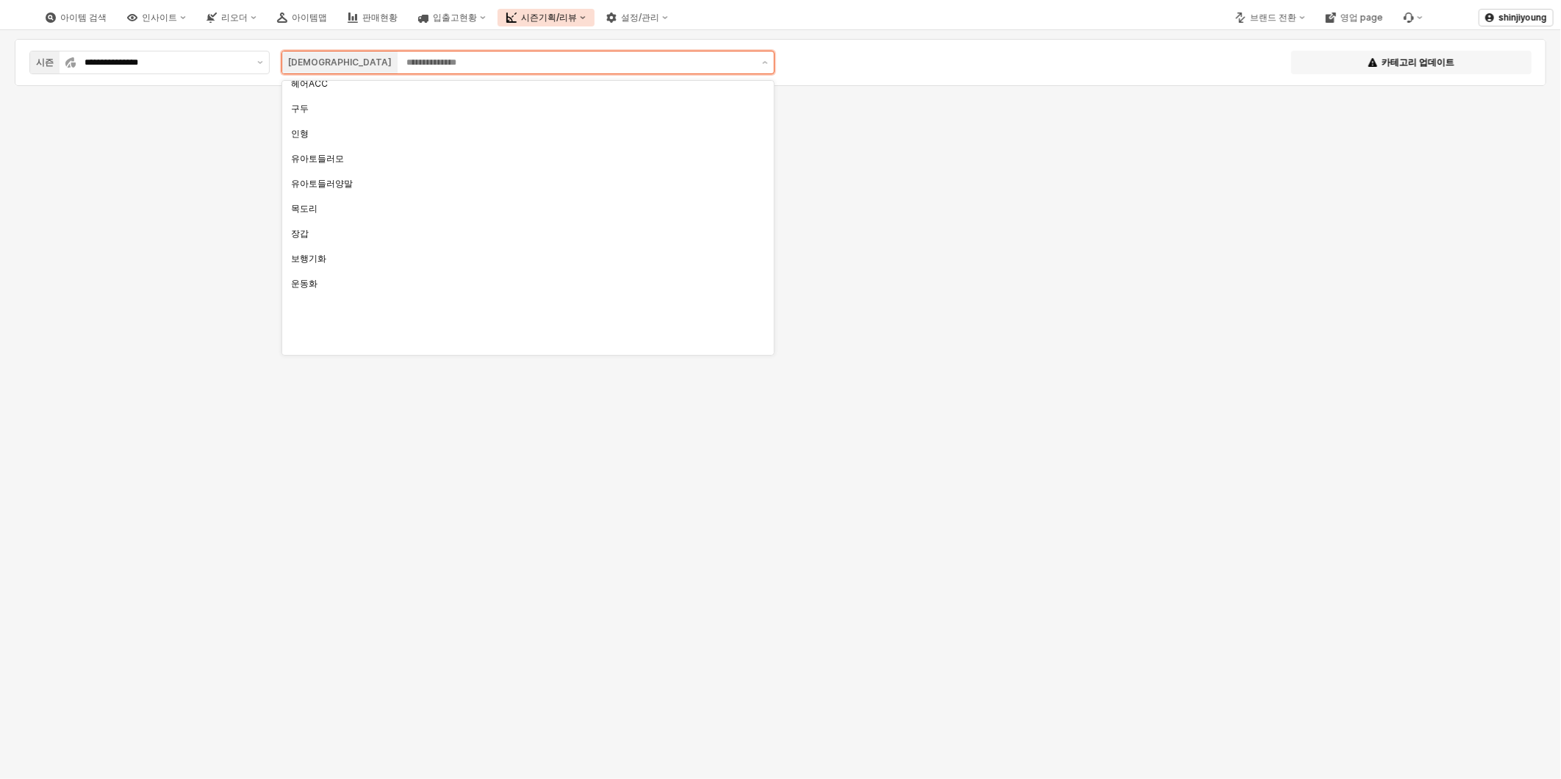
scroll to position [452, 0]
click at [329, 120] on div "상하" at bounding box center [523, 115] width 465 height 12
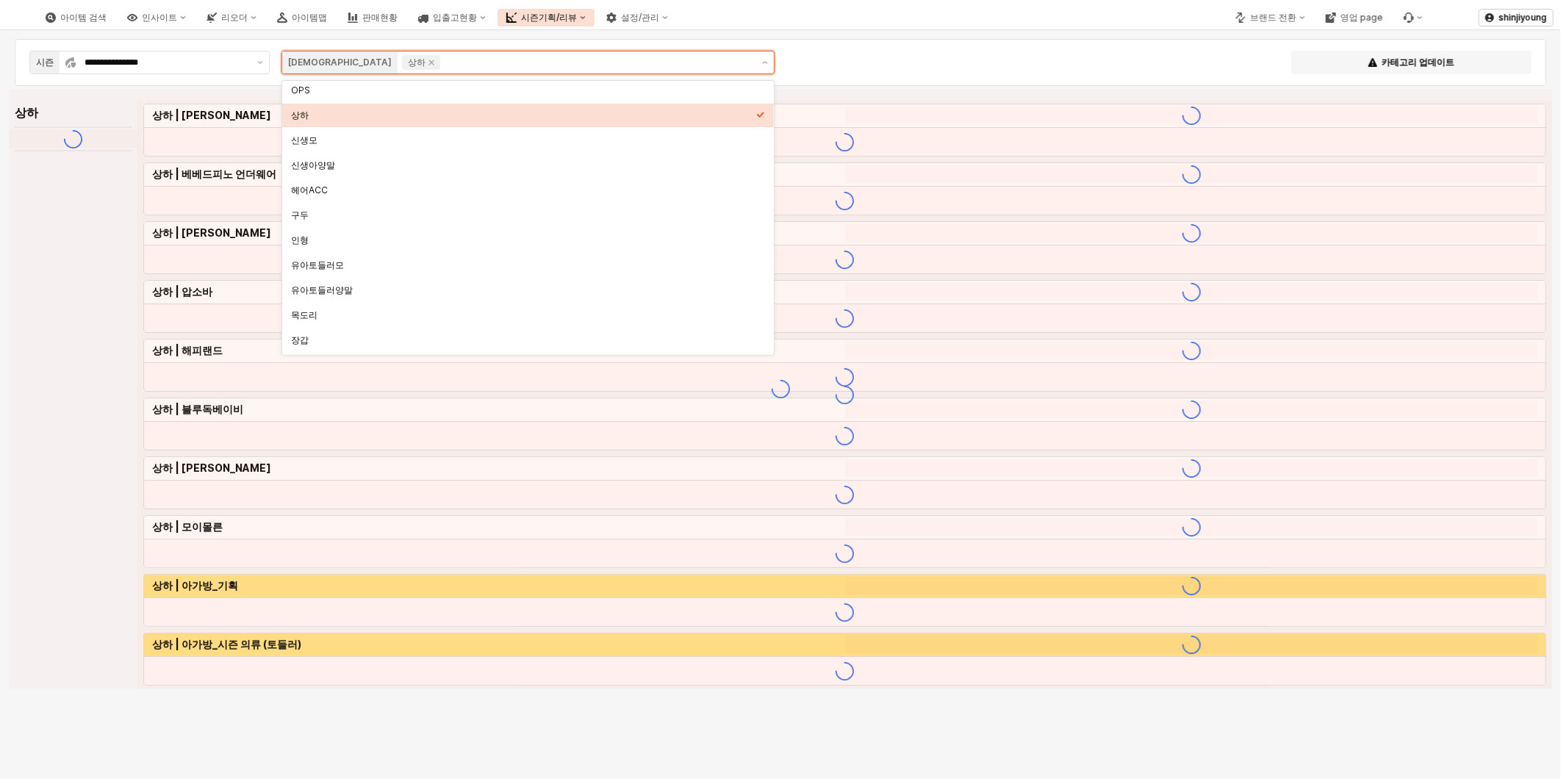
scroll to position [450, 0]
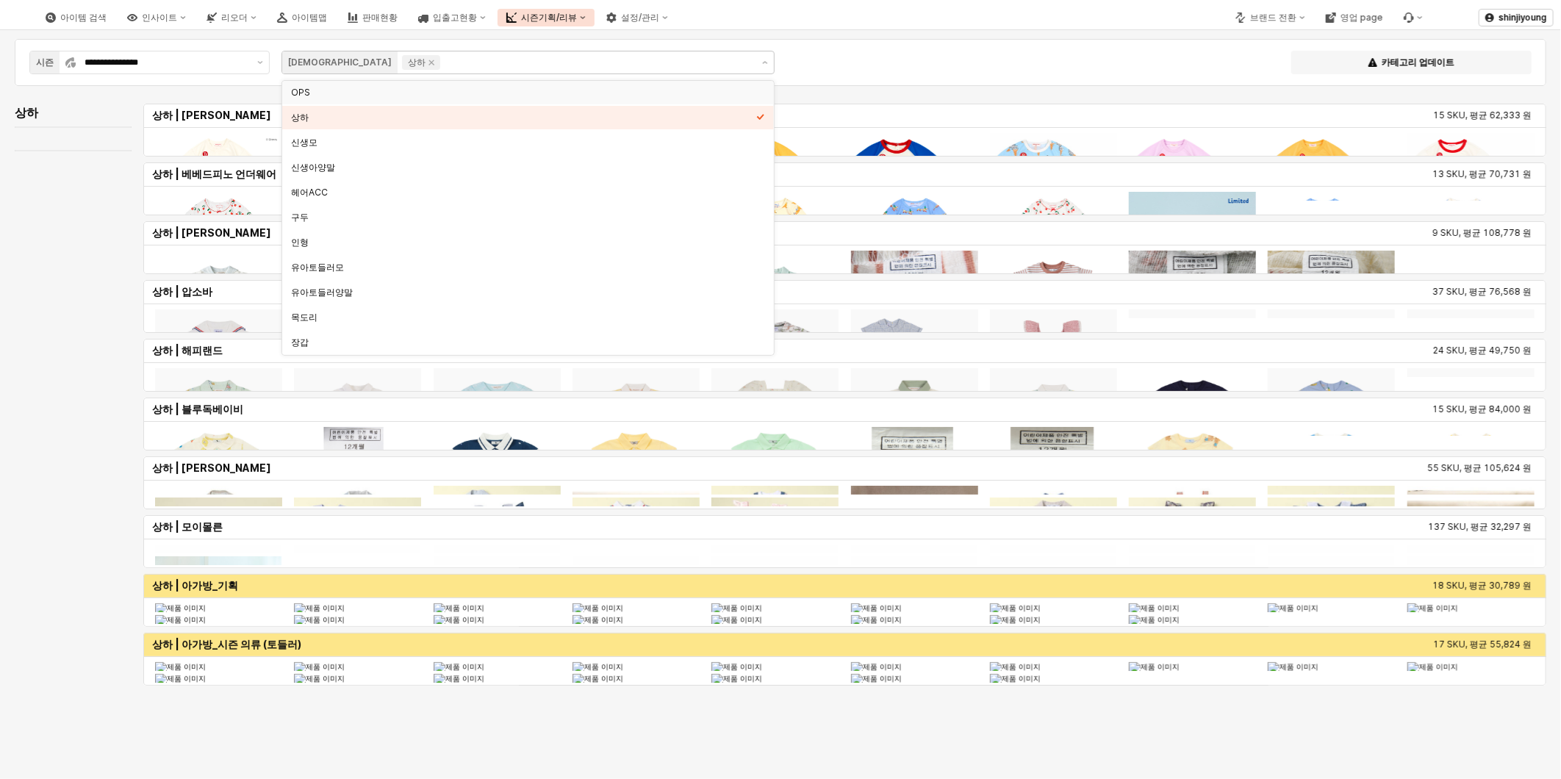
click at [1019, 12] on div "아이템 검색 인사이트 리오더 아이템맵 판매현황 입출고현황 시즌기획/리뷰 설정/관리" at bounding box center [587, 17] width 1162 height 31
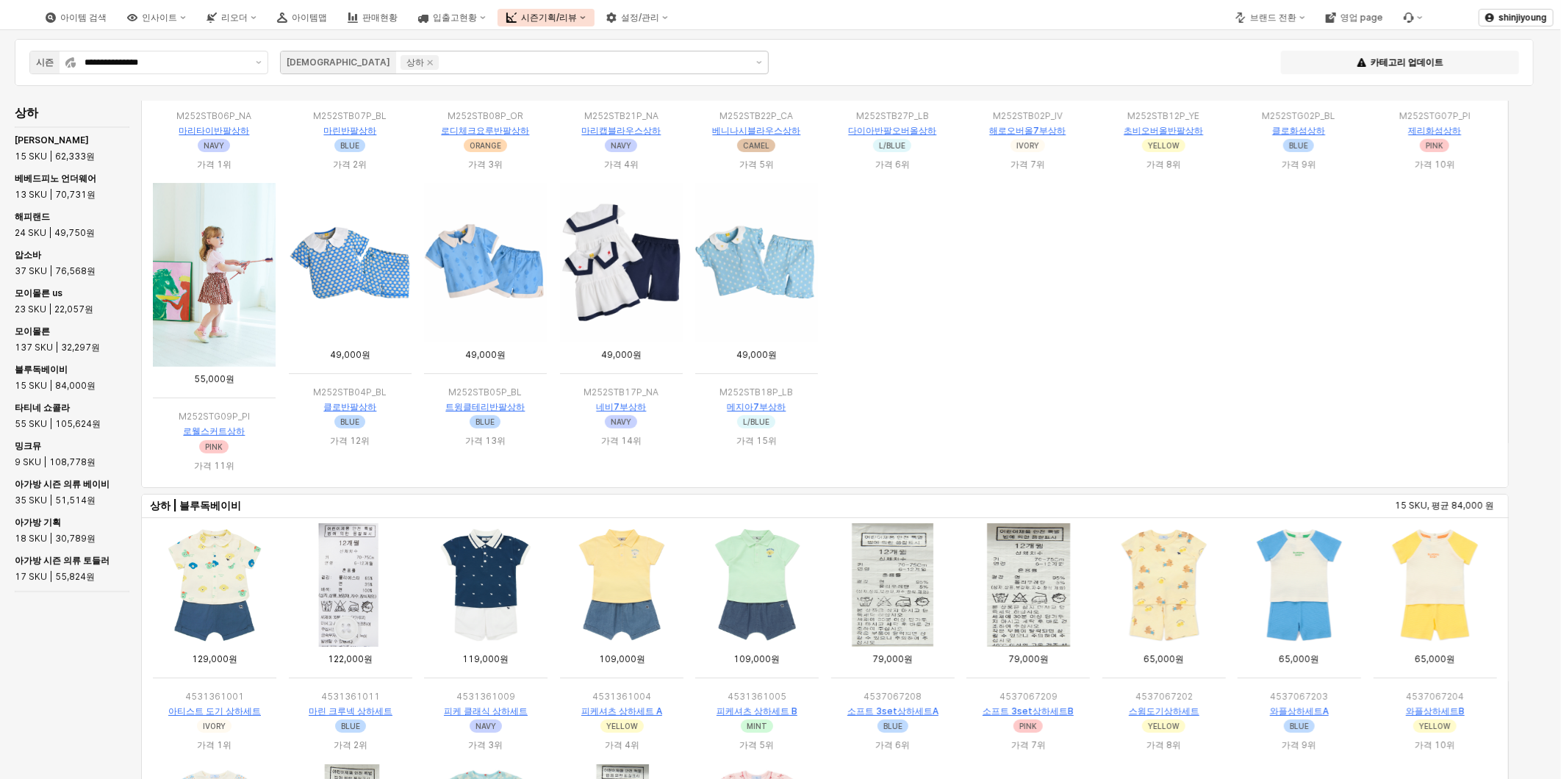
scroll to position [2822, 0]
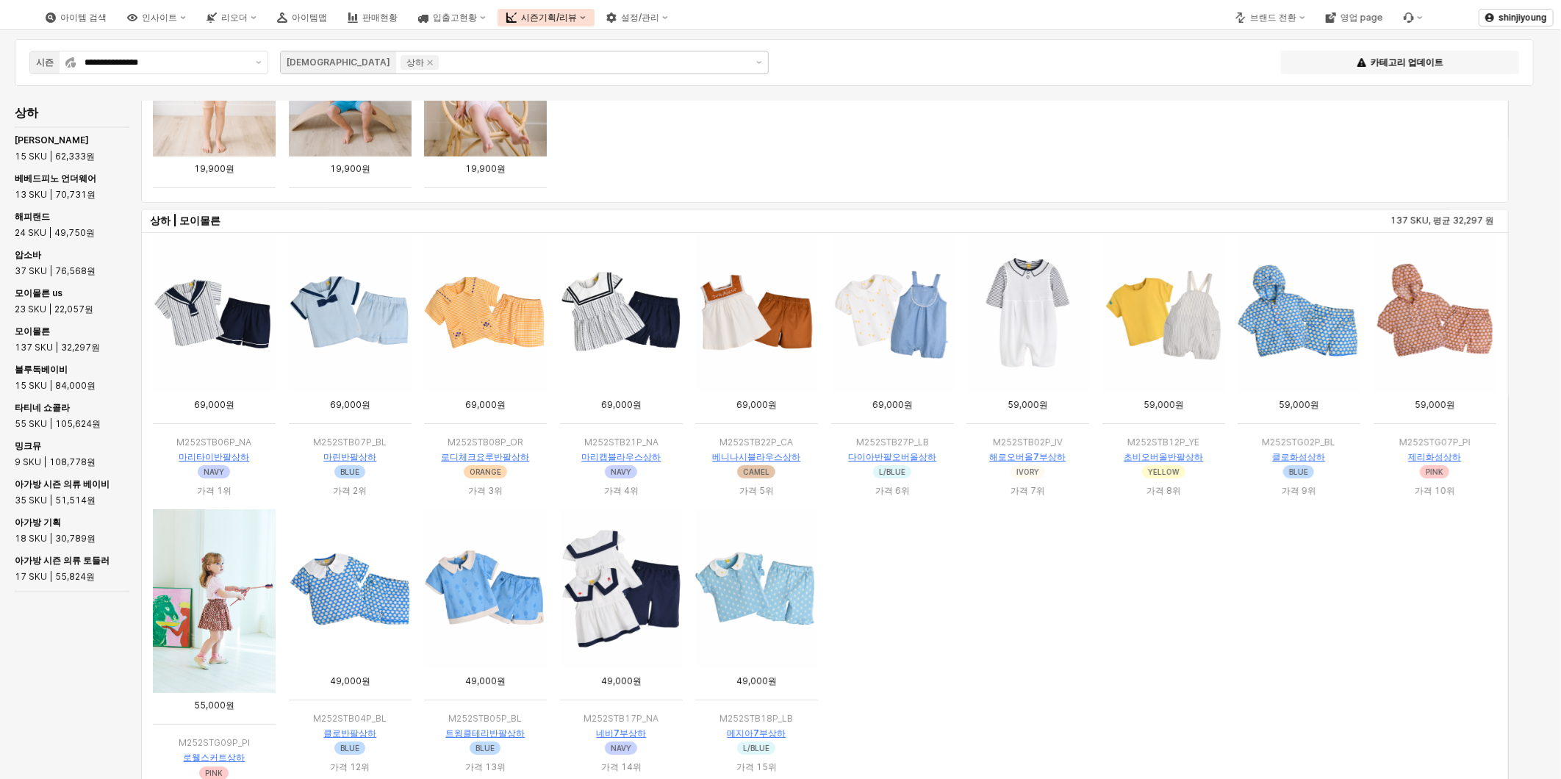
click at [428, 61] on icon "Remove 상하" at bounding box center [430, 62] width 5 height 5
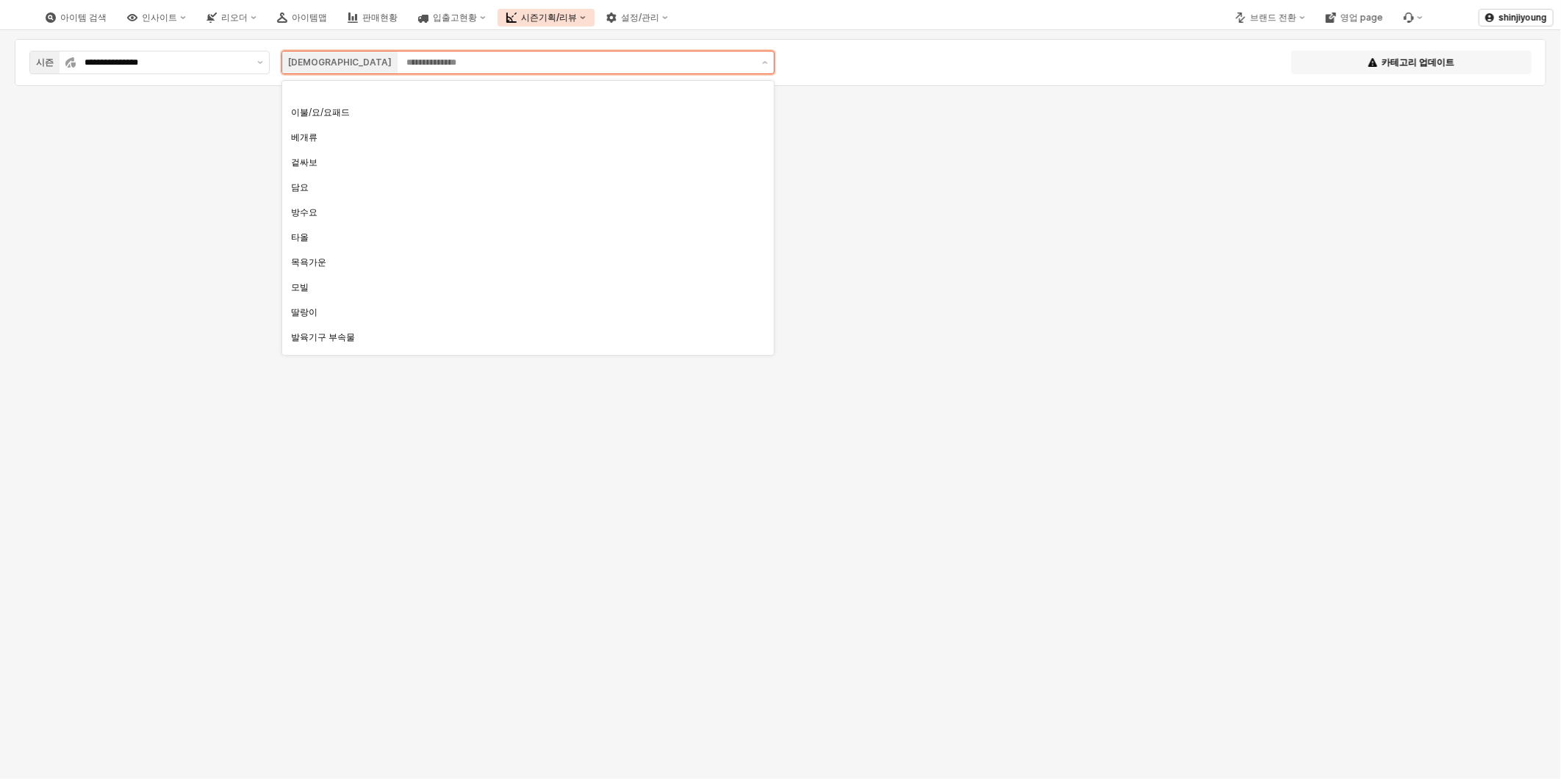
scroll to position [1024, 0]
click at [406, 64] on input "App Frame" at bounding box center [579, 62] width 347 height 15
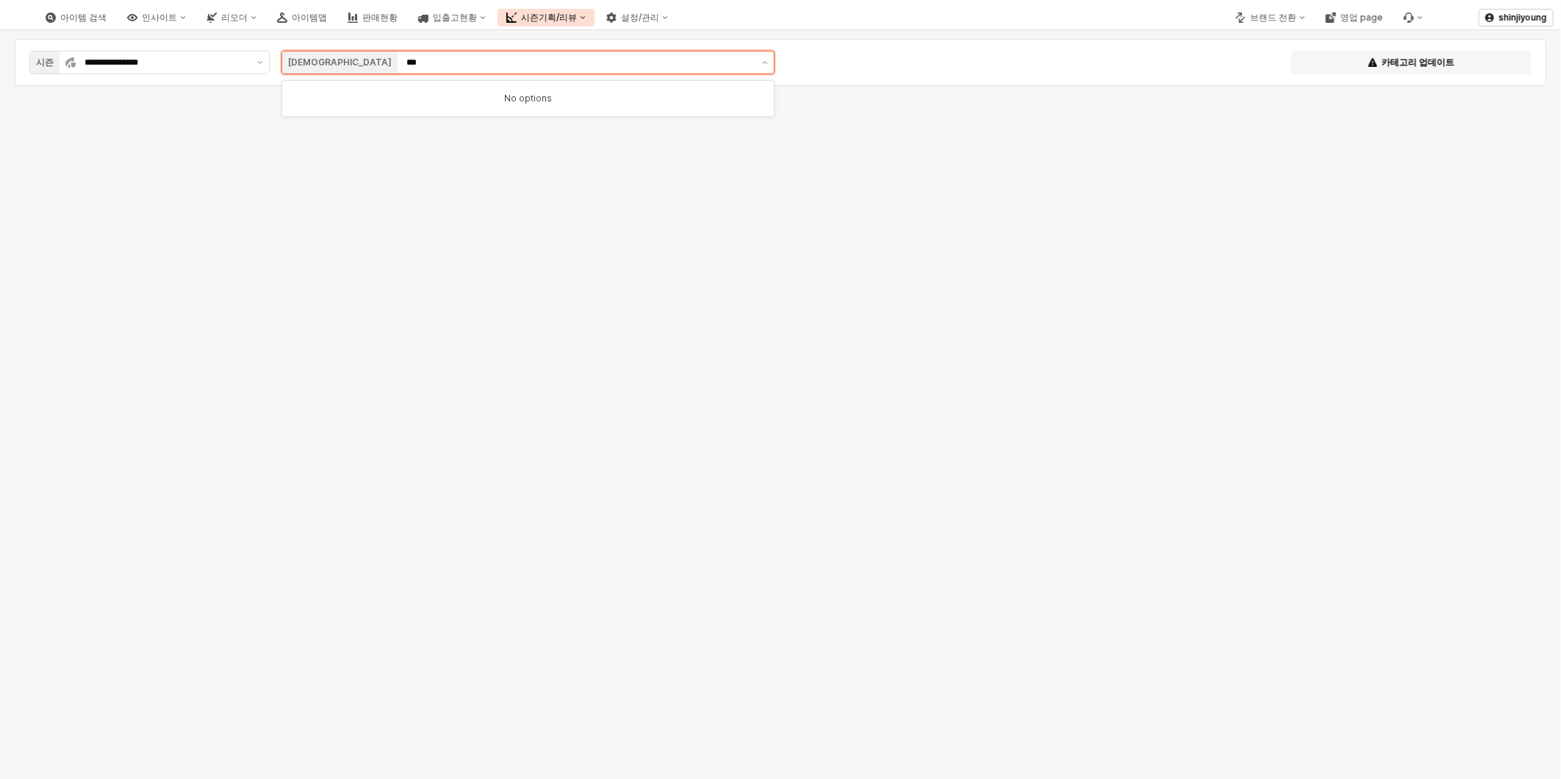
type input "***"
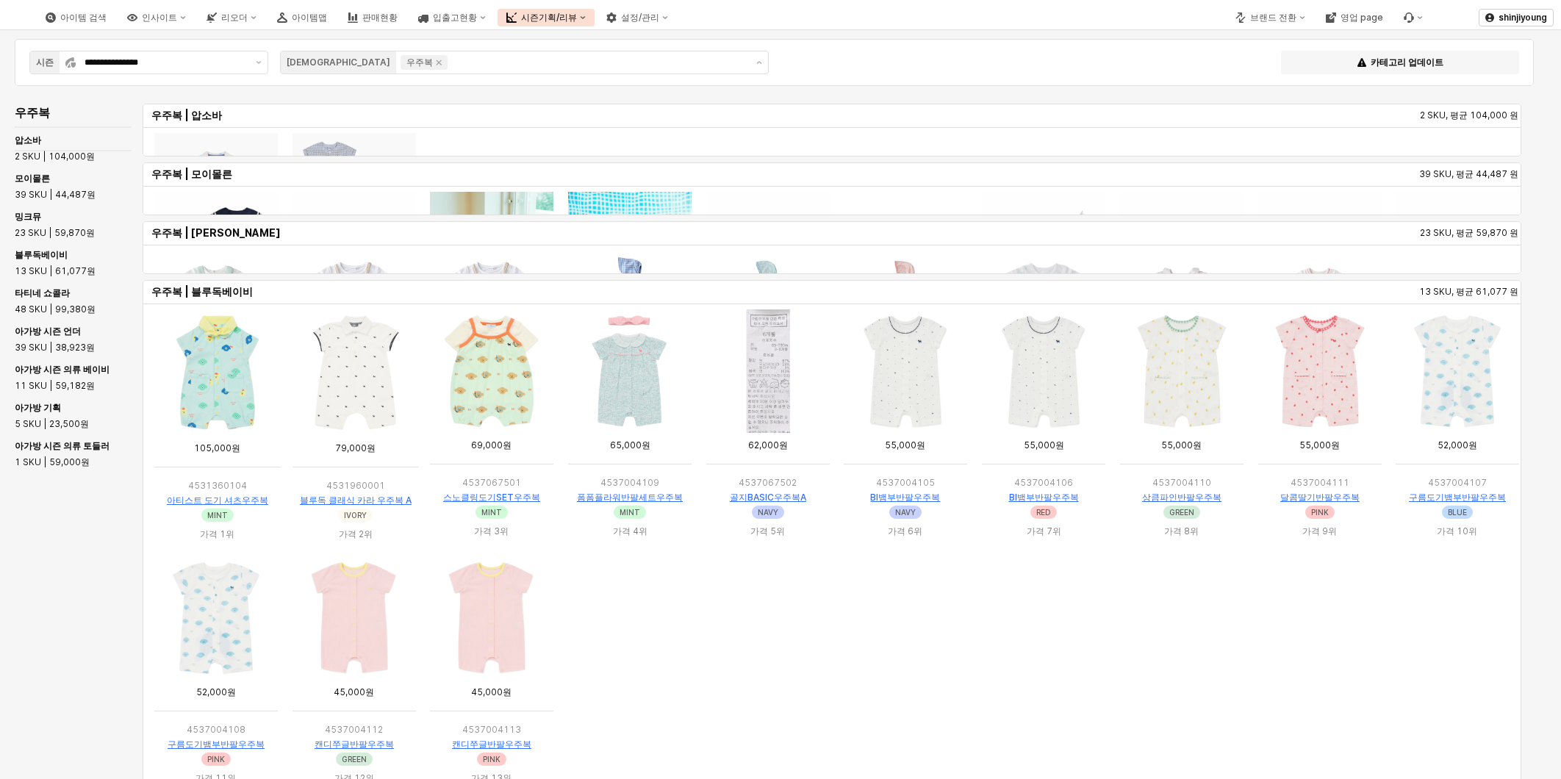
click at [73, 571] on div "우주복 우주복 | 압소바 2 SKU, 평균 104,000 원 우주복 | 모이몰른 39 SKU, 평균 44,487 원 우주복 | 밍크뮤 23 S…" at bounding box center [774, 453] width 1531 height 705
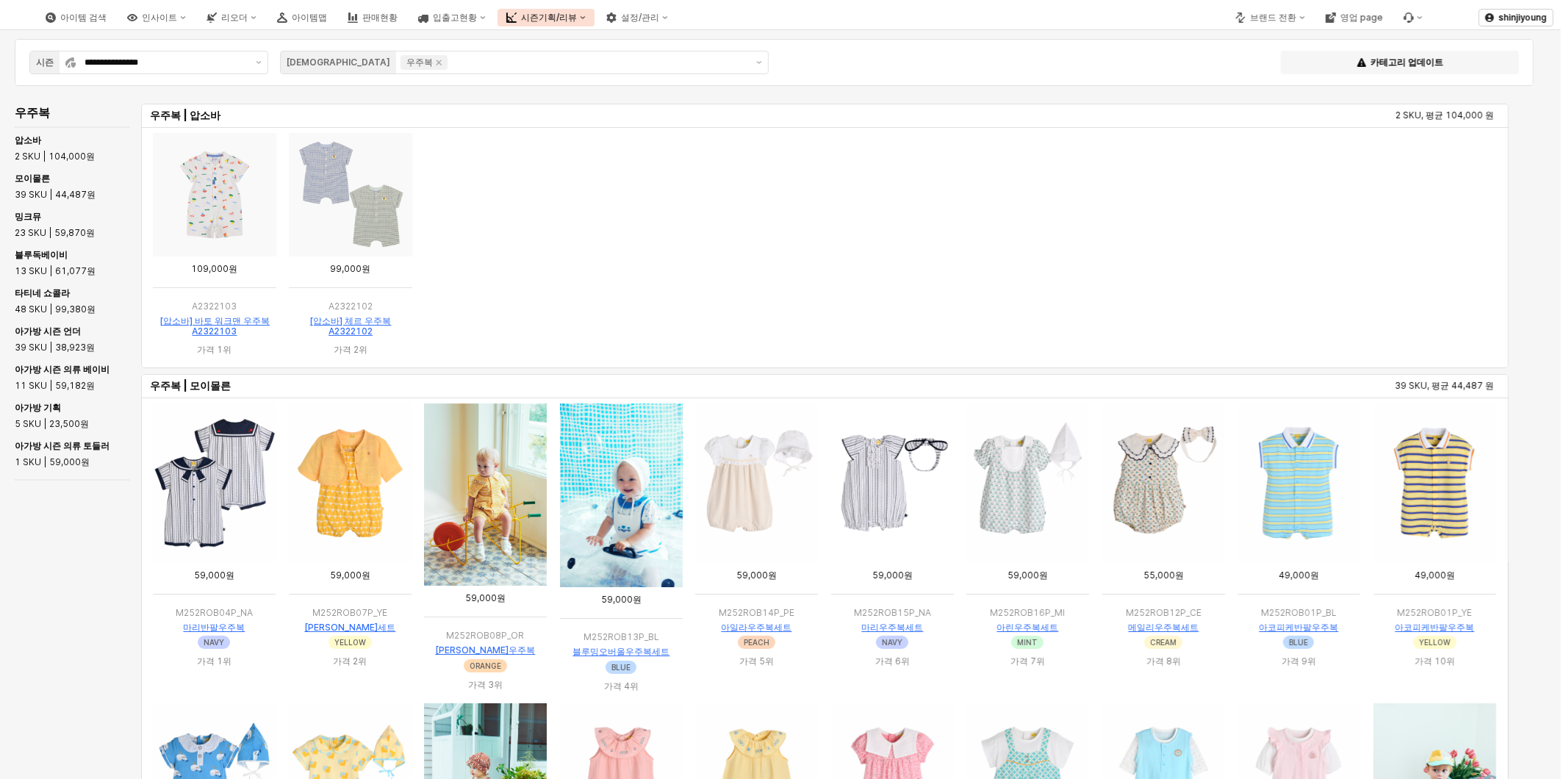
click at [891, 288] on ol "App Frame" at bounding box center [825, 247] width 1356 height 235
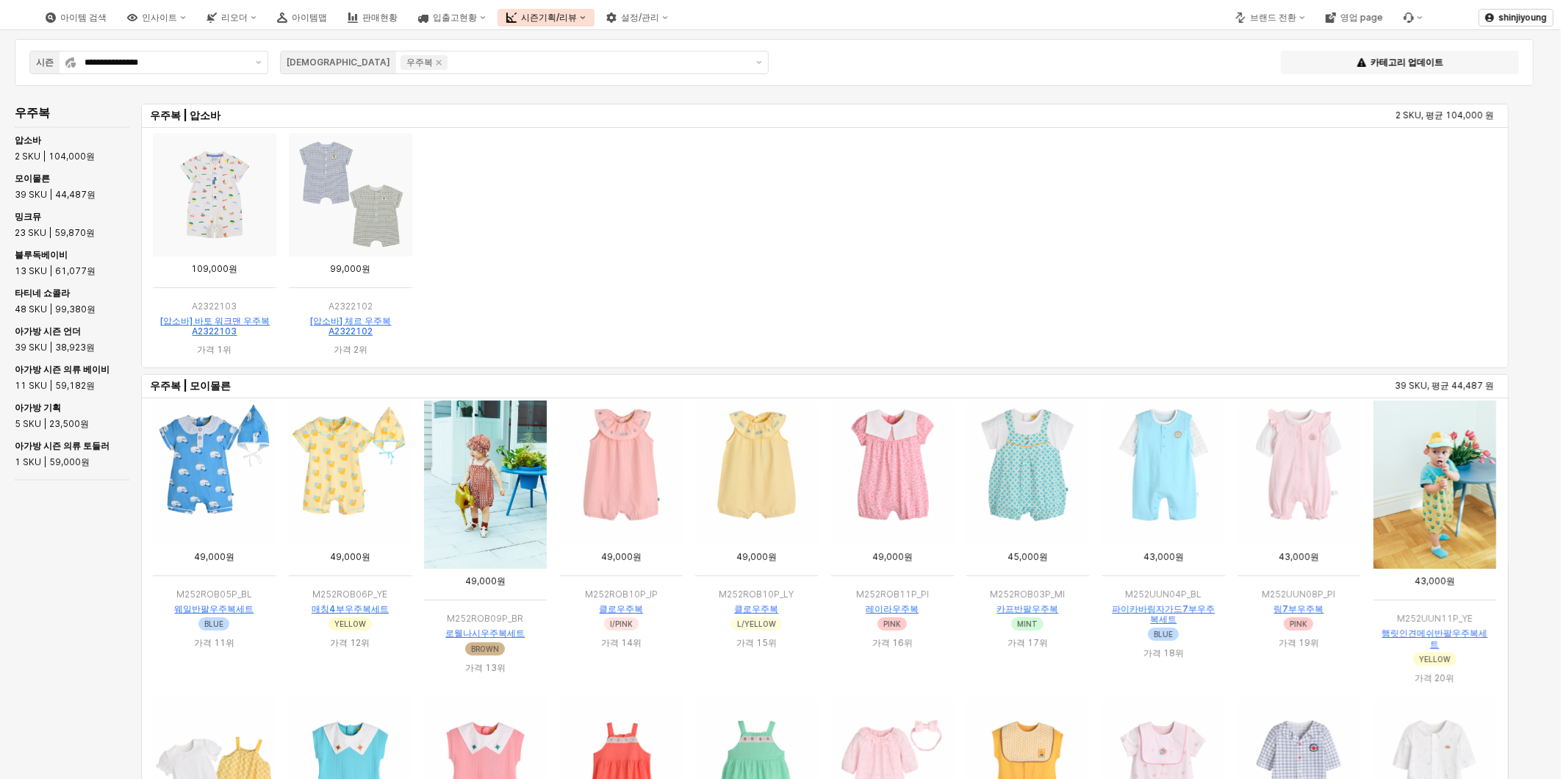
scroll to position [326, 0]
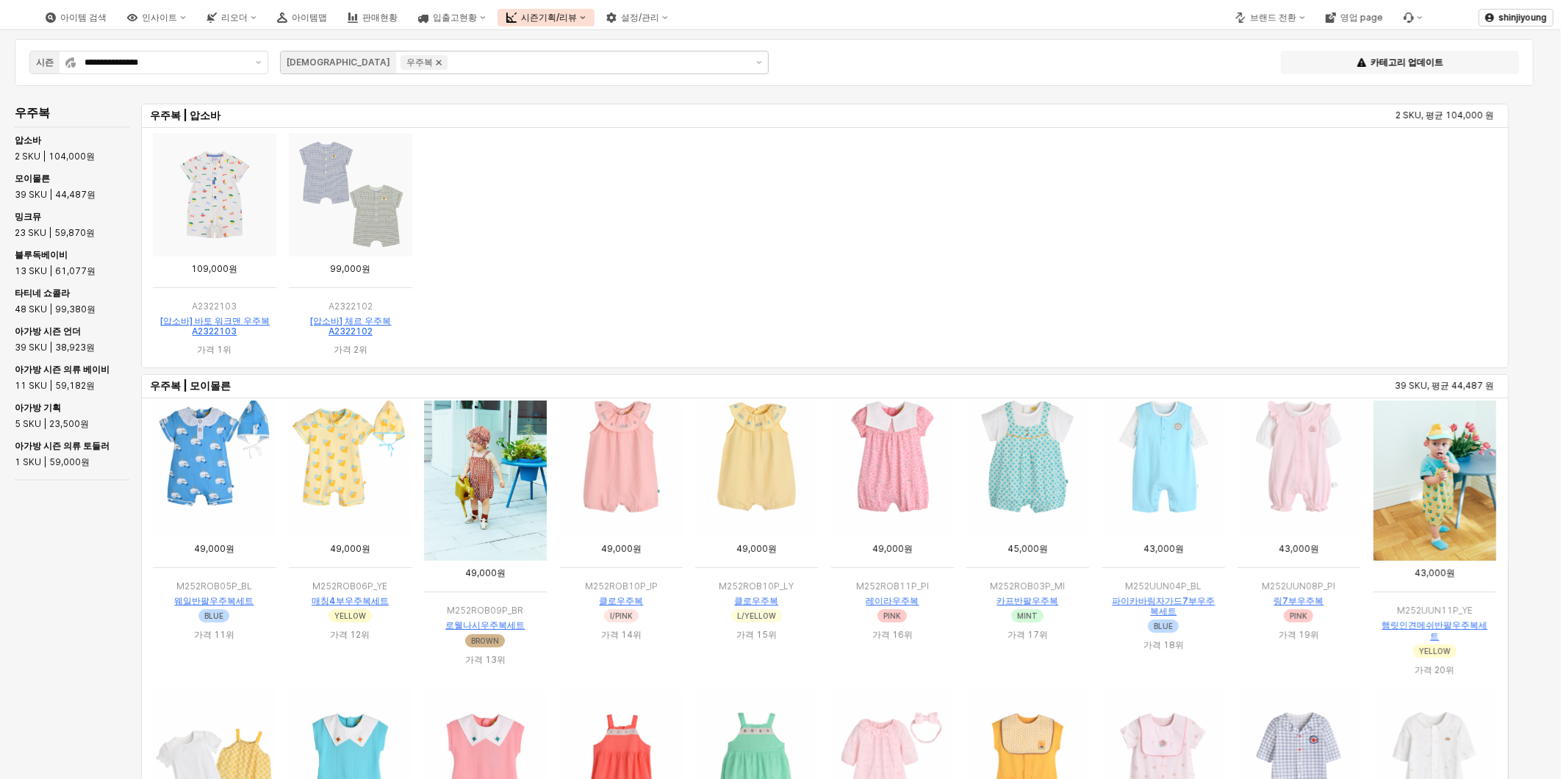
click at [433, 63] on icon "Remove 우주복" at bounding box center [439, 63] width 12 height 12
click at [405, 64] on input "App Frame" at bounding box center [576, 62] width 342 height 15
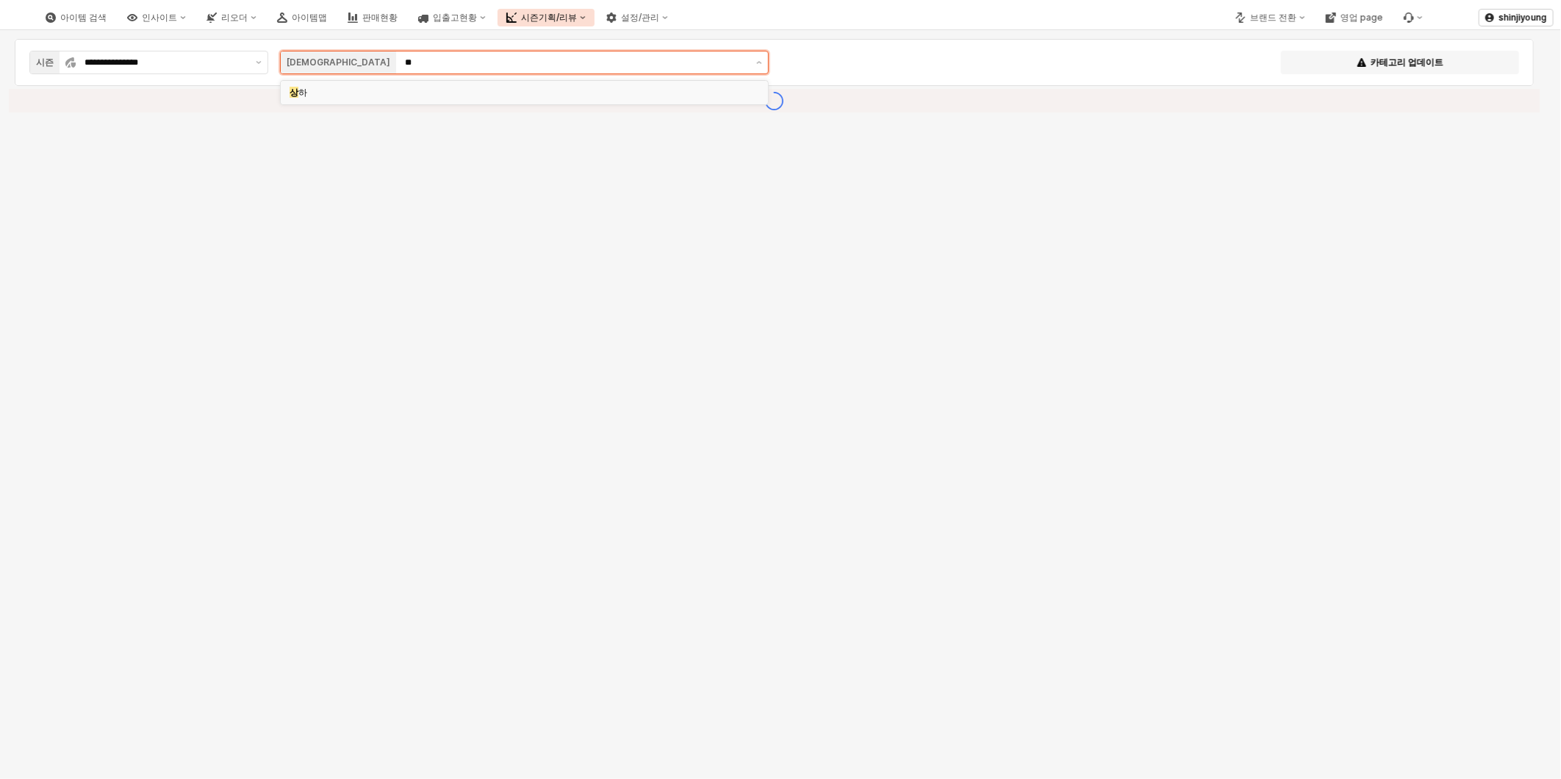
type input "**"
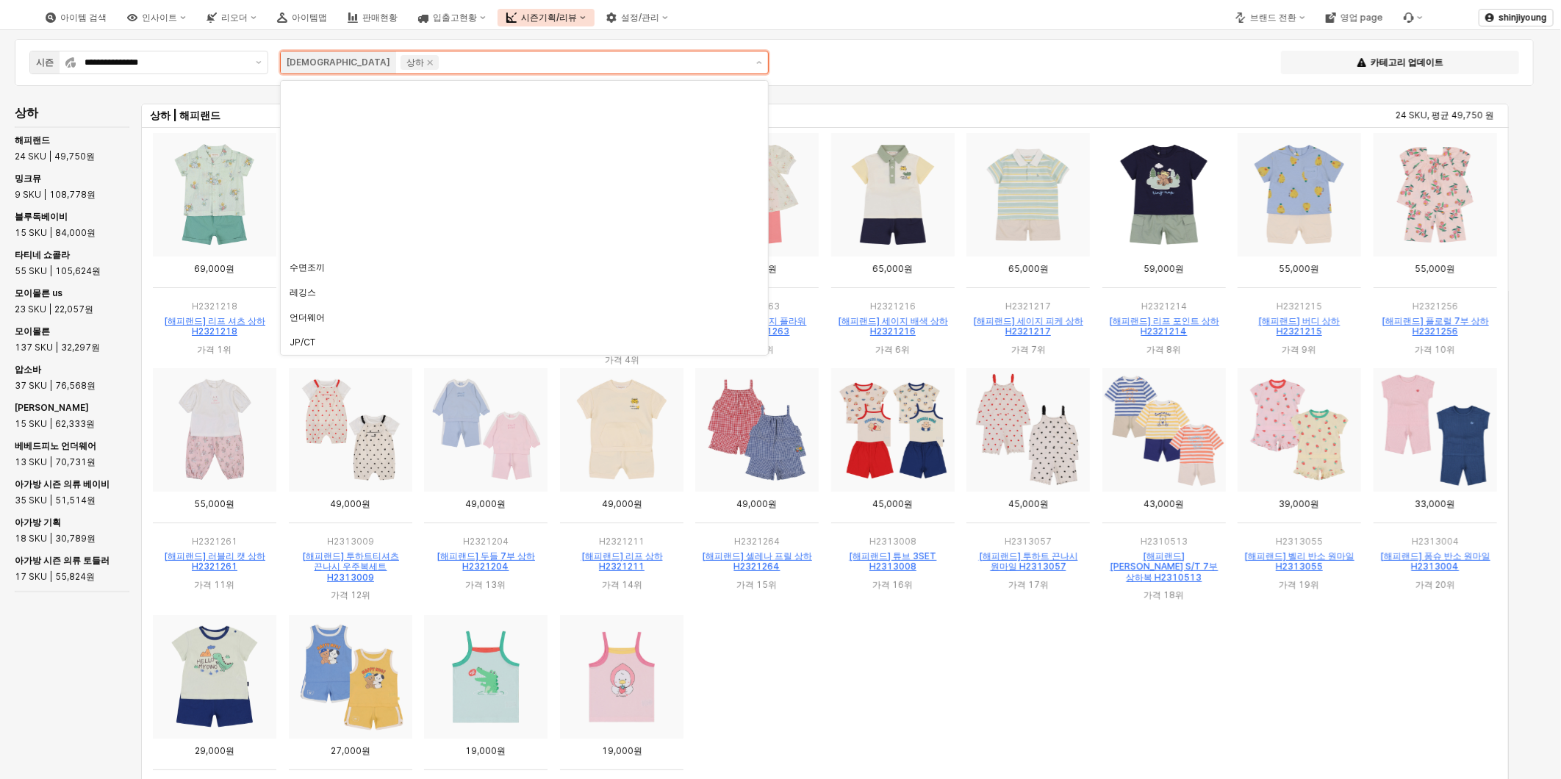
scroll to position [224, 0]
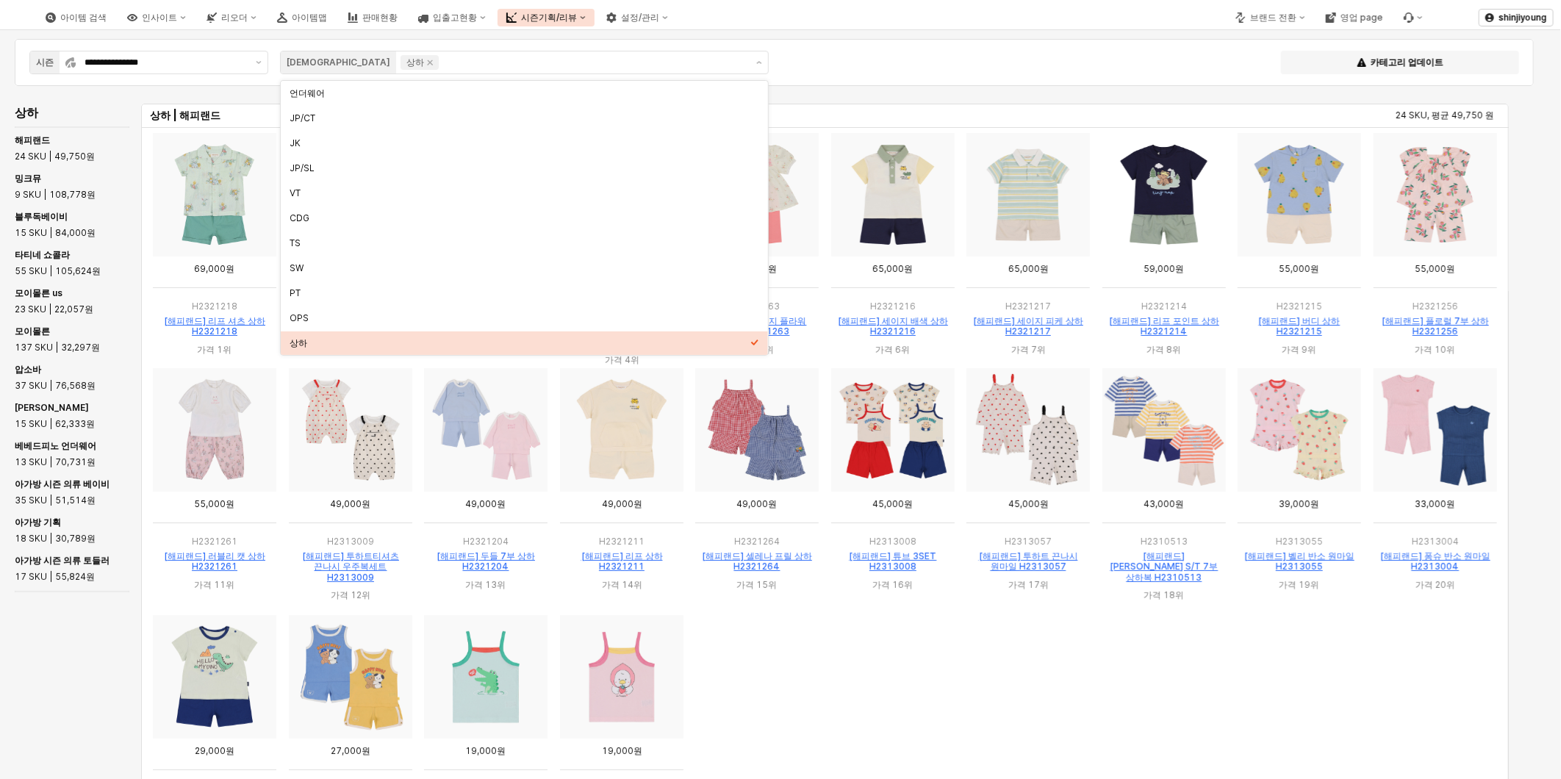
click at [897, 48] on div "**********" at bounding box center [774, 62] width 1501 height 29
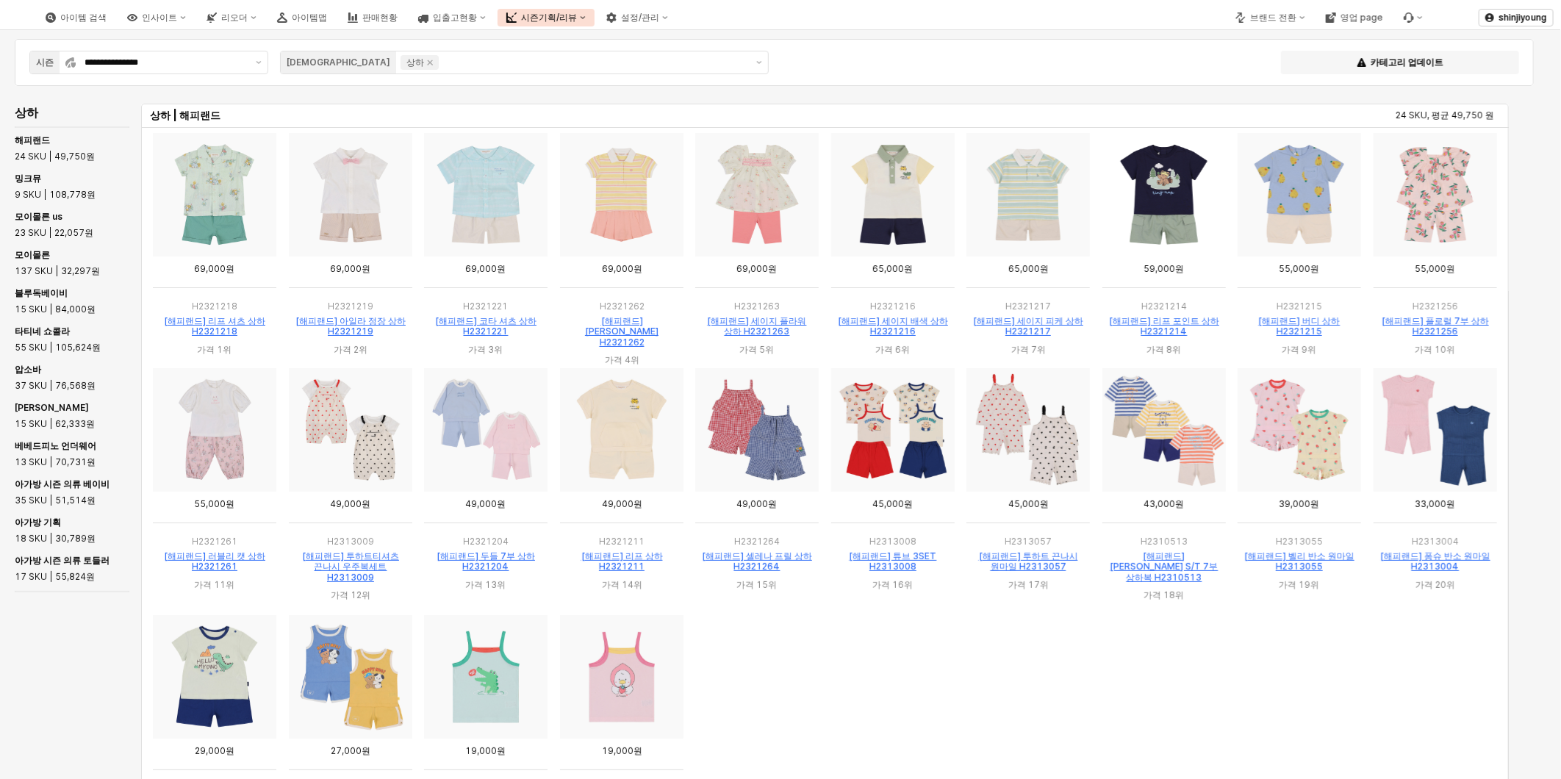
click at [1044, 685] on ol "App Frame" at bounding box center [825, 729] width 1356 height 235
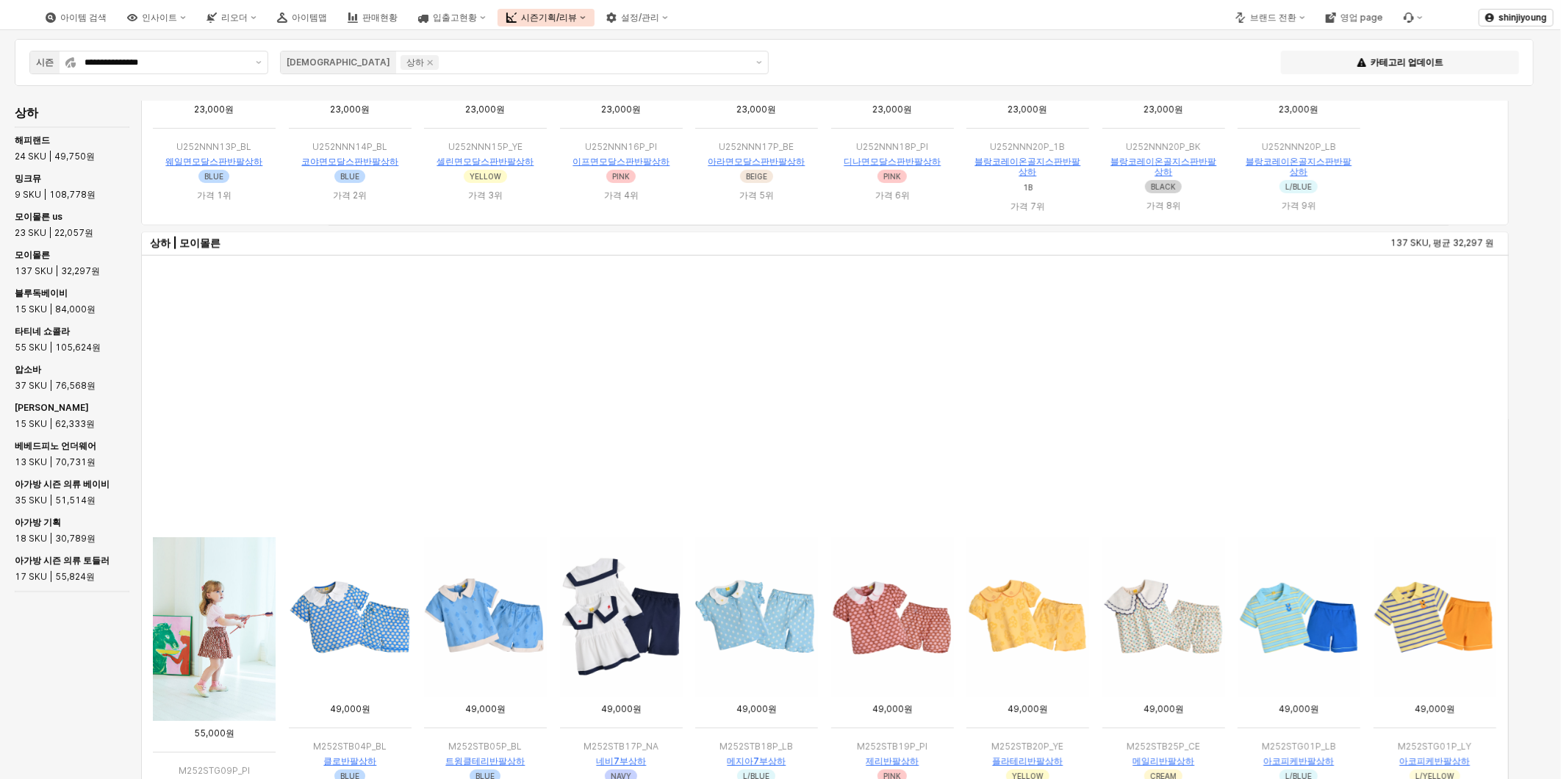
scroll to position [816, 0]
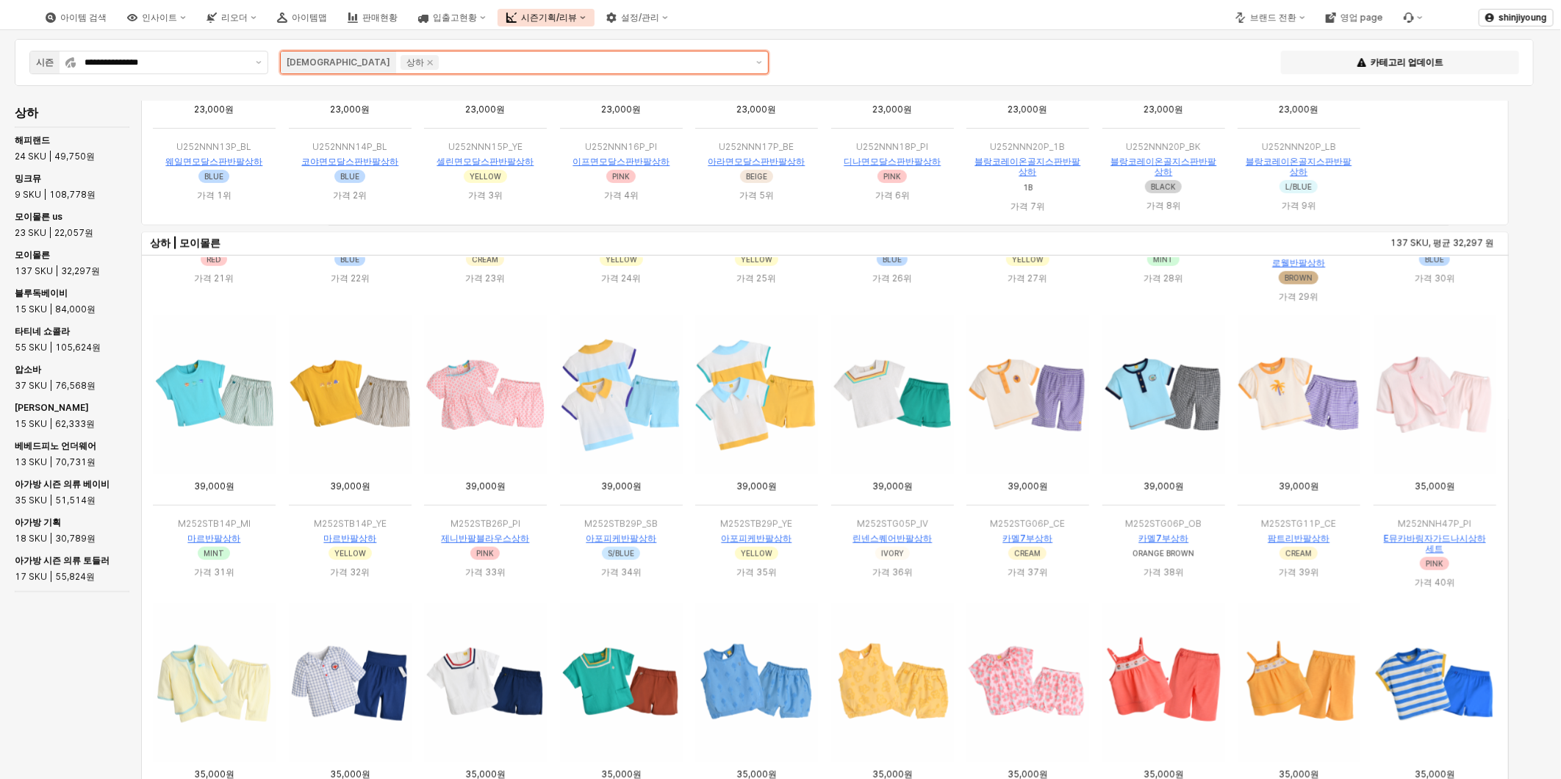
click at [400, 61] on div "상하" at bounding box center [419, 62] width 38 height 15
click at [424, 62] on icon "Remove 상하" at bounding box center [430, 63] width 12 height 12
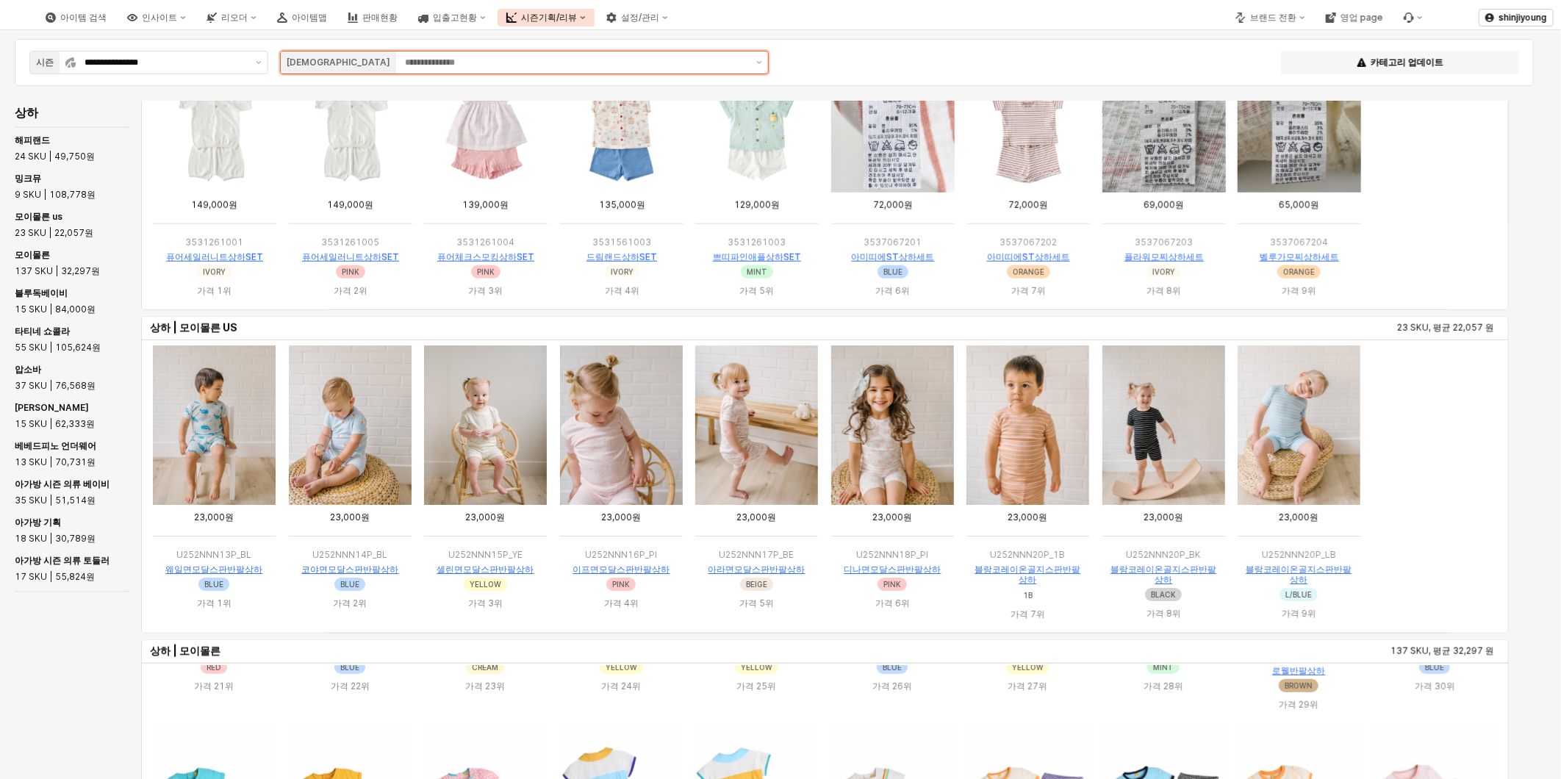
click at [405, 61] on input "App Frame" at bounding box center [576, 62] width 342 height 15
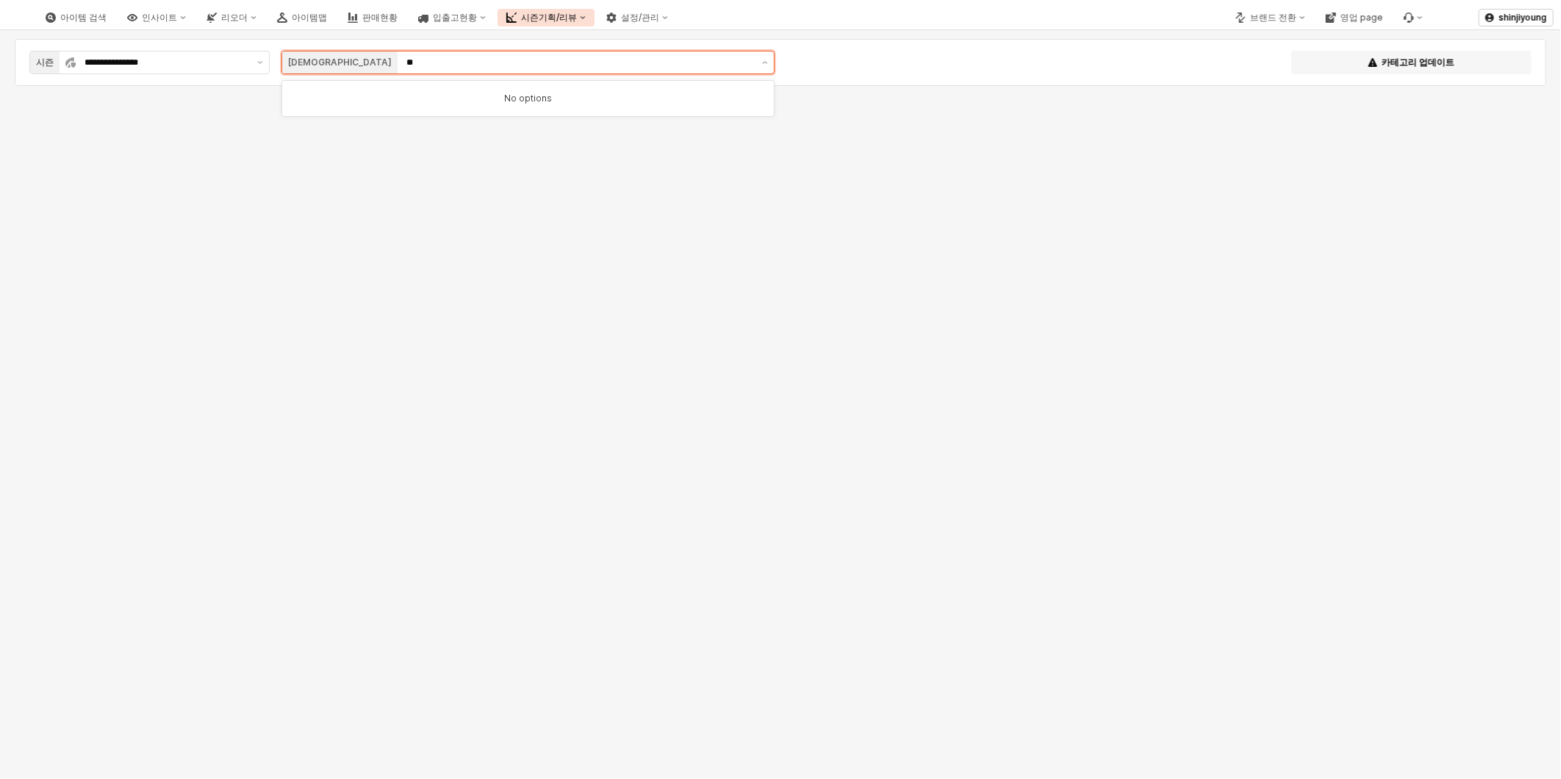
type input "*"
type input "**"
click at [320, 90] on div "JP /CT" at bounding box center [523, 93] width 465 height 12
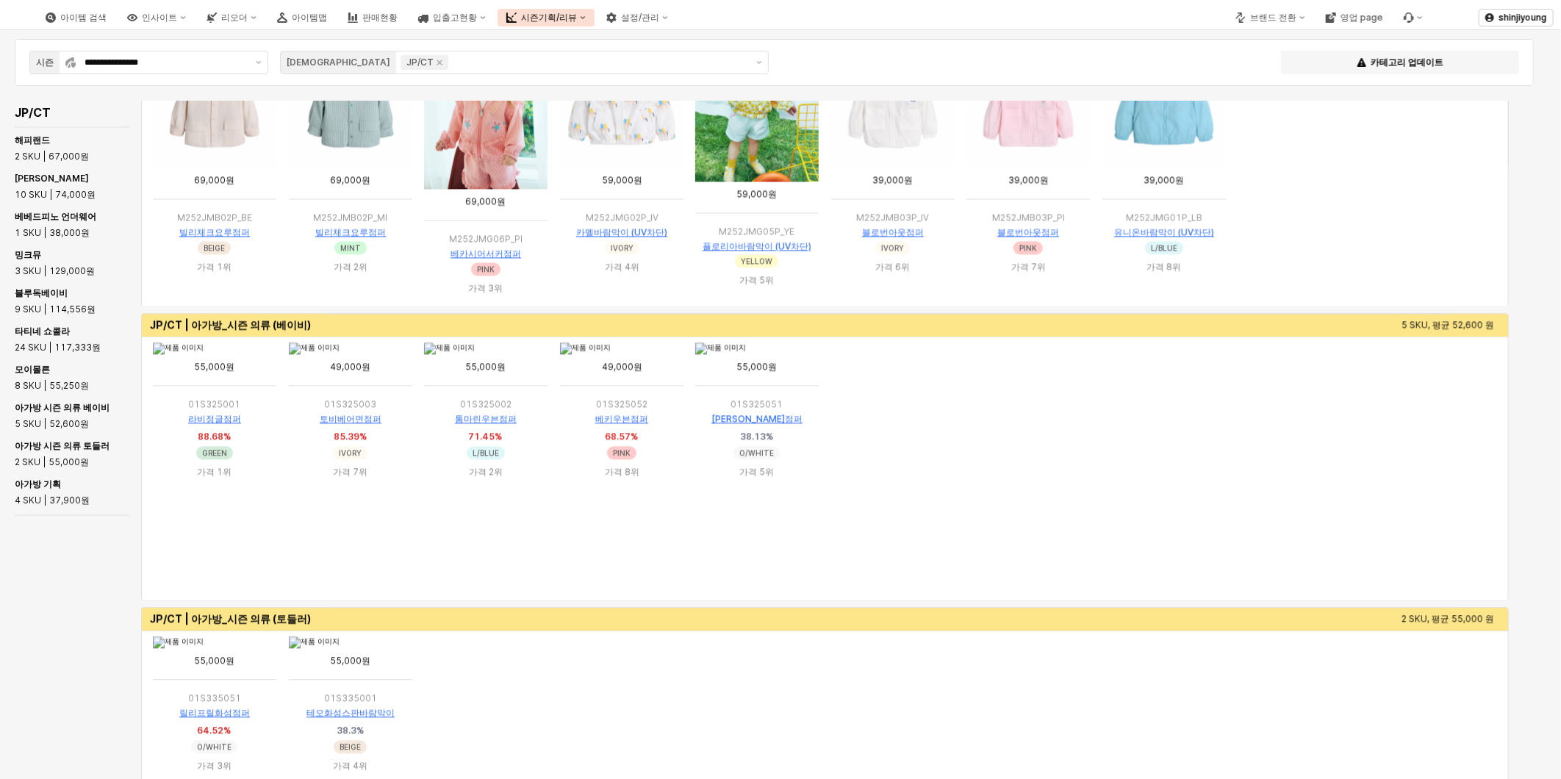
scroll to position [1896, 0]
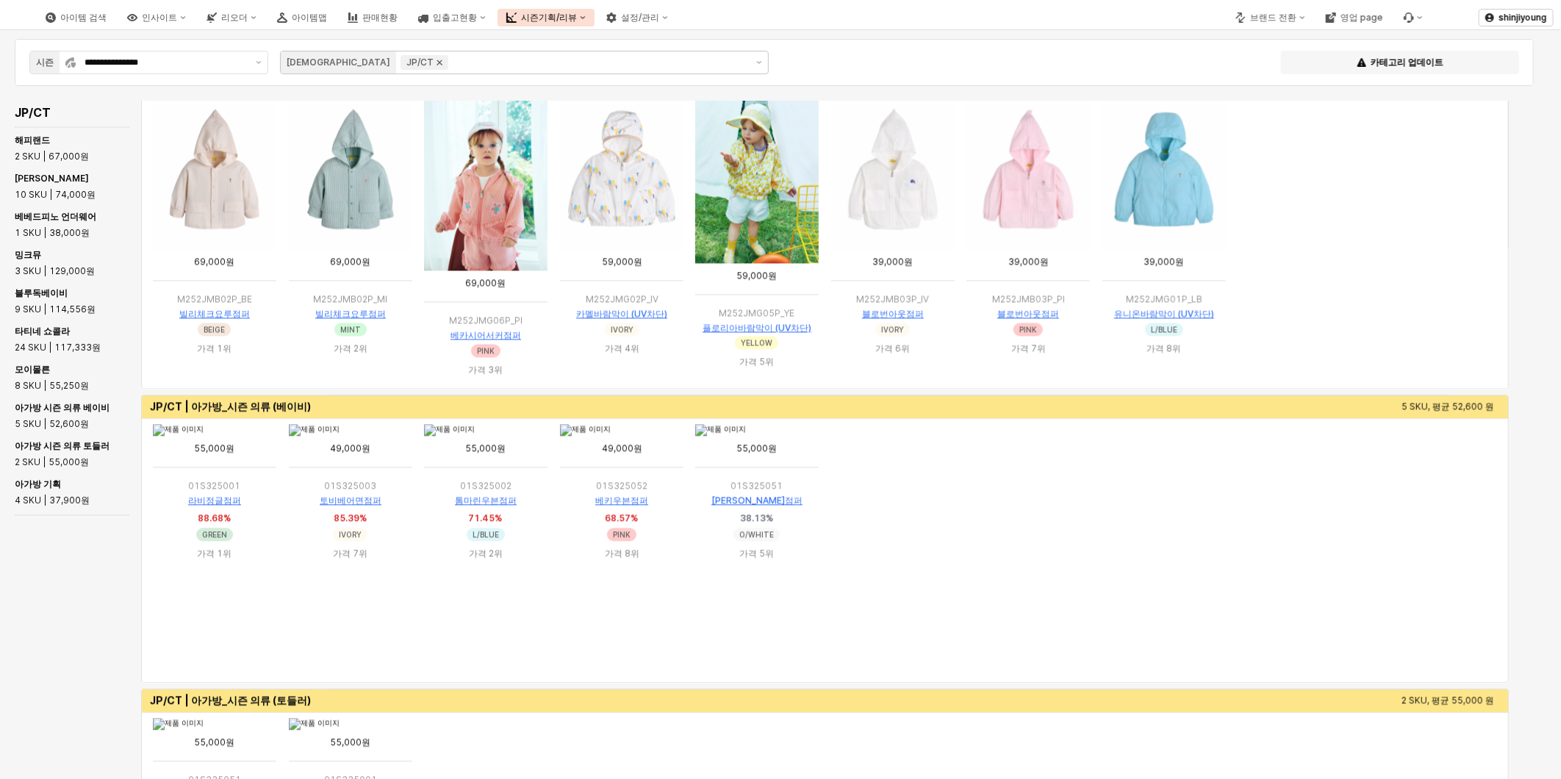
click at [434, 60] on icon "Remove JP/CT" at bounding box center [440, 63] width 12 height 12
click at [405, 60] on input "App Frame" at bounding box center [576, 62] width 342 height 15
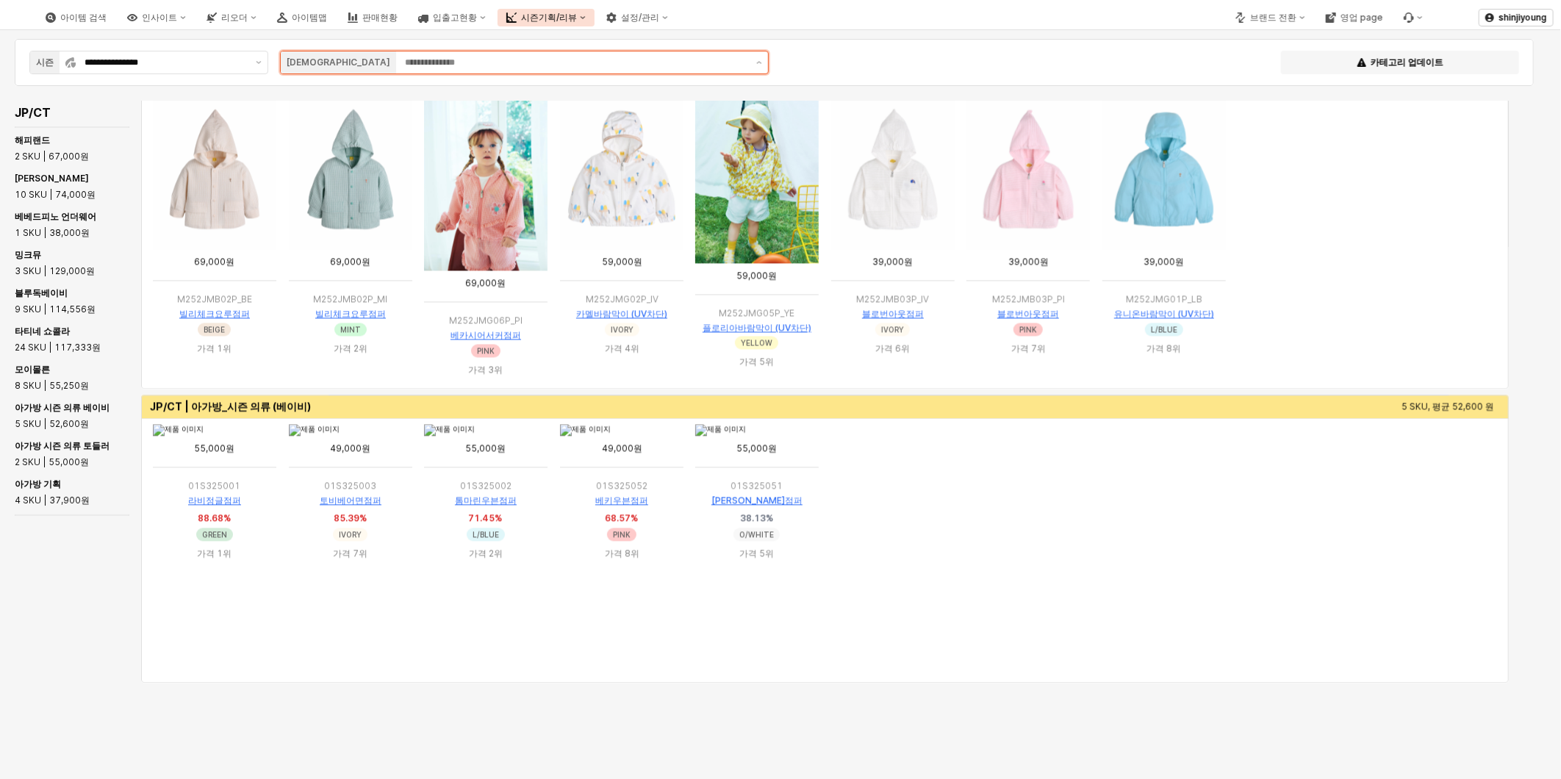
type input "*"
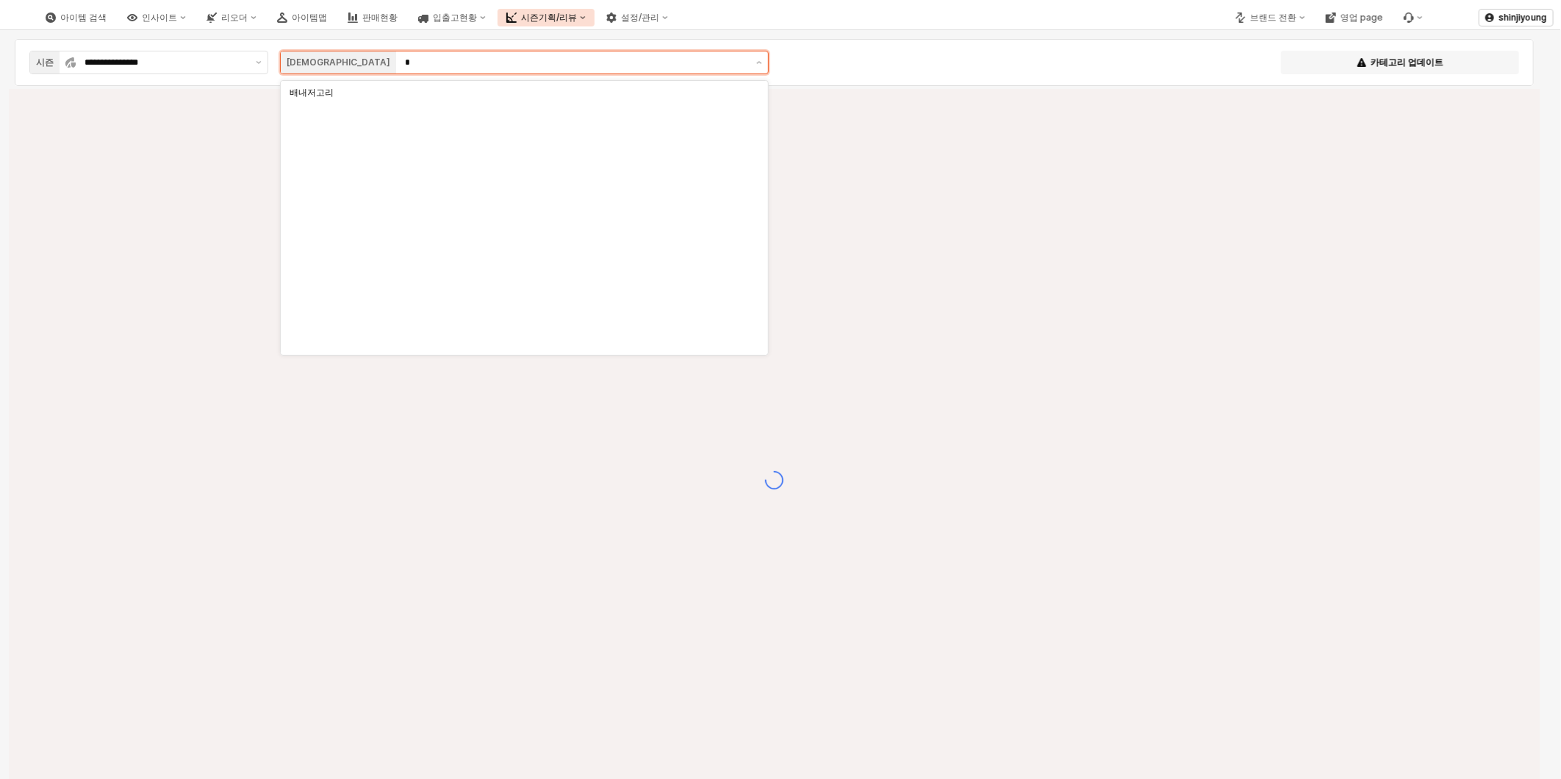
type input "**"
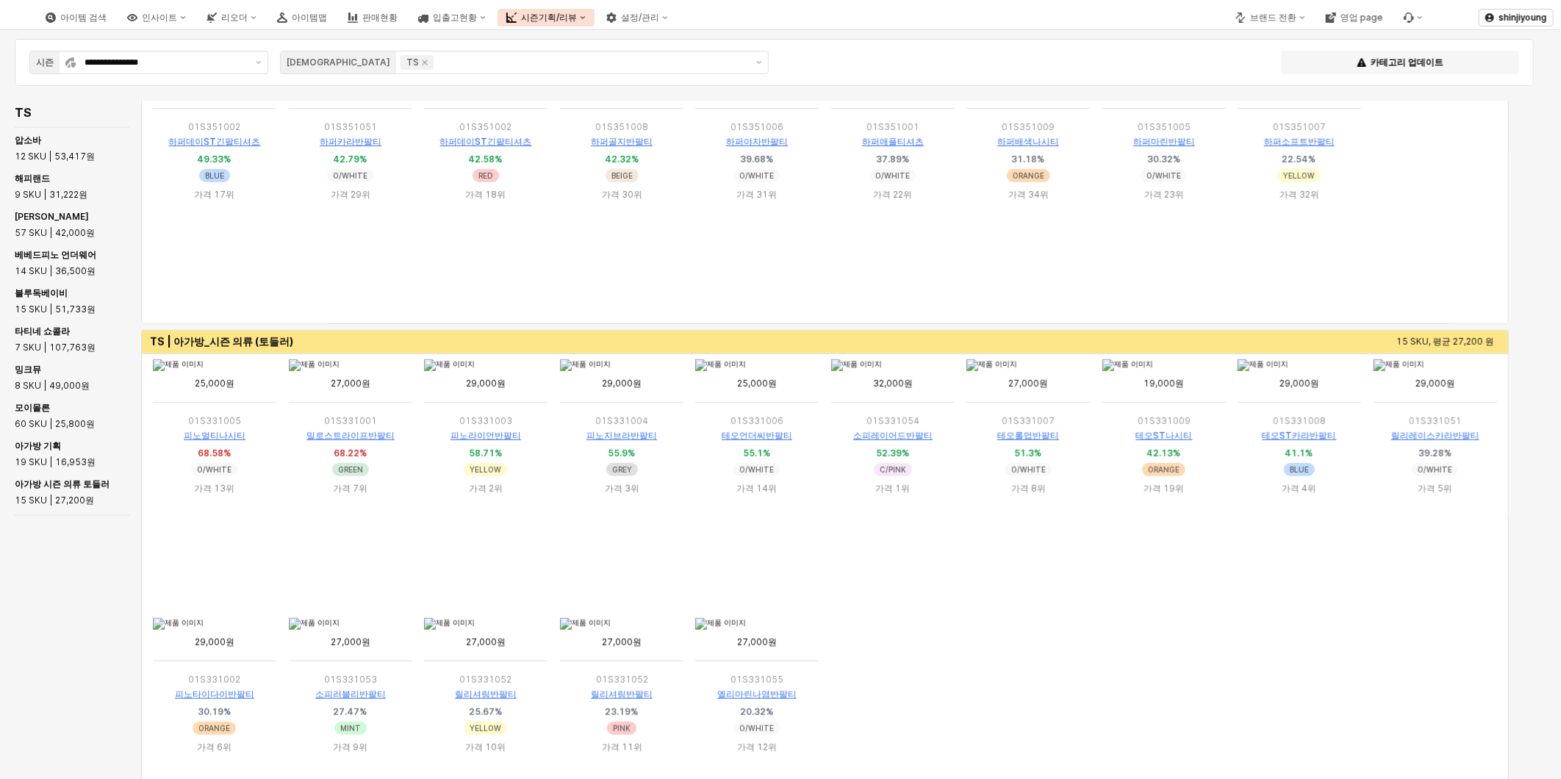
scroll to position [3948, 0]
